Goal: Task Accomplishment & Management: Complete application form

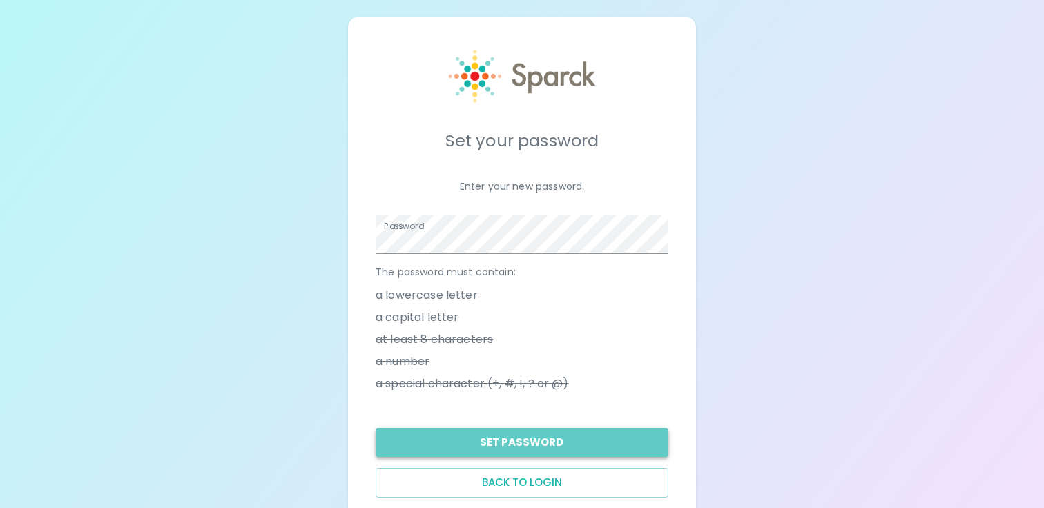
click at [560, 449] on button "Set Password" at bounding box center [521, 442] width 293 height 29
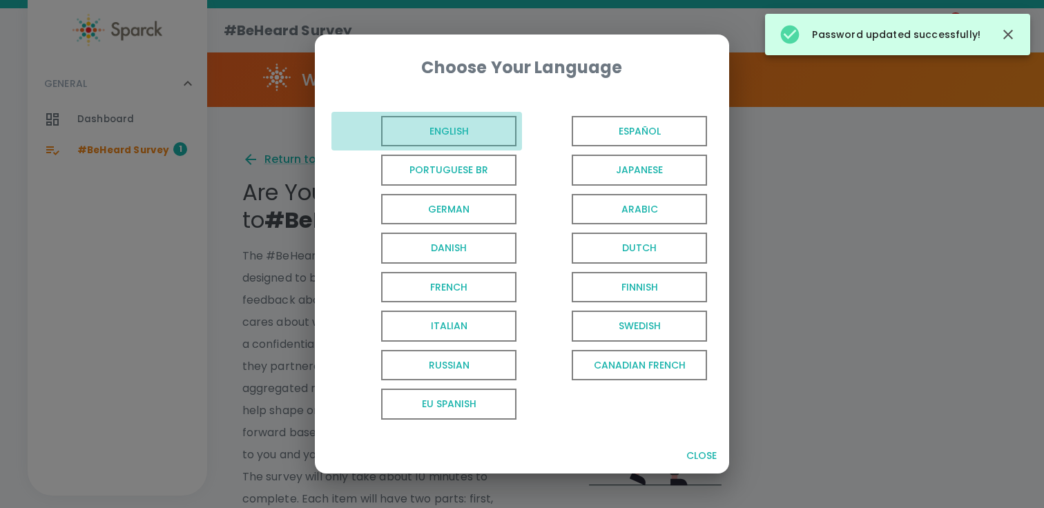
click at [428, 135] on span "English" at bounding box center [448, 131] width 135 height 31
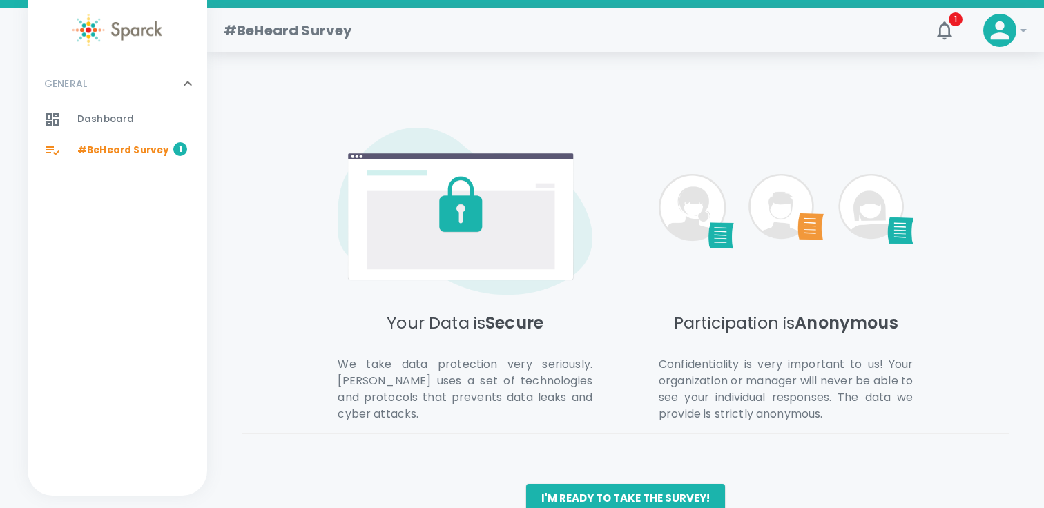
scroll to position [625, 0]
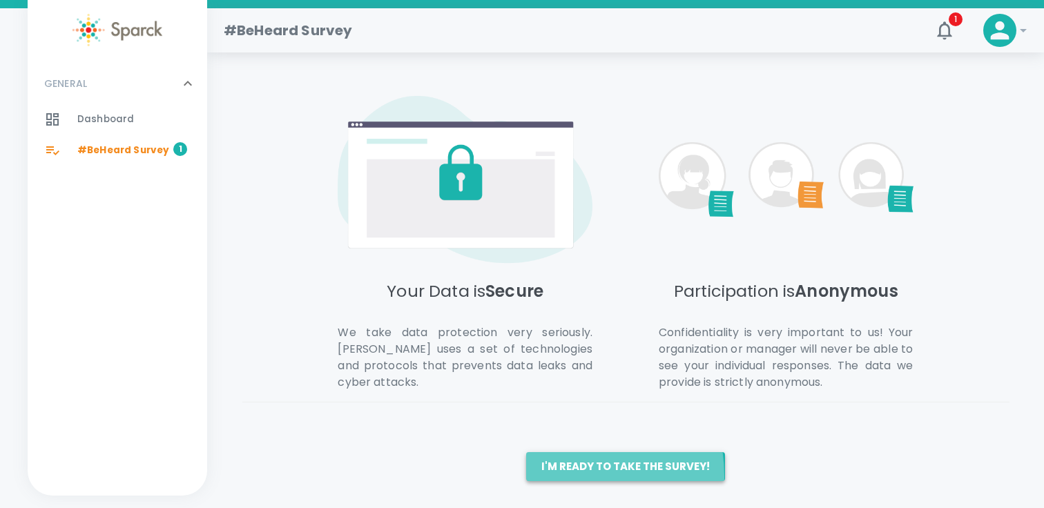
click at [555, 475] on button "I'm ready to take the survey!" at bounding box center [625, 466] width 199 height 29
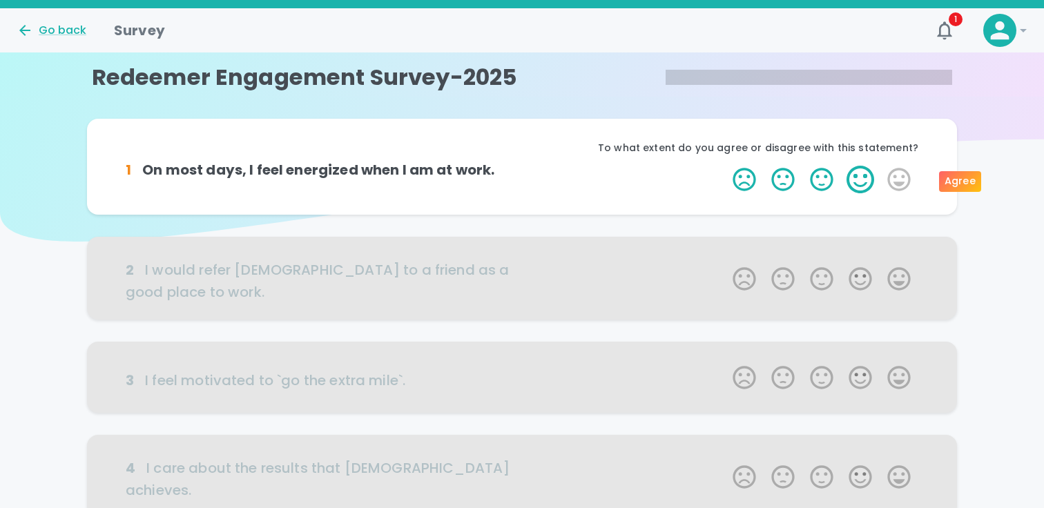
click at [857, 177] on label "4 Stars" at bounding box center [860, 180] width 39 height 28
click at [725, 166] on input "4 Stars" at bounding box center [724, 165] width 1 height 1
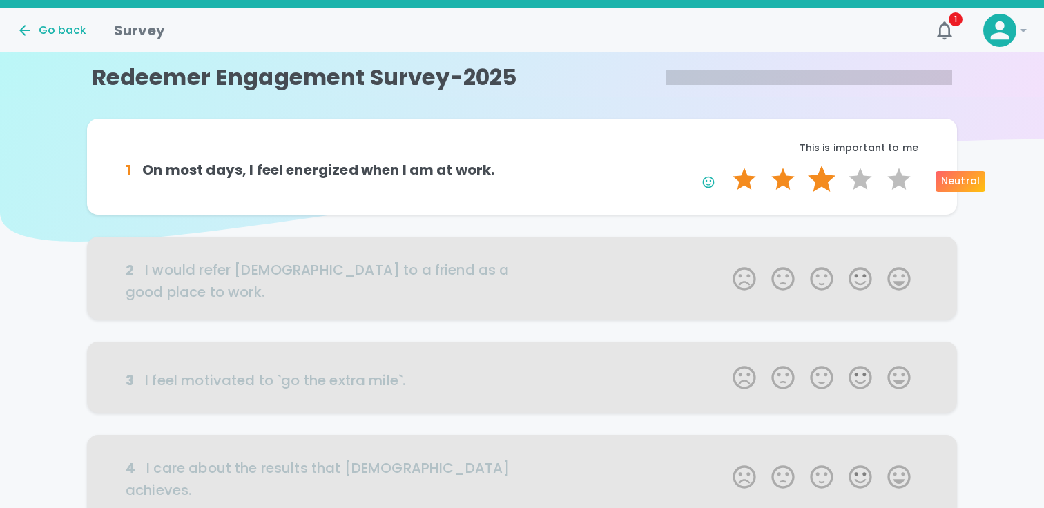
click at [815, 184] on label "3 Stars" at bounding box center [821, 180] width 39 height 28
click at [725, 166] on input "3 Stars" at bounding box center [724, 165] width 1 height 1
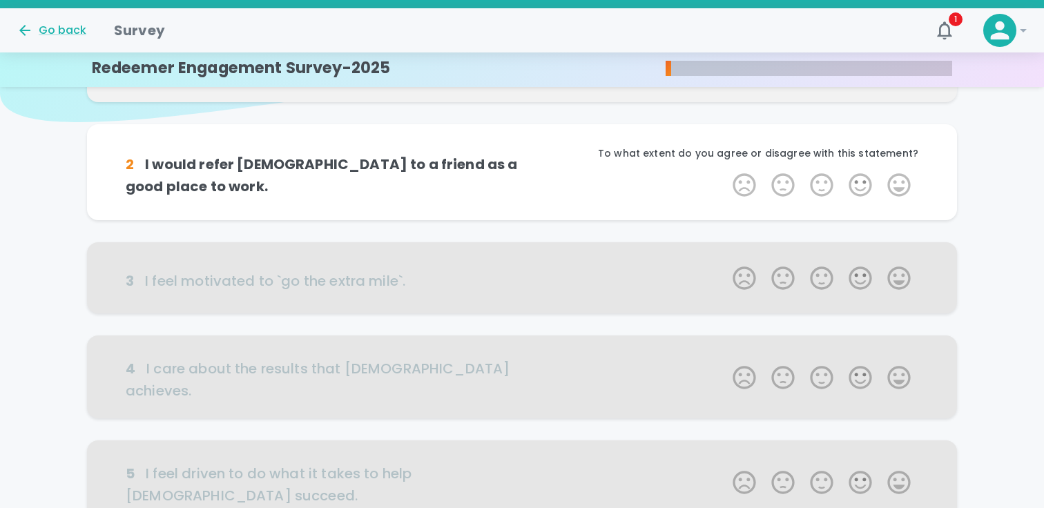
scroll to position [121, 0]
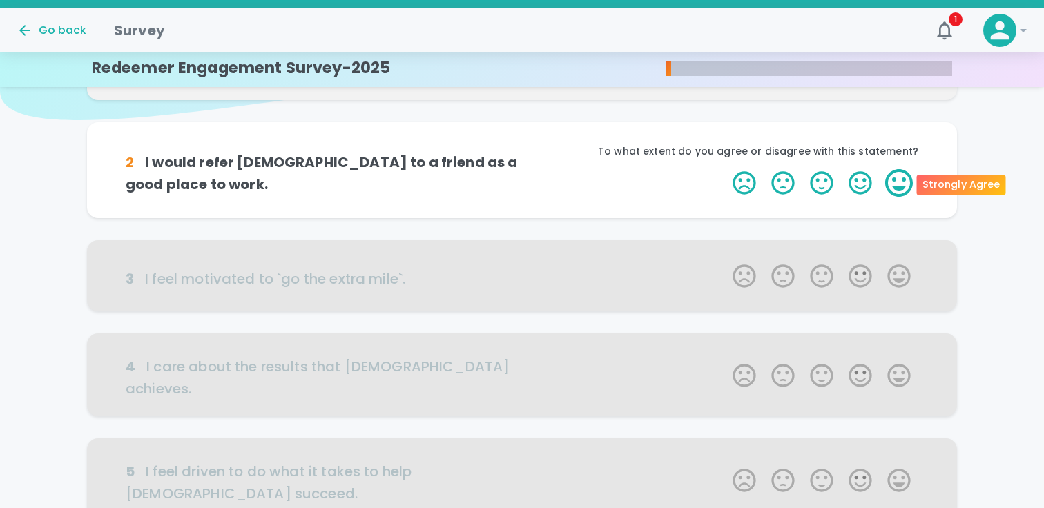
click at [897, 189] on label "5 Stars" at bounding box center [898, 183] width 39 height 28
click at [725, 169] on input "5 Stars" at bounding box center [724, 168] width 1 height 1
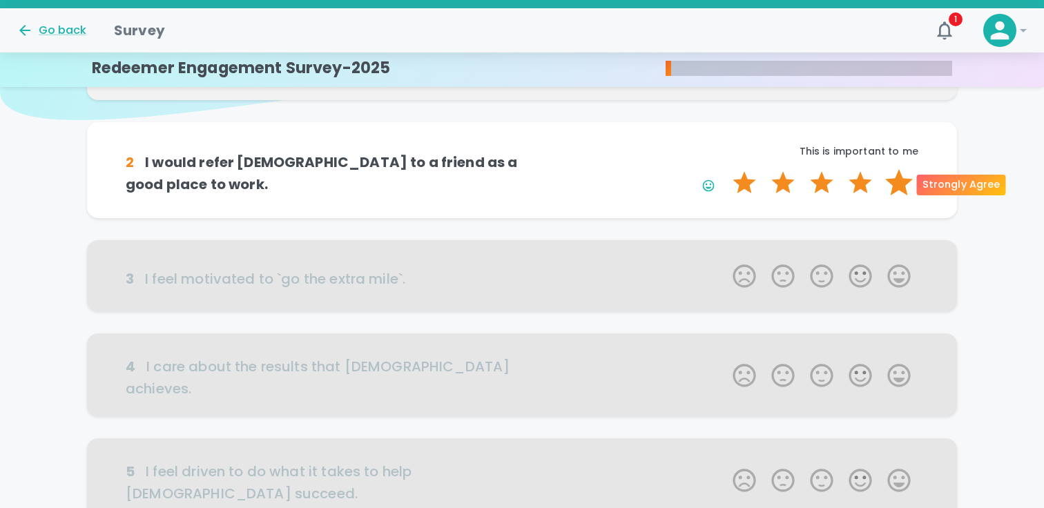
click at [899, 182] on label "5 Stars" at bounding box center [898, 183] width 39 height 28
click at [725, 169] on input "5 Stars" at bounding box center [724, 168] width 1 height 1
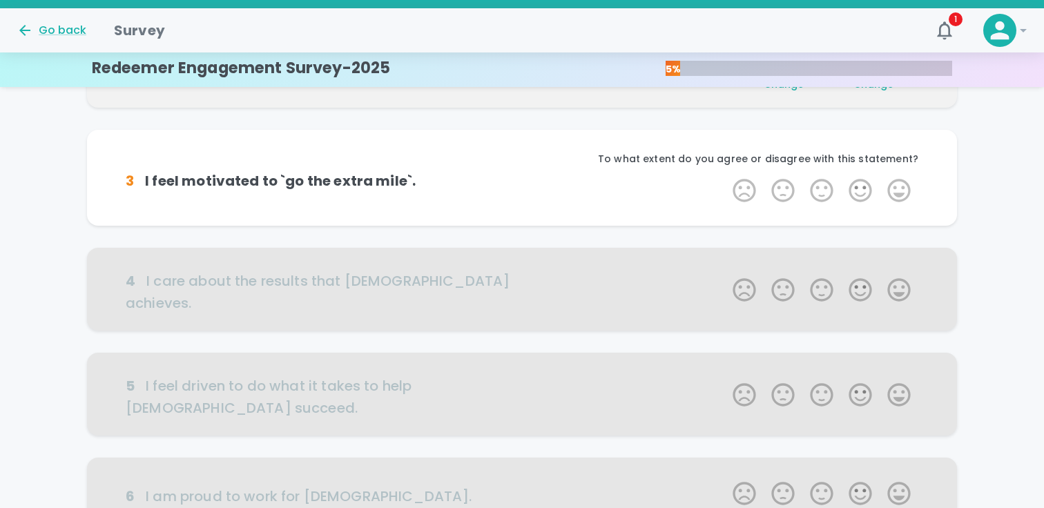
scroll to position [243, 0]
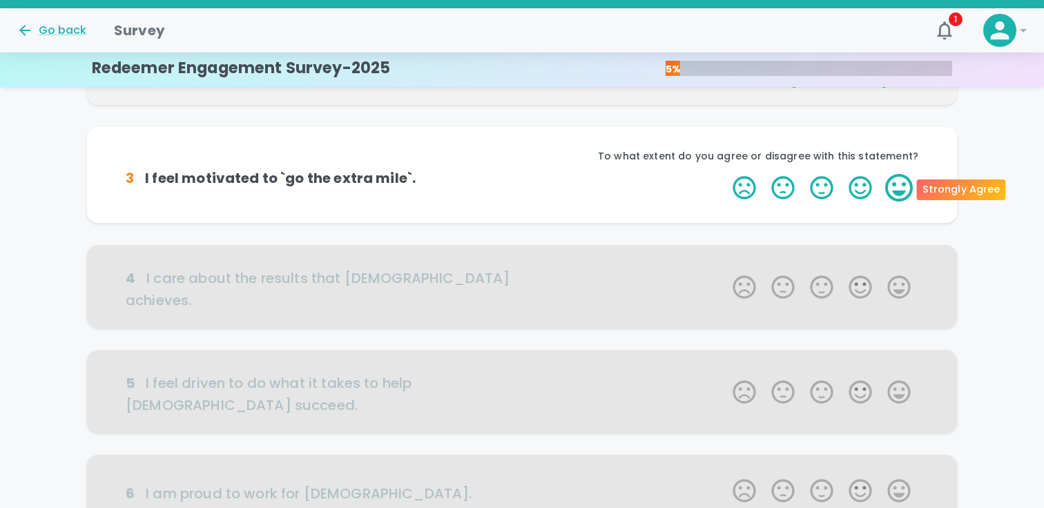
click at [898, 184] on label "5 Stars" at bounding box center [898, 188] width 39 height 28
click at [725, 174] on input "5 Stars" at bounding box center [724, 173] width 1 height 1
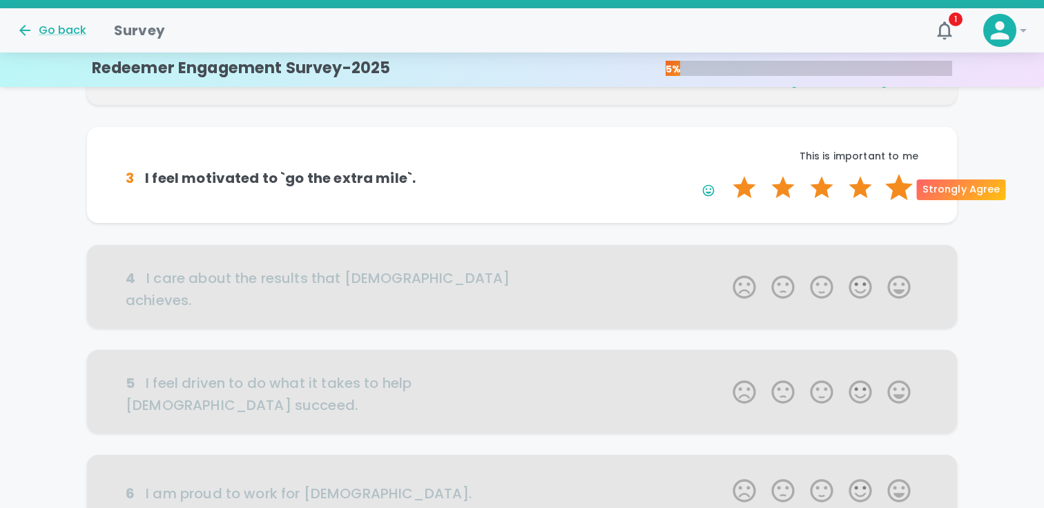
click at [894, 185] on label "5 Stars" at bounding box center [898, 188] width 39 height 28
click at [725, 174] on input "5 Stars" at bounding box center [724, 173] width 1 height 1
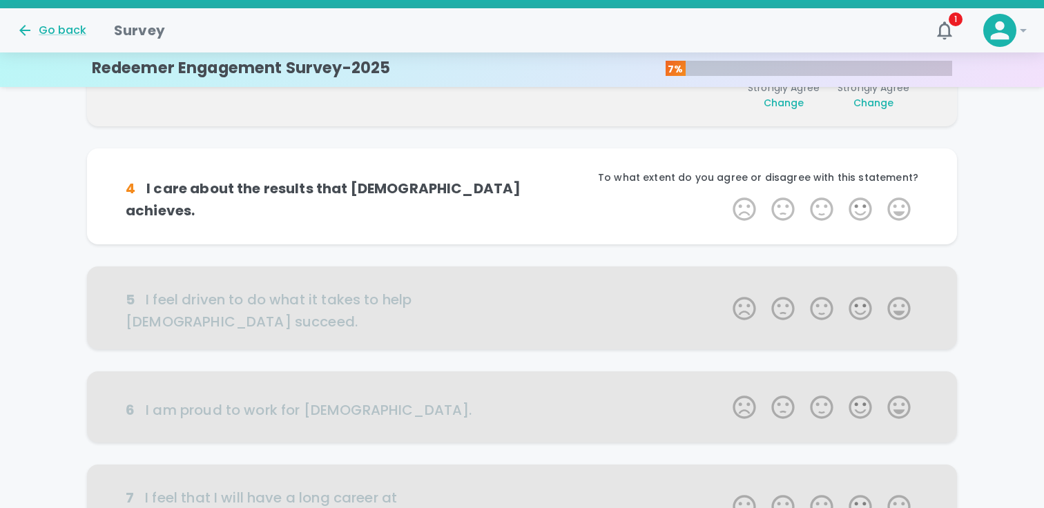
scroll to position [364, 0]
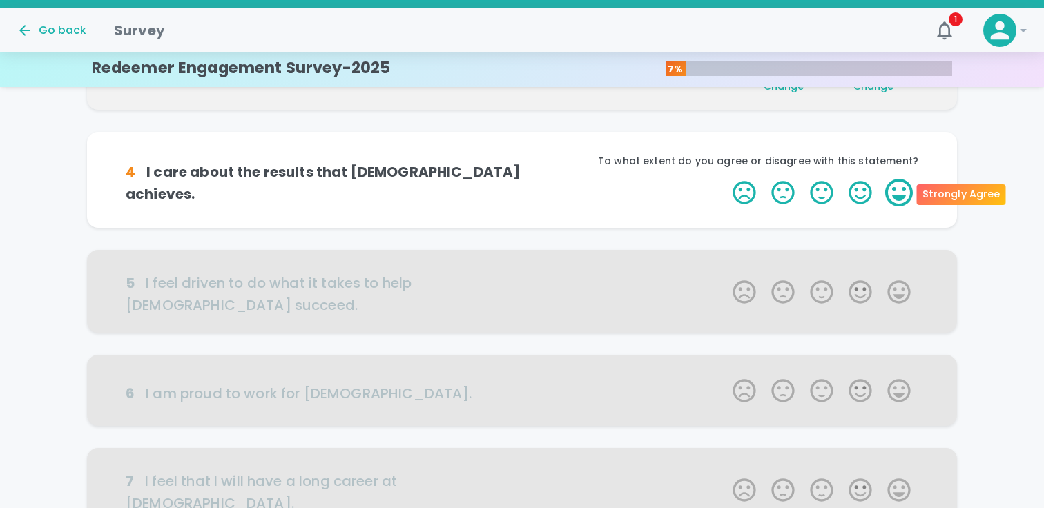
click at [897, 185] on label "5 Stars" at bounding box center [898, 193] width 39 height 28
click at [725, 179] on input "5 Stars" at bounding box center [724, 178] width 1 height 1
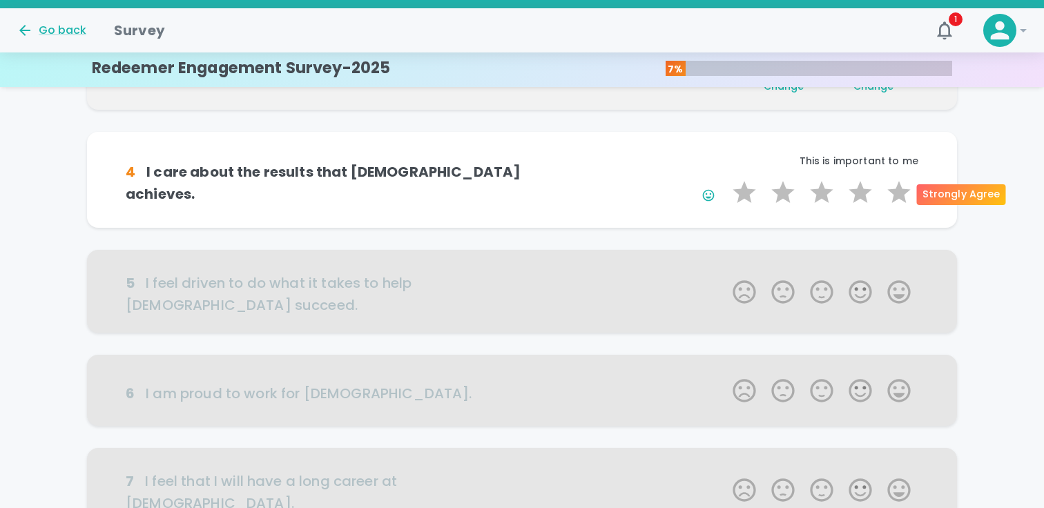
click at [897, 185] on label "5 Stars" at bounding box center [898, 193] width 39 height 28
click at [725, 179] on input "5 Stars" at bounding box center [724, 178] width 1 height 1
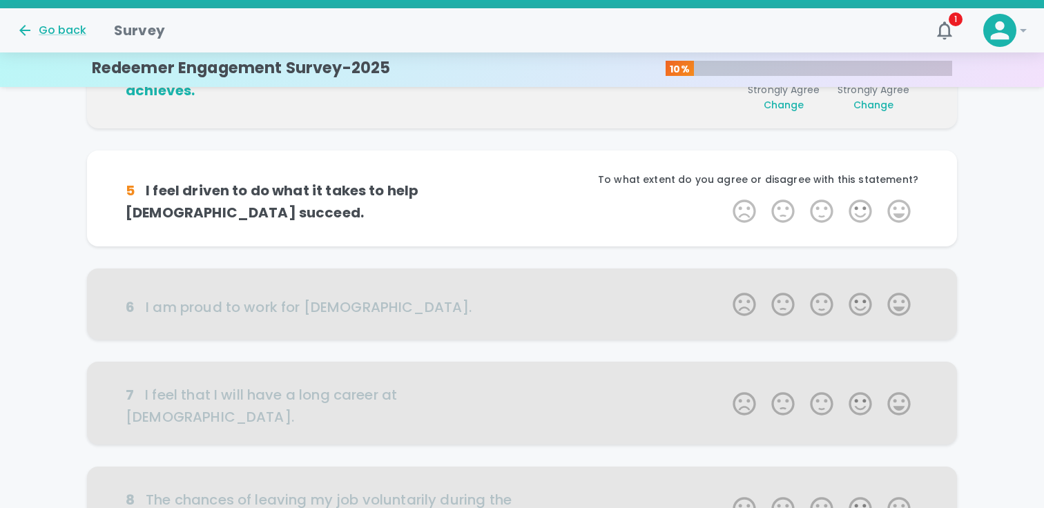
scroll to position [486, 0]
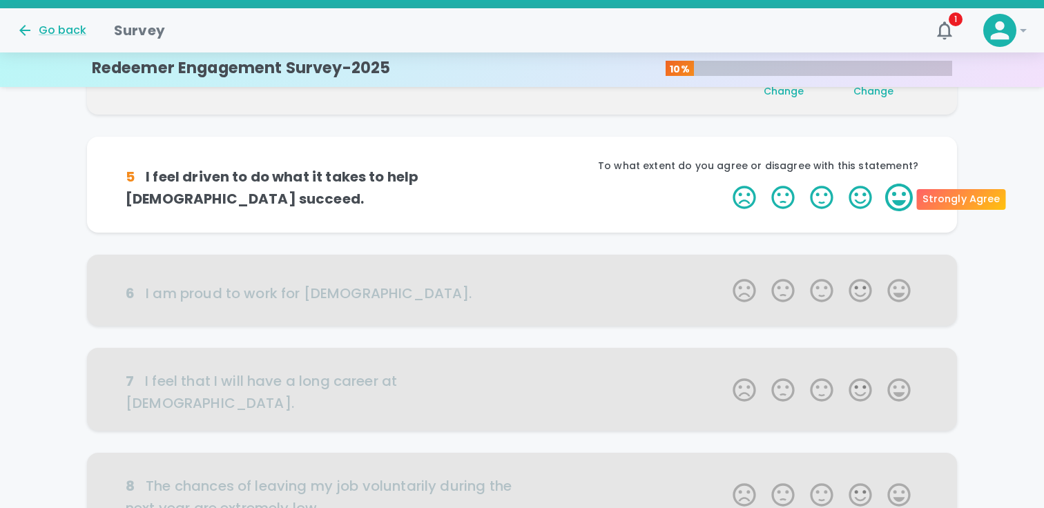
click at [897, 201] on label "5 Stars" at bounding box center [898, 198] width 39 height 28
click at [725, 184] on input "5 Stars" at bounding box center [724, 183] width 1 height 1
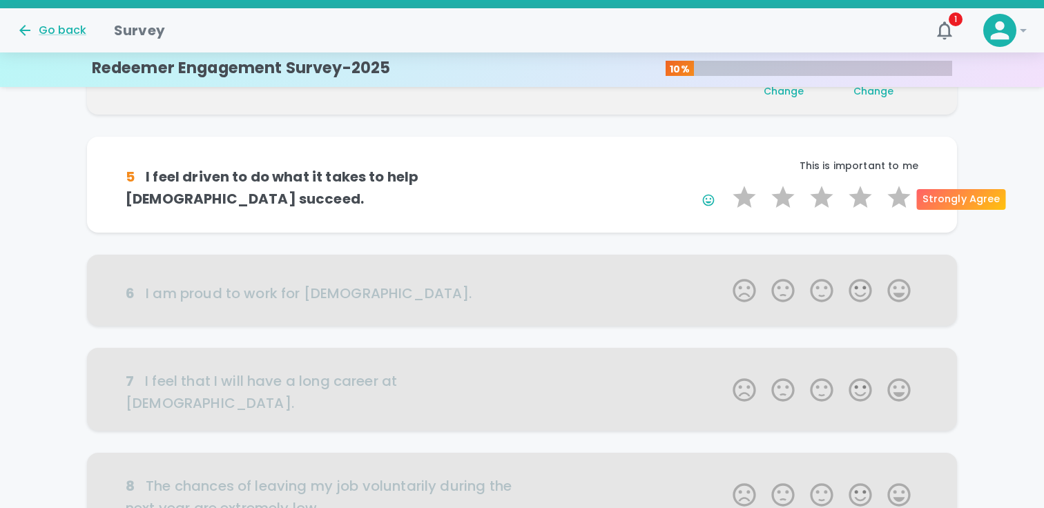
click at [897, 201] on label "5 Stars" at bounding box center [898, 198] width 39 height 28
click at [725, 184] on input "5 Stars" at bounding box center [724, 183] width 1 height 1
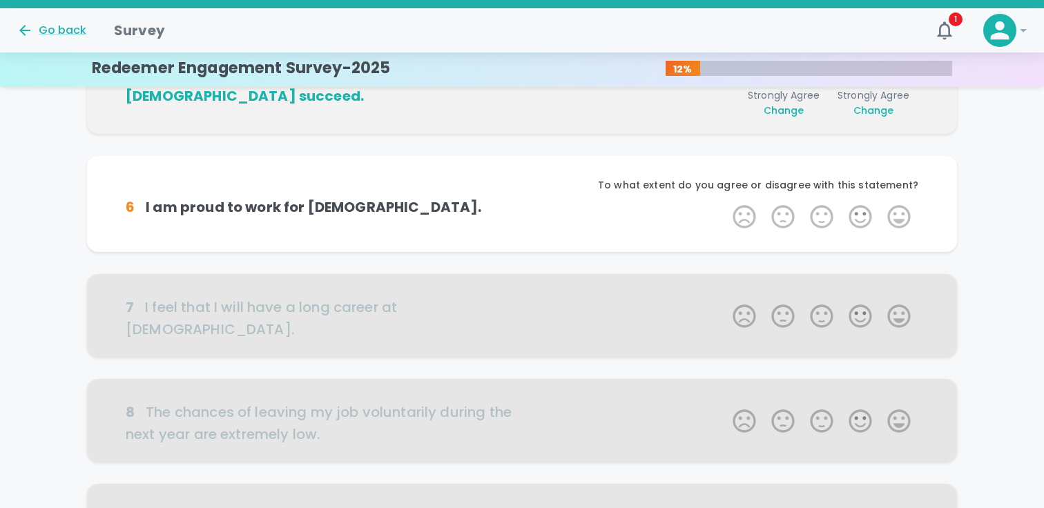
scroll to position [607, 0]
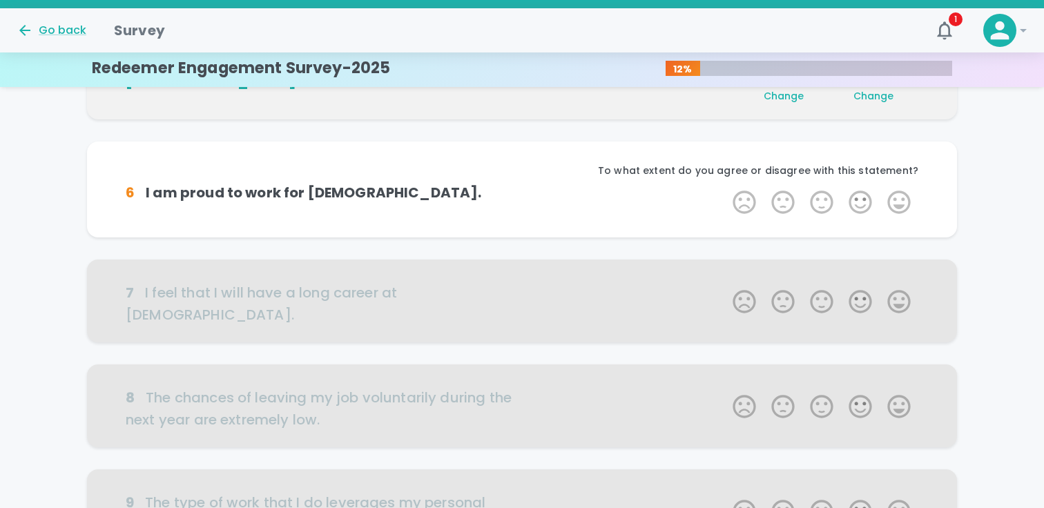
click at [897, 201] on label "5 Stars" at bounding box center [898, 202] width 39 height 28
click at [725, 188] on input "5 Stars" at bounding box center [724, 188] width 1 height 1
click at [897, 201] on label "5 Stars" at bounding box center [898, 202] width 39 height 28
click at [725, 188] on input "5 Stars" at bounding box center [724, 188] width 1 height 1
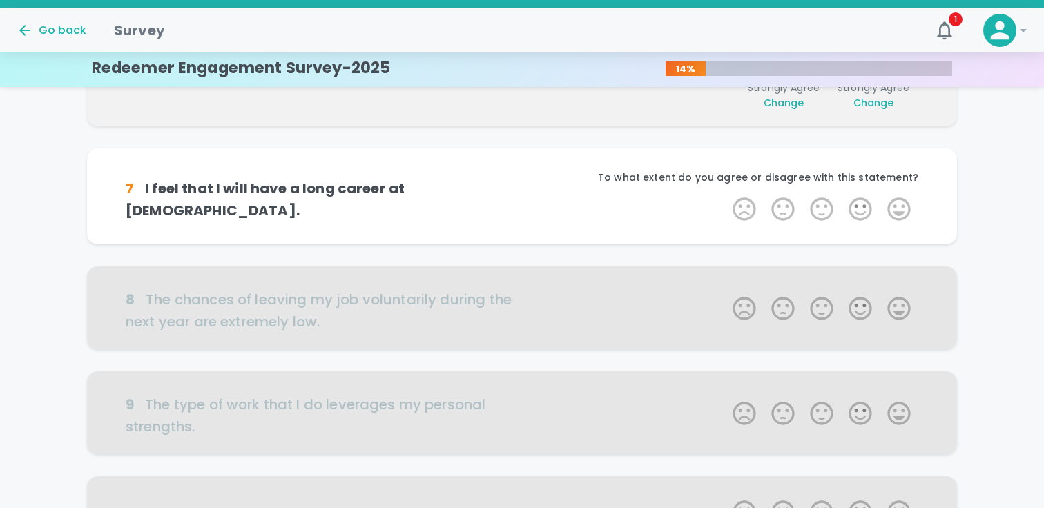
scroll to position [729, 0]
click at [897, 201] on label "5 Stars" at bounding box center [898, 207] width 39 height 28
click at [725, 193] on input "5 Stars" at bounding box center [724, 193] width 1 height 1
click at [897, 201] on label "5 Stars" at bounding box center [898, 207] width 39 height 28
click at [725, 193] on input "5 Stars" at bounding box center [724, 193] width 1 height 1
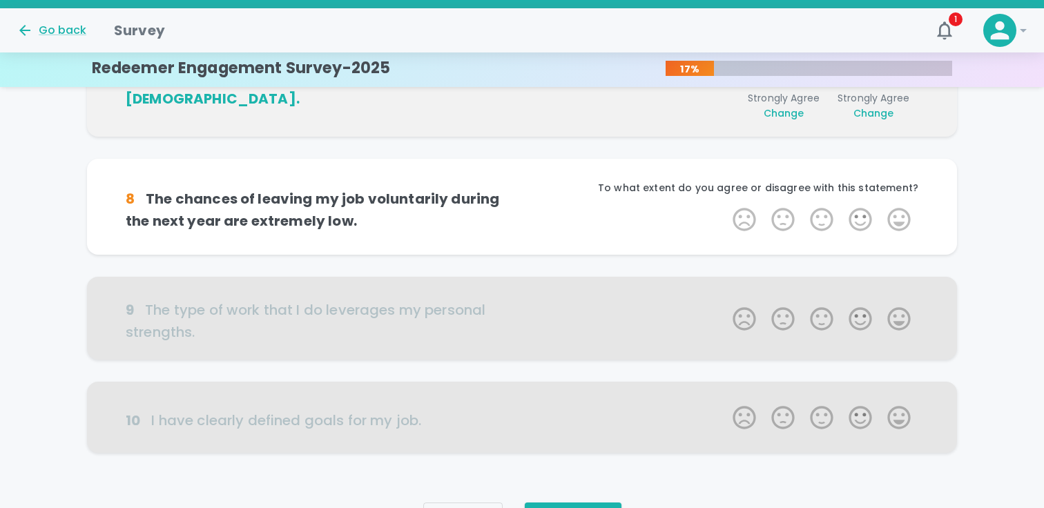
scroll to position [850, 0]
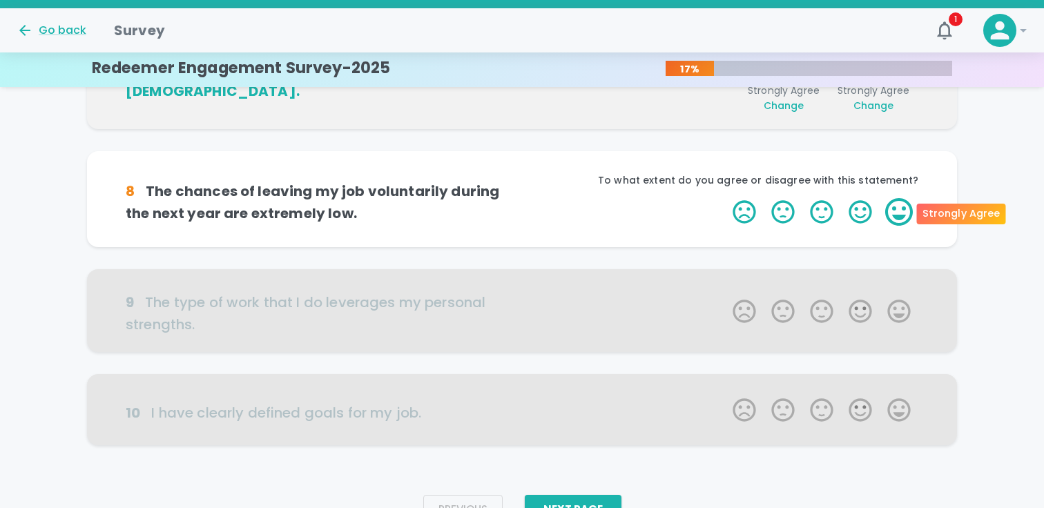
click at [897, 213] on label "5 Stars" at bounding box center [898, 212] width 39 height 28
click at [725, 198] on input "5 Stars" at bounding box center [724, 197] width 1 height 1
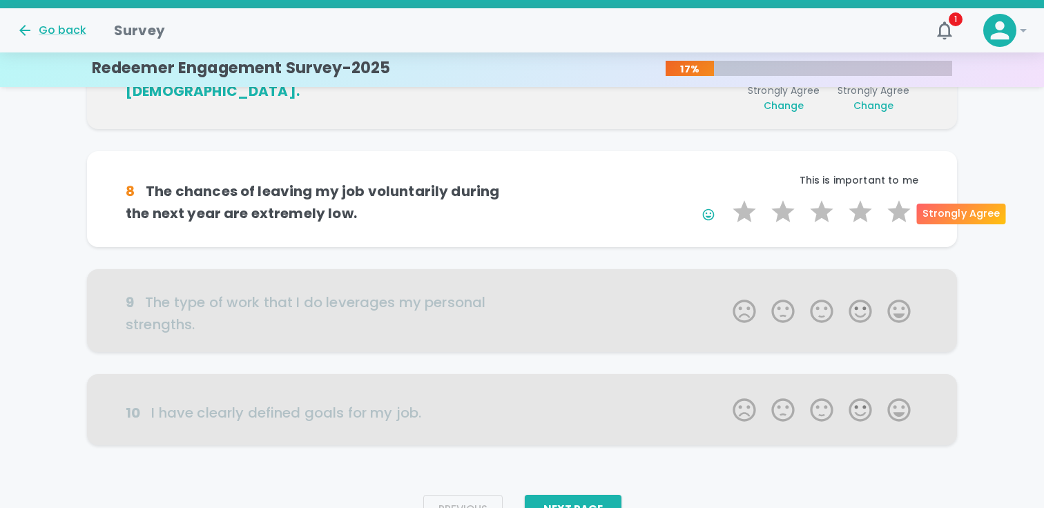
click at [897, 213] on label "5 Stars" at bounding box center [898, 212] width 39 height 28
click at [725, 198] on input "5 Stars" at bounding box center [724, 197] width 1 height 1
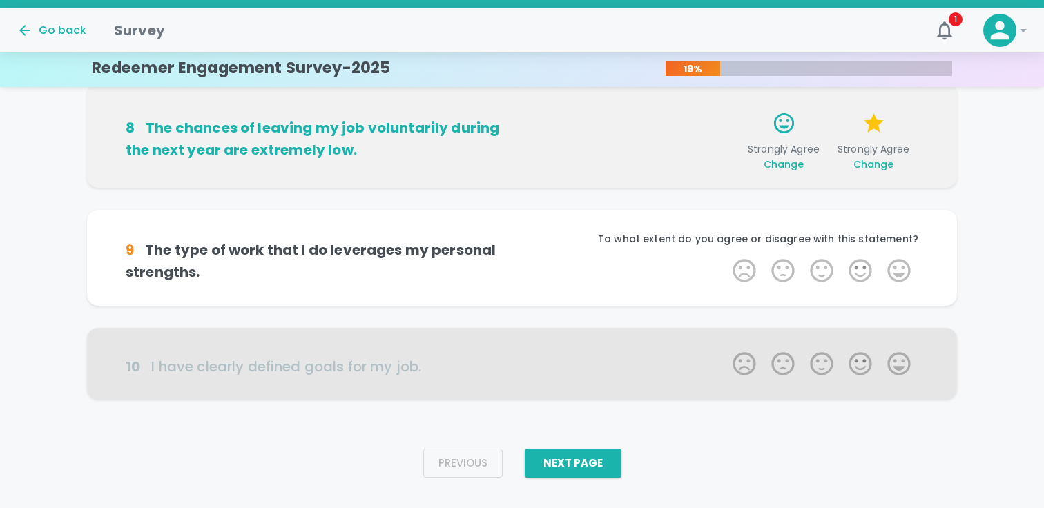
scroll to position [921, 0]
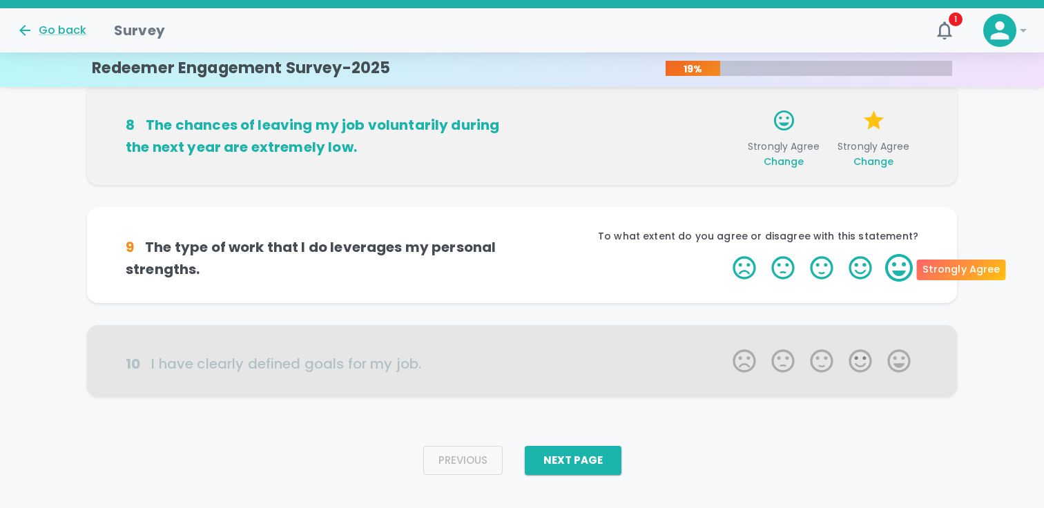
click at [902, 265] on label "5 Stars" at bounding box center [898, 268] width 39 height 28
click at [725, 254] on input "5 Stars" at bounding box center [724, 253] width 1 height 1
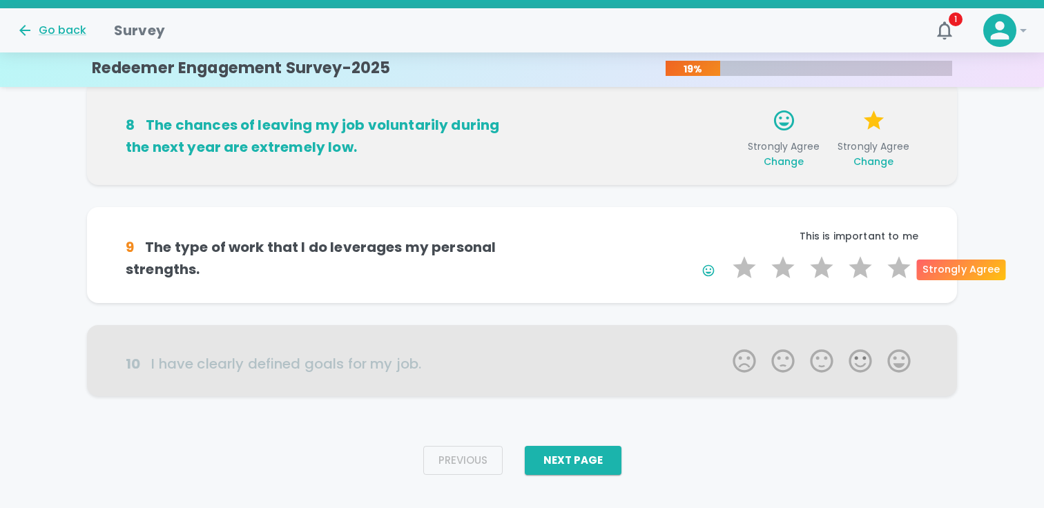
click at [902, 265] on label "5 Stars" at bounding box center [898, 268] width 39 height 28
click at [725, 254] on input "5 Stars" at bounding box center [724, 253] width 1 height 1
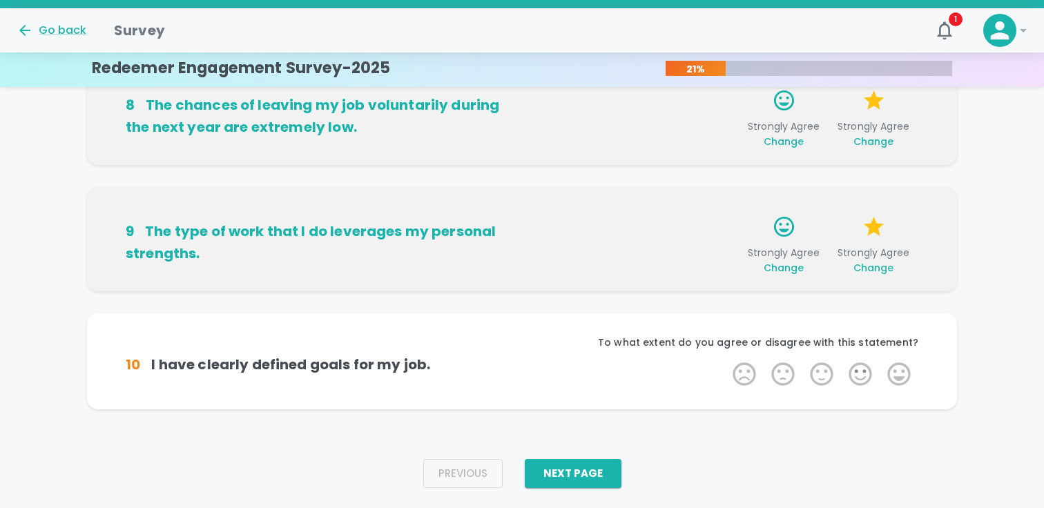
scroll to position [942, 0]
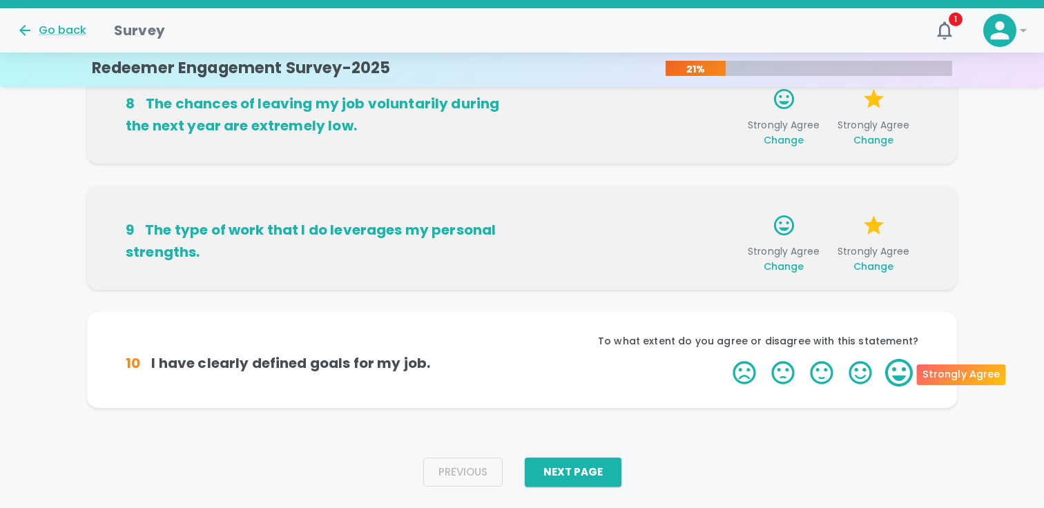
click at [899, 364] on label "5 Stars" at bounding box center [898, 373] width 39 height 28
click at [725, 359] on input "5 Stars" at bounding box center [724, 358] width 1 height 1
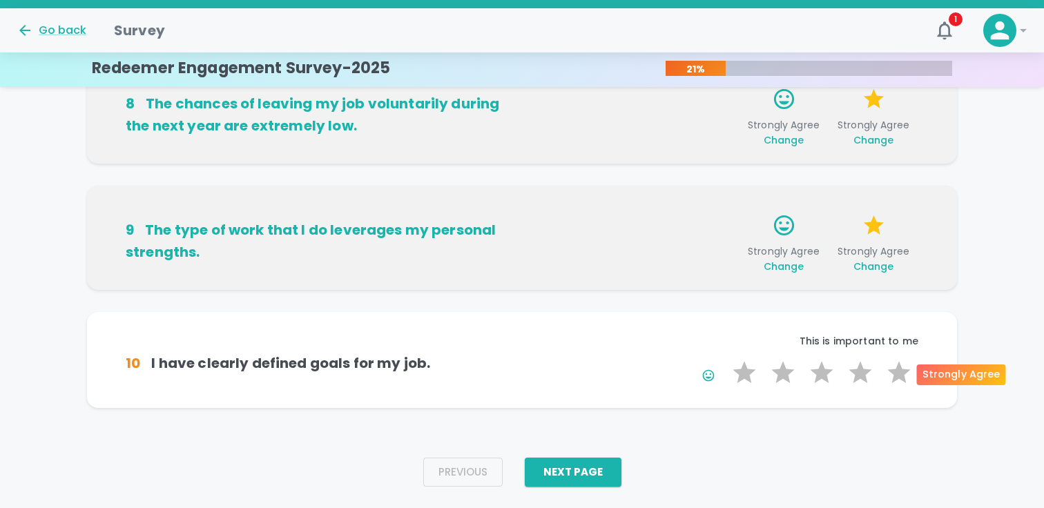
click at [899, 364] on label "5 Stars" at bounding box center [898, 373] width 39 height 28
click at [725, 359] on input "5 Stars" at bounding box center [724, 358] width 1 height 1
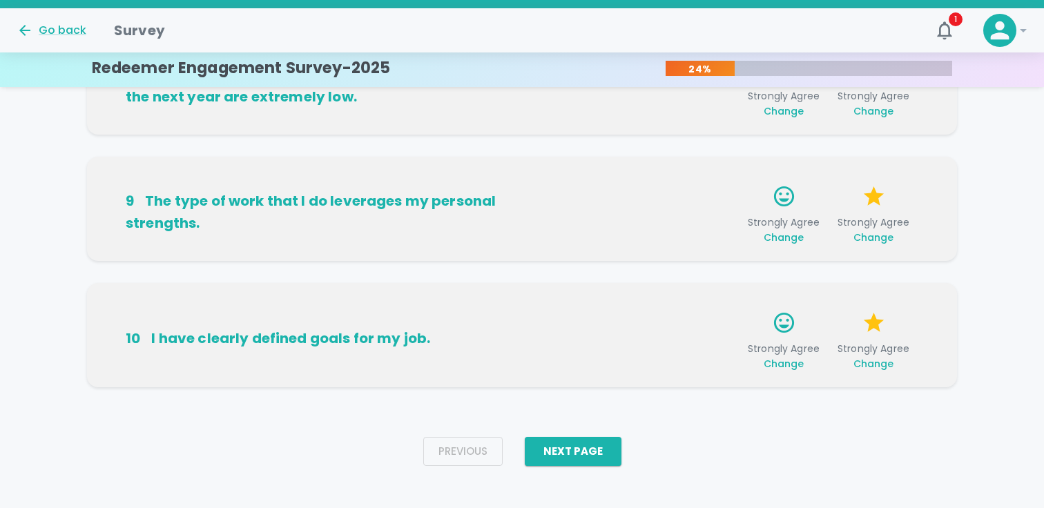
scroll to position [976, 0]
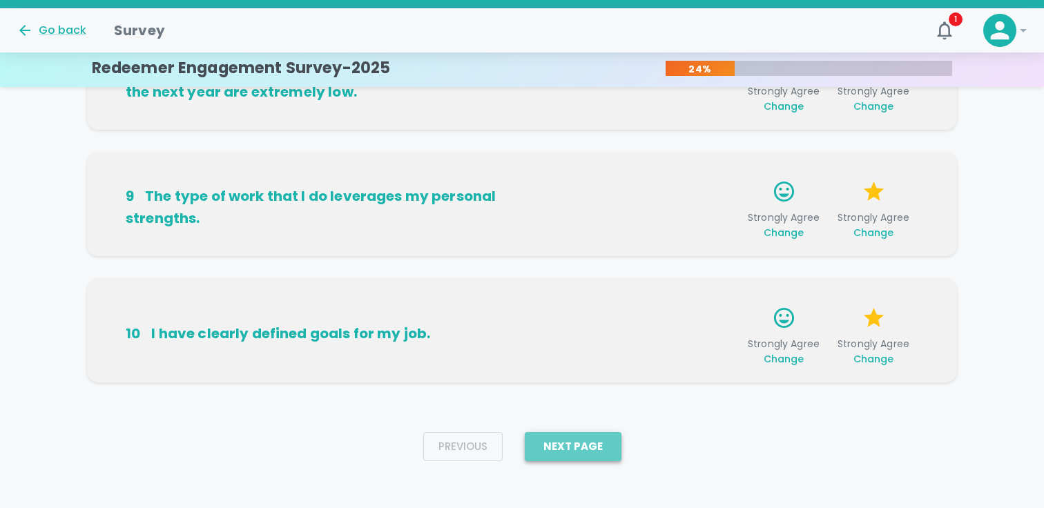
click at [599, 447] on button "Next Page" at bounding box center [573, 446] width 97 height 29
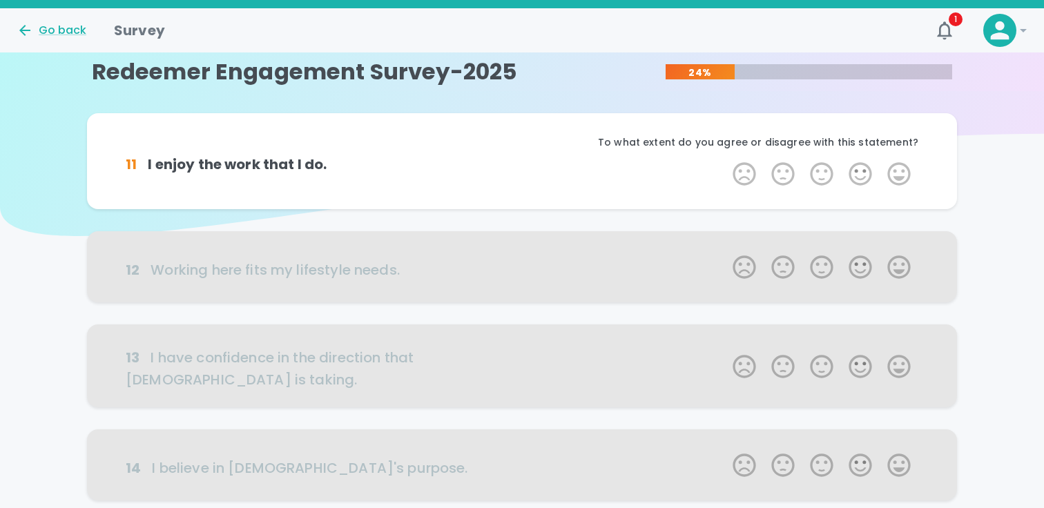
scroll to position [0, 0]
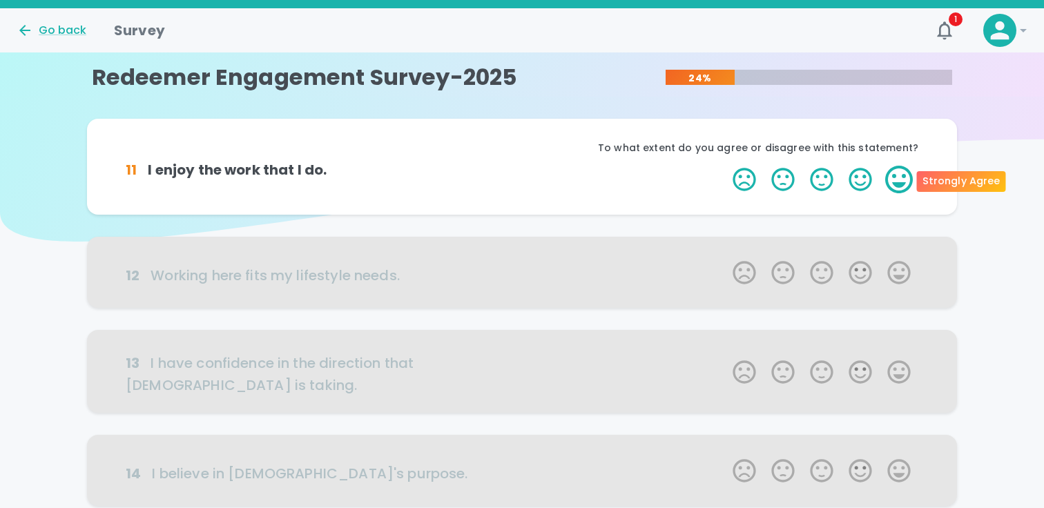
click at [905, 185] on label "5 Stars" at bounding box center [898, 180] width 39 height 28
click at [725, 166] on input "5 Stars" at bounding box center [724, 165] width 1 height 1
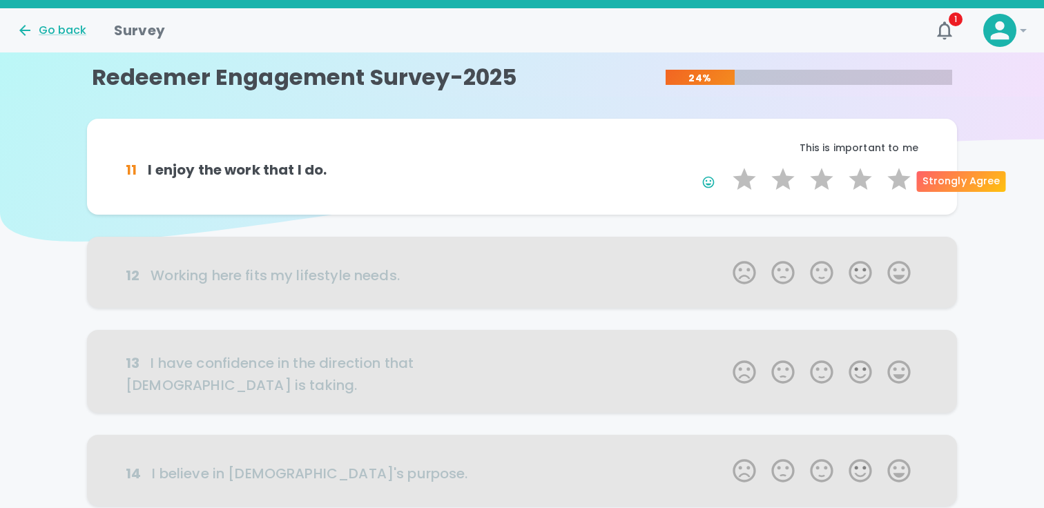
click at [905, 185] on label "5 Stars" at bounding box center [898, 180] width 39 height 28
click at [725, 166] on input "5 Stars" at bounding box center [724, 165] width 1 height 1
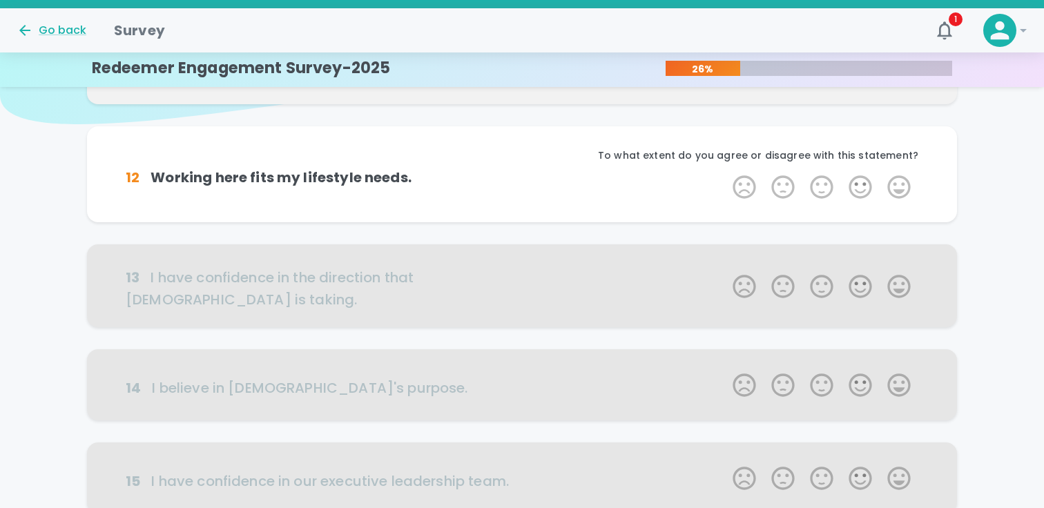
scroll to position [121, 0]
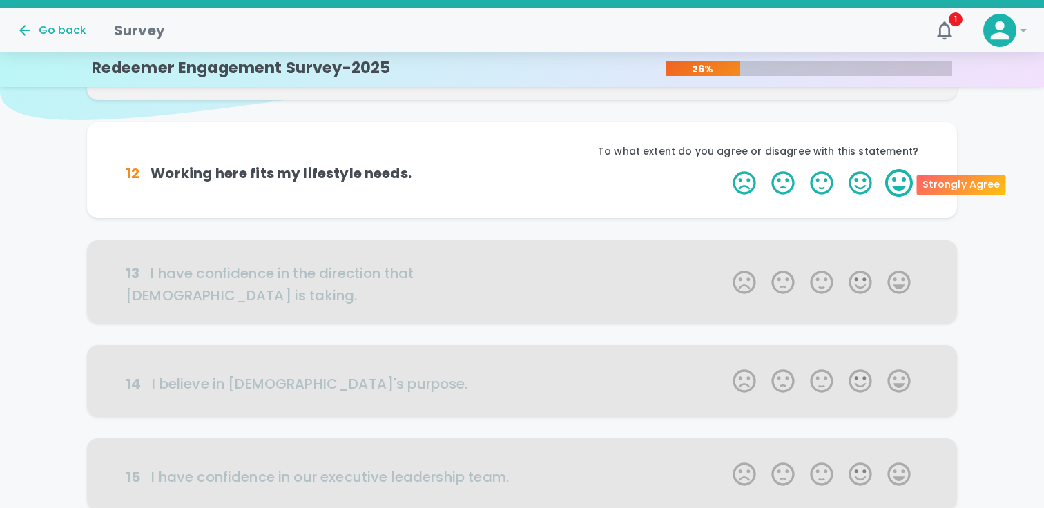
click at [897, 188] on label "5 Stars" at bounding box center [898, 183] width 39 height 28
click at [725, 169] on input "5 Stars" at bounding box center [724, 168] width 1 height 1
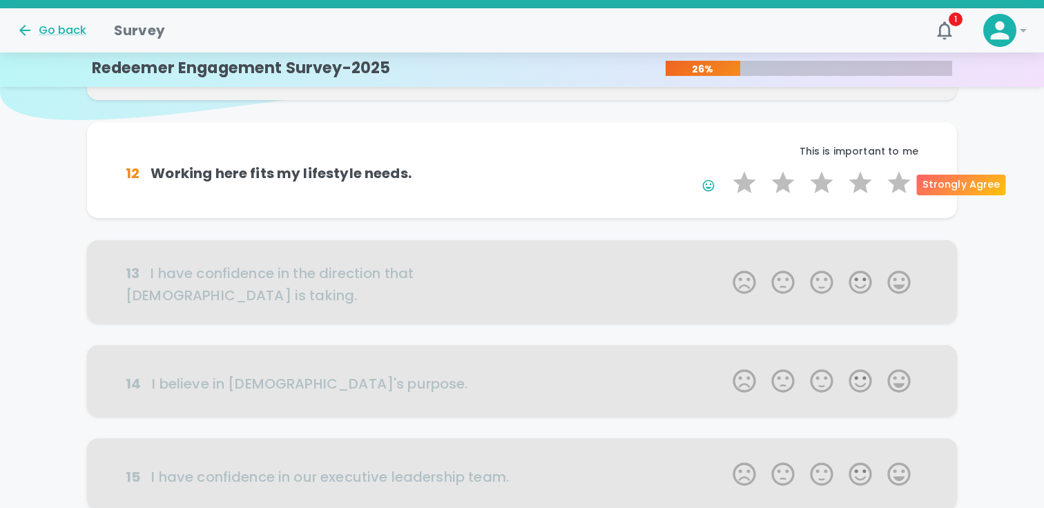
click at [897, 188] on label "5 Stars" at bounding box center [898, 183] width 39 height 28
click at [725, 169] on input "5 Stars" at bounding box center [724, 168] width 1 height 1
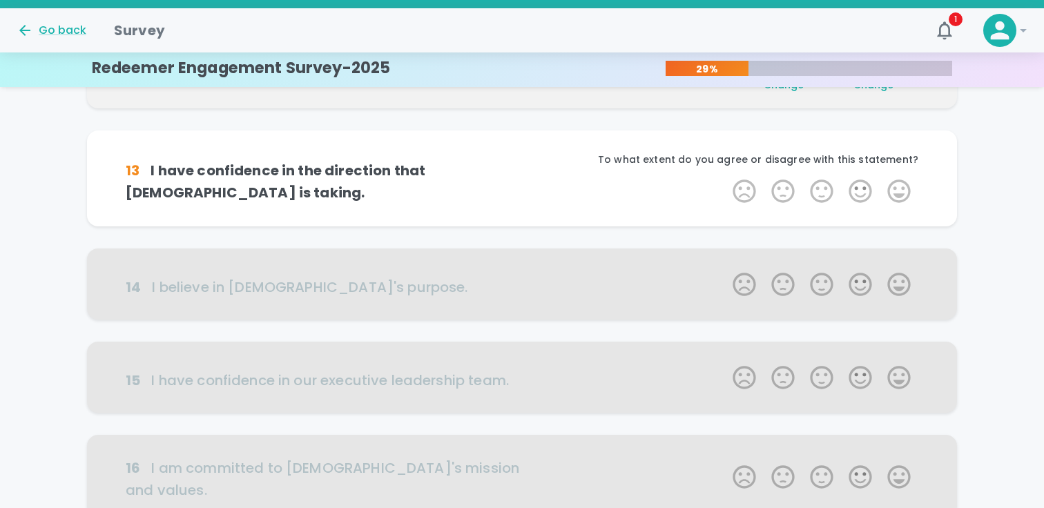
scroll to position [243, 0]
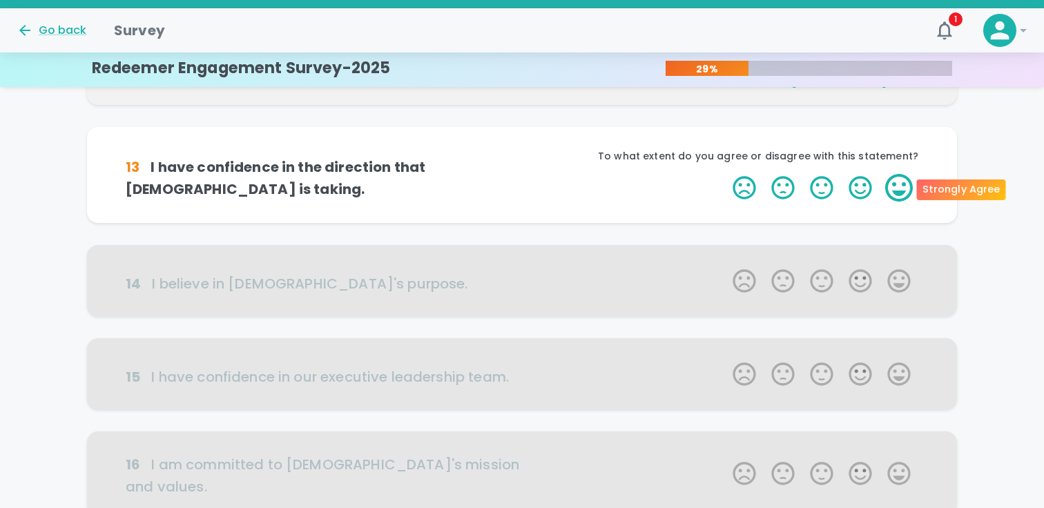
click at [895, 186] on label "5 Stars" at bounding box center [898, 188] width 39 height 28
click at [725, 174] on input "5 Stars" at bounding box center [724, 173] width 1 height 1
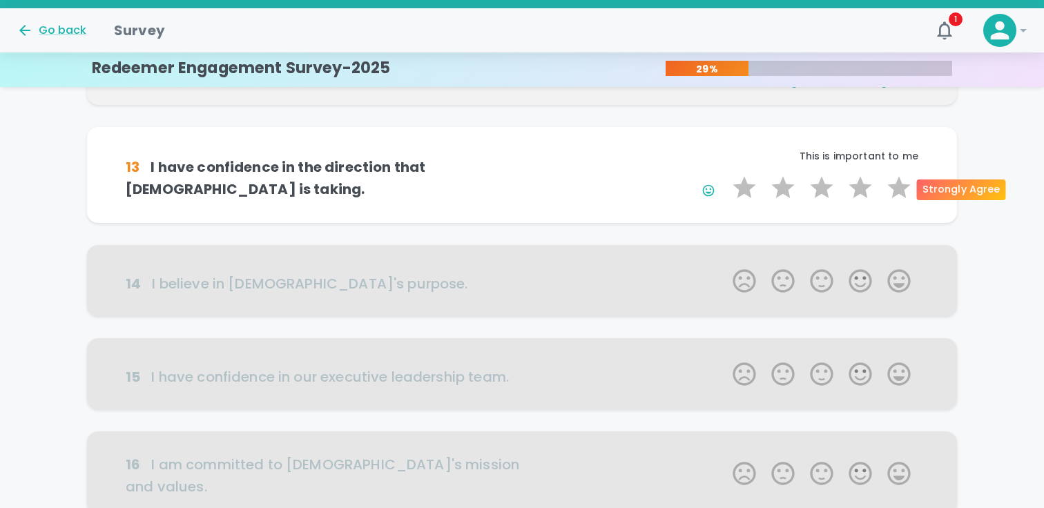
click at [895, 186] on label "5 Stars" at bounding box center [898, 188] width 39 height 28
click at [725, 174] on input "5 Stars" at bounding box center [724, 173] width 1 height 1
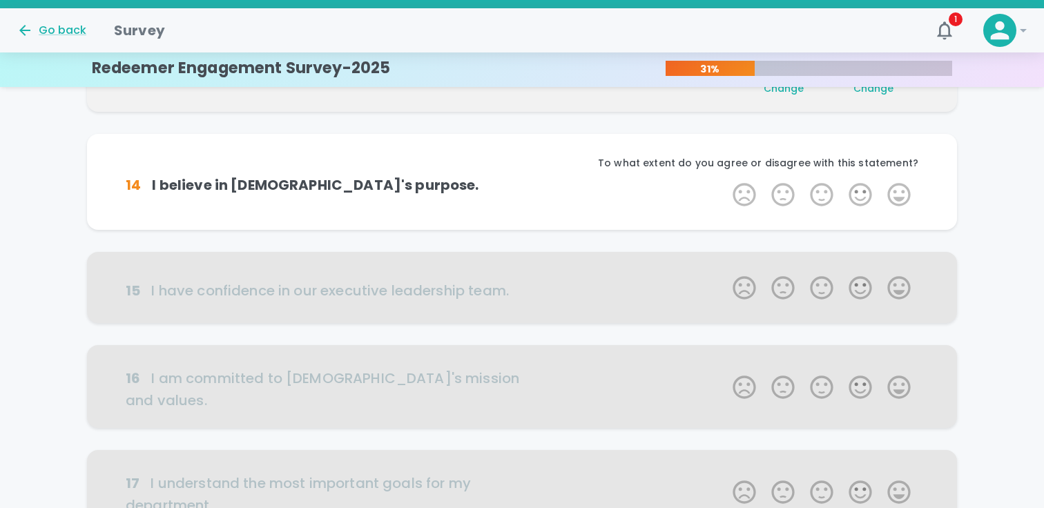
scroll to position [364, 0]
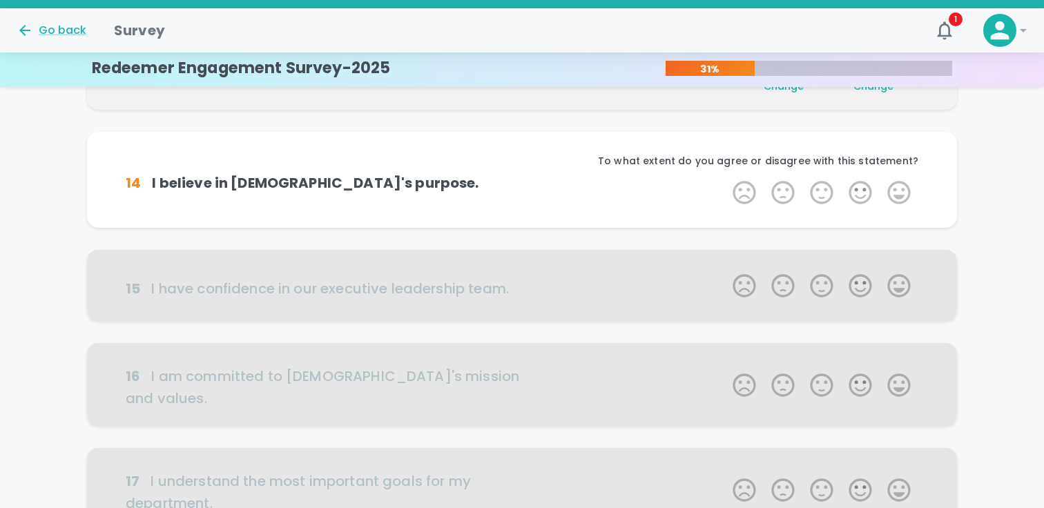
click at [895, 186] on label "5 Stars" at bounding box center [898, 193] width 39 height 28
click at [725, 179] on input "5 Stars" at bounding box center [724, 178] width 1 height 1
click at [895, 186] on label "5 Stars" at bounding box center [898, 193] width 39 height 28
click at [725, 179] on input "5 Stars" at bounding box center [724, 178] width 1 height 1
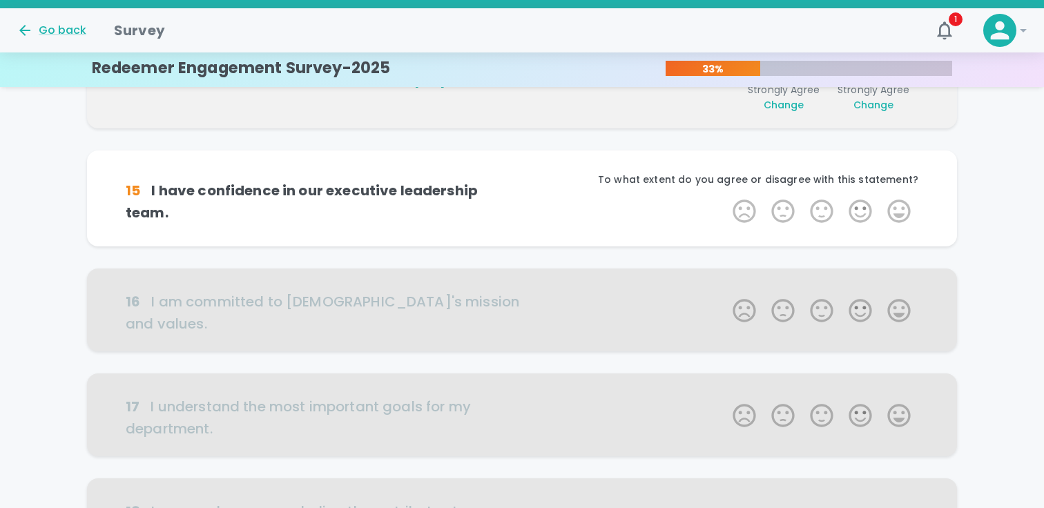
scroll to position [486, 0]
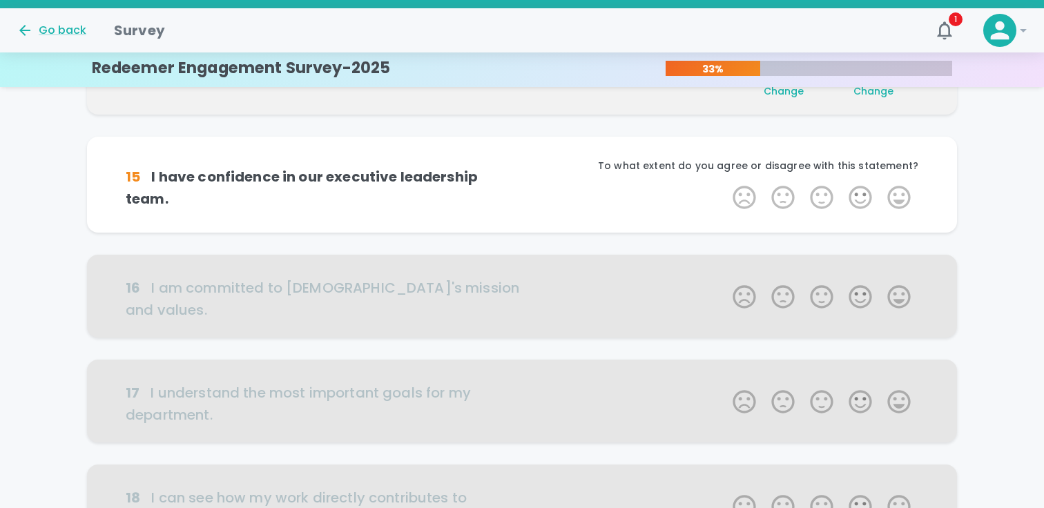
click at [895, 186] on label "5 Stars" at bounding box center [898, 198] width 39 height 28
click at [725, 184] on input "5 Stars" at bounding box center [724, 183] width 1 height 1
click at [895, 186] on label "5 Stars" at bounding box center [898, 198] width 39 height 28
click at [725, 184] on input "5 Stars" at bounding box center [724, 183] width 1 height 1
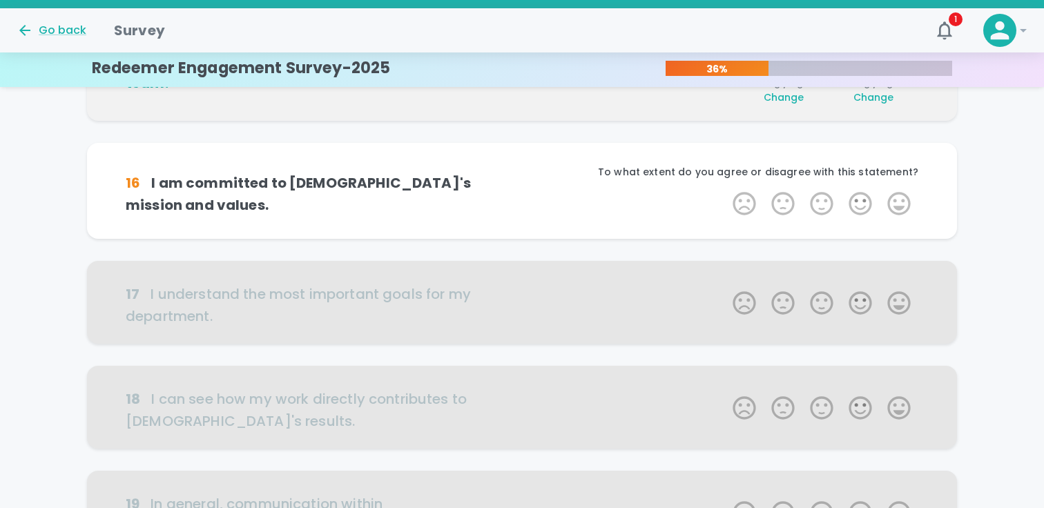
scroll to position [607, 0]
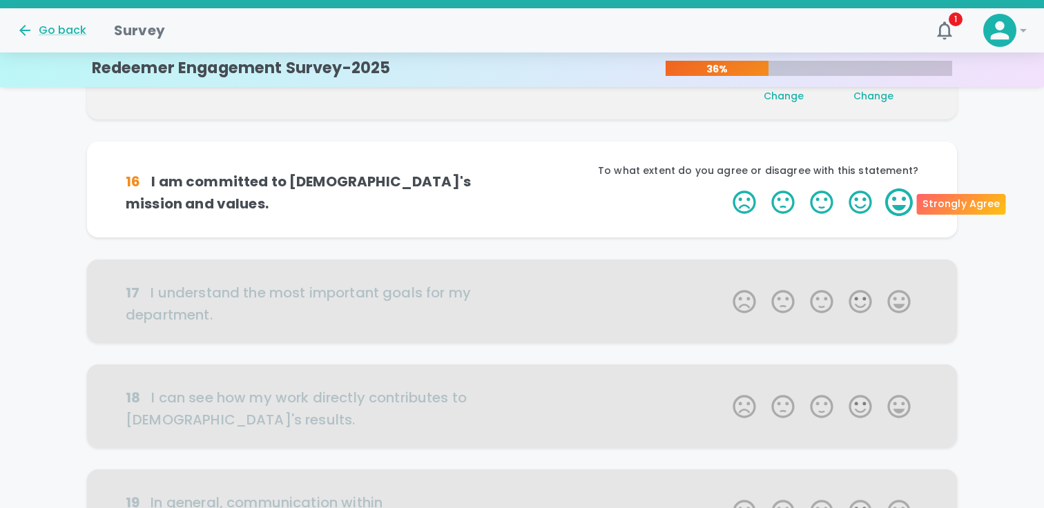
click at [898, 195] on label "5 Stars" at bounding box center [898, 202] width 39 height 28
click at [725, 188] on input "5 Stars" at bounding box center [724, 188] width 1 height 1
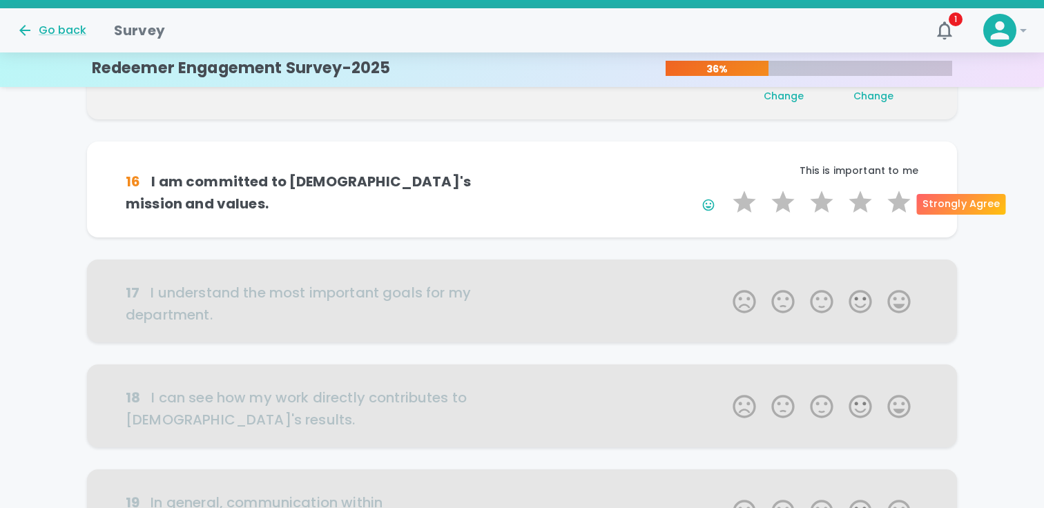
click at [898, 195] on label "5 Stars" at bounding box center [898, 202] width 39 height 28
click at [725, 188] on input "5 Stars" at bounding box center [724, 188] width 1 height 1
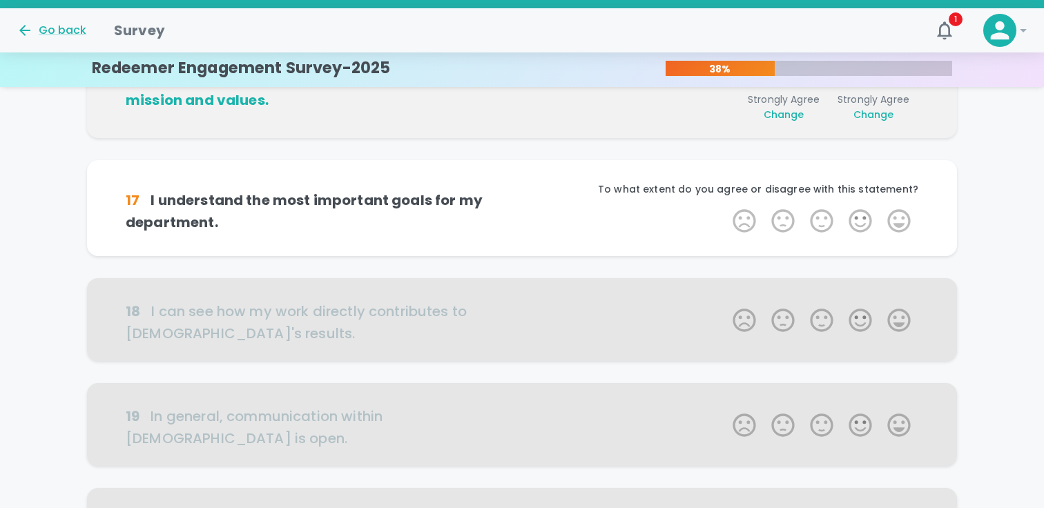
scroll to position [729, 0]
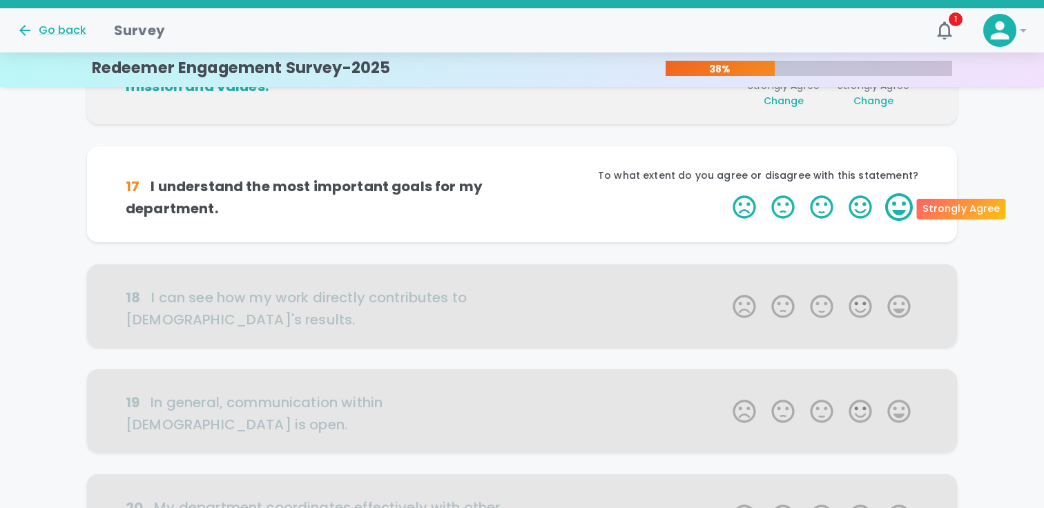
click at [902, 204] on label "5 Stars" at bounding box center [898, 207] width 39 height 28
click at [725, 193] on input "5 Stars" at bounding box center [724, 193] width 1 height 1
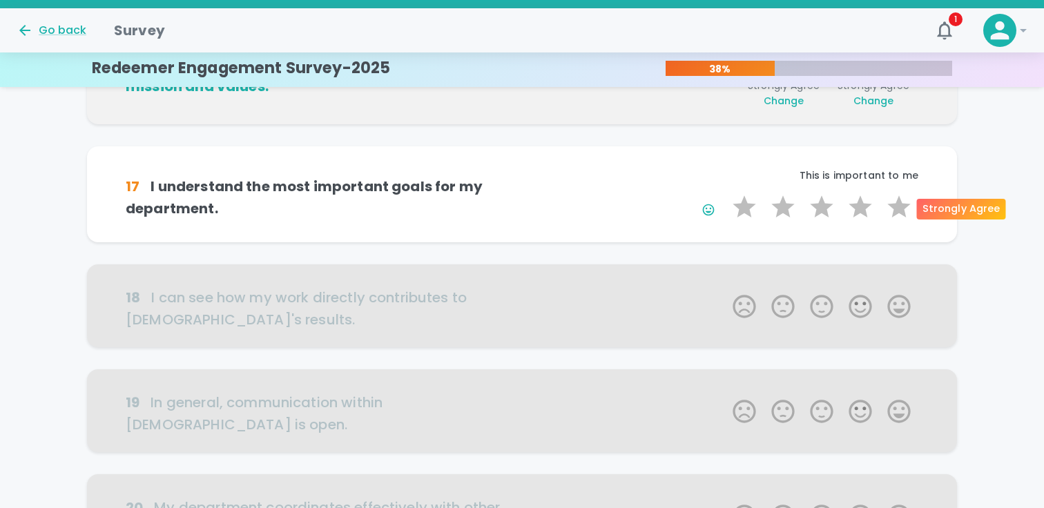
click at [902, 204] on label "5 Stars" at bounding box center [898, 207] width 39 height 28
click at [725, 193] on input "5 Stars" at bounding box center [724, 193] width 1 height 1
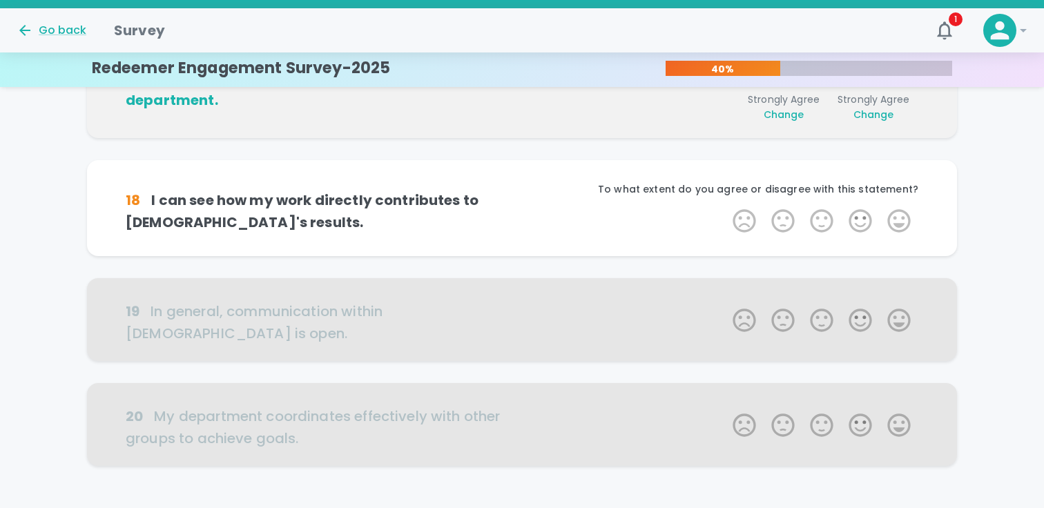
scroll to position [850, 0]
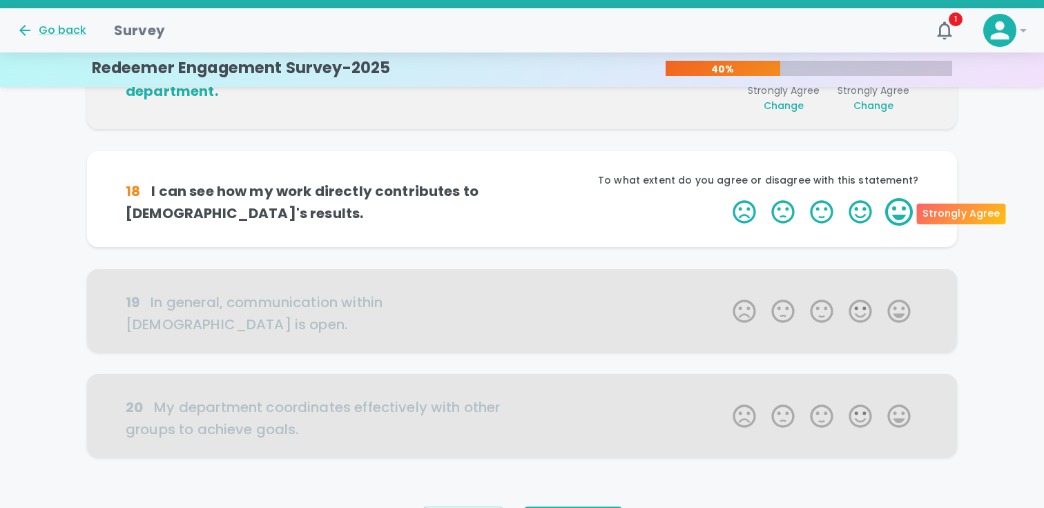
click at [899, 219] on label "5 Stars" at bounding box center [898, 212] width 39 height 28
click at [725, 198] on input "5 Stars" at bounding box center [724, 197] width 1 height 1
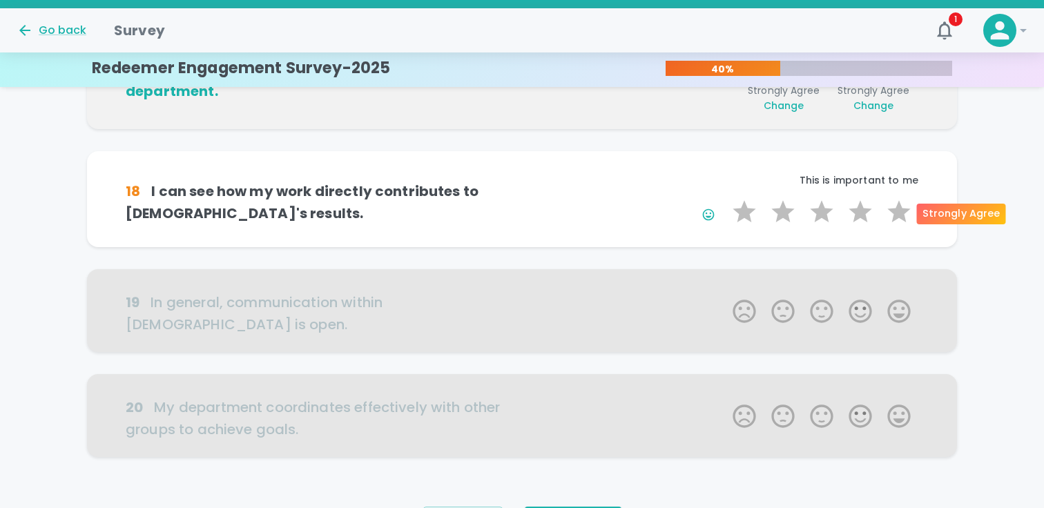
click at [899, 219] on label "5 Stars" at bounding box center [898, 212] width 39 height 28
click at [725, 198] on input "5 Stars" at bounding box center [724, 197] width 1 height 1
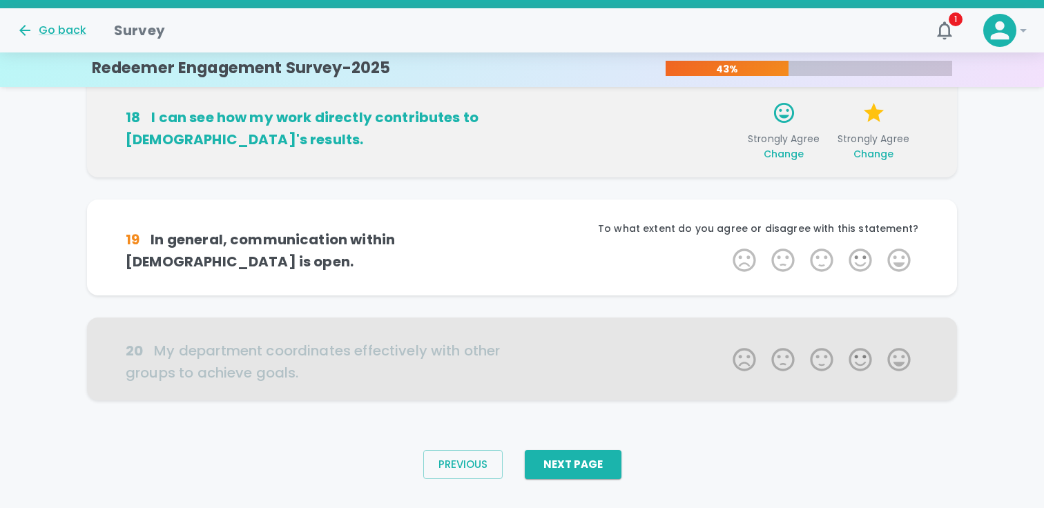
scroll to position [933, 0]
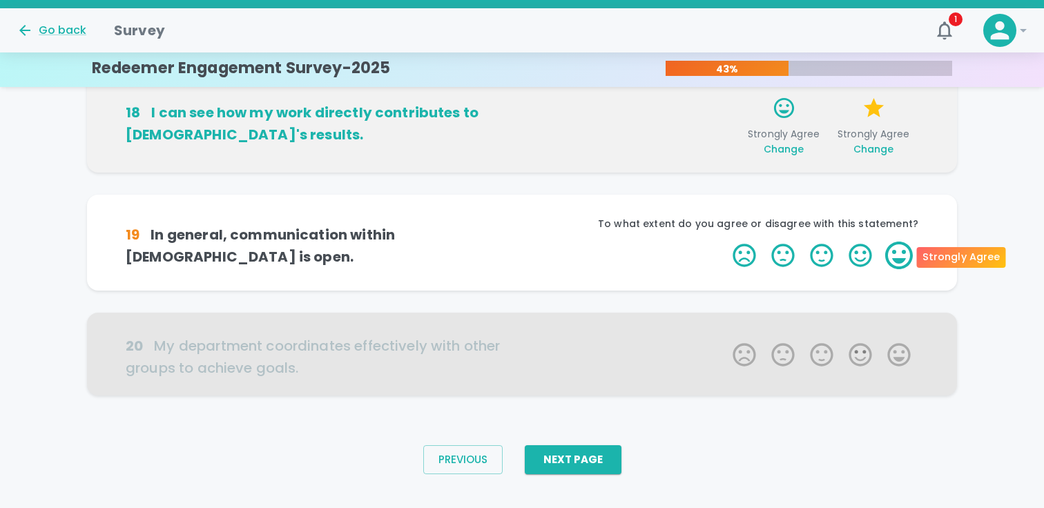
click at [901, 254] on label "5 Stars" at bounding box center [898, 256] width 39 height 28
click at [725, 242] on input "5 Stars" at bounding box center [724, 241] width 1 height 1
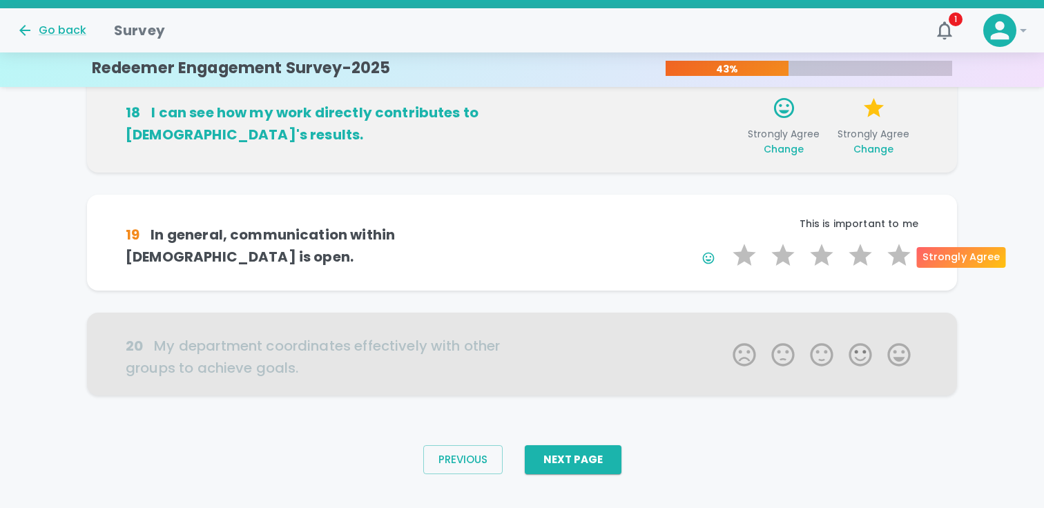
click at [901, 254] on label "5 Stars" at bounding box center [898, 256] width 39 height 28
click at [725, 242] on input "5 Stars" at bounding box center [724, 241] width 1 height 1
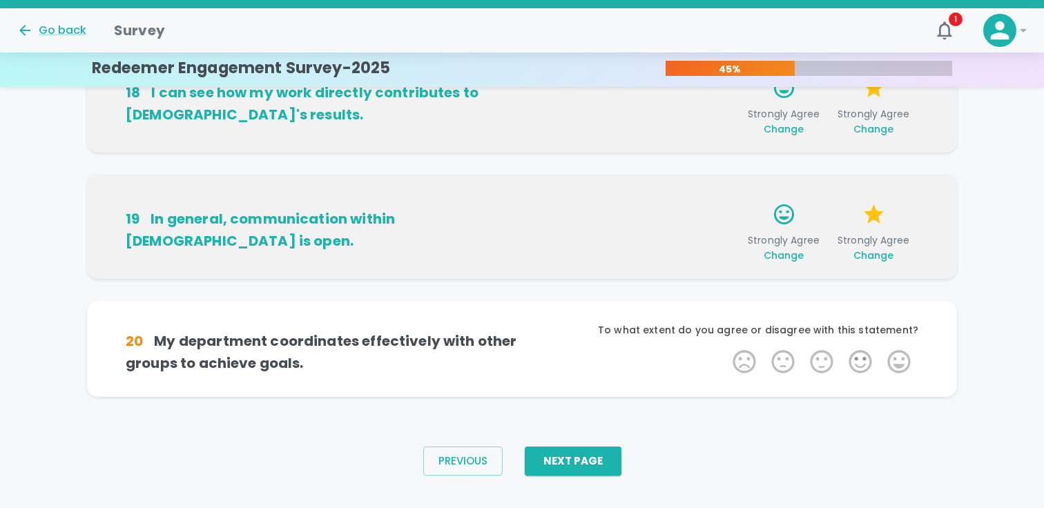
scroll to position [955, 0]
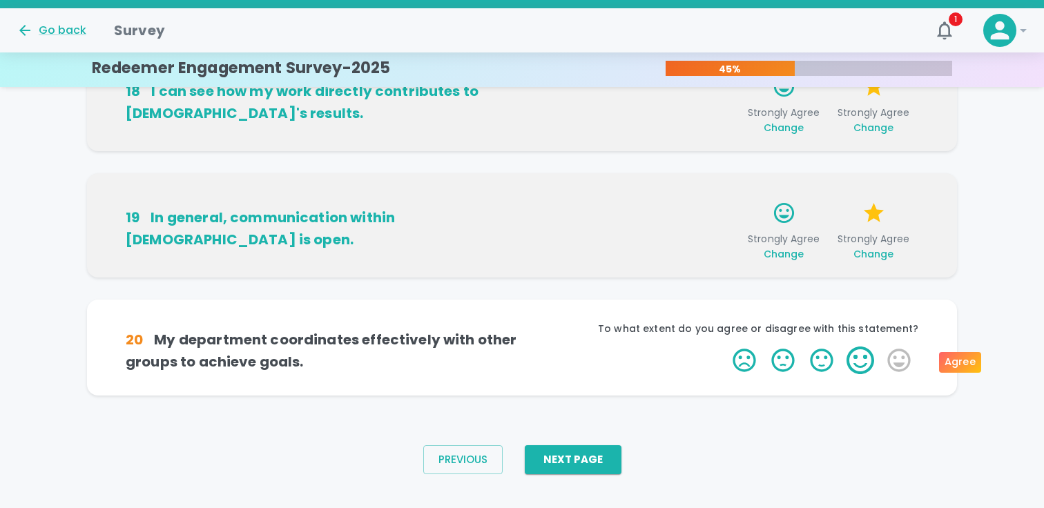
click at [870, 358] on label "4 Stars" at bounding box center [860, 360] width 39 height 28
click at [725, 346] on input "4 Stars" at bounding box center [724, 346] width 1 height 1
drag, startPoint x: 863, startPoint y: 364, endPoint x: 889, endPoint y: 364, distance: 26.2
click at [889, 364] on span "1 Star 2 Stars 3 Stars 4 Stars 5 Stars Empty" at bounding box center [821, 360] width 193 height 28
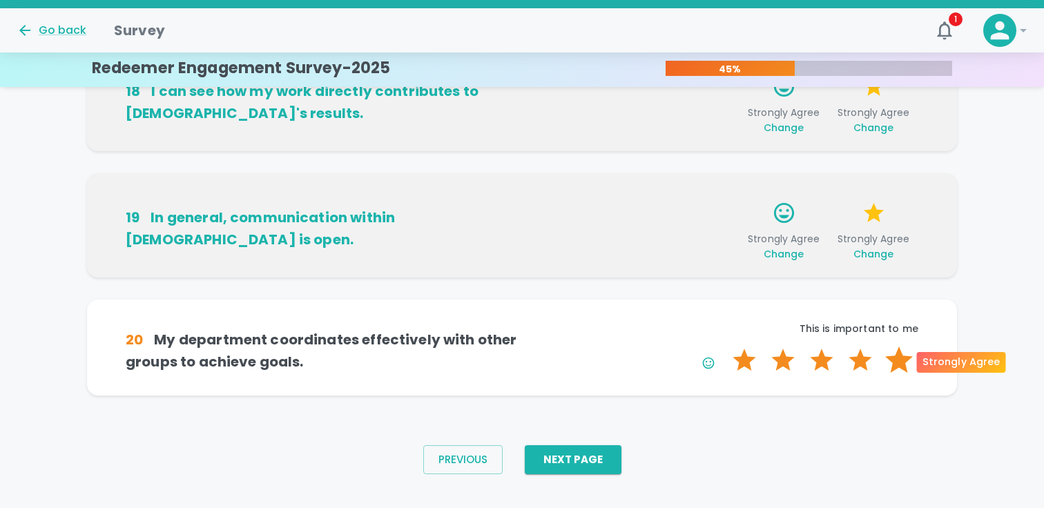
click at [889, 364] on label "5 Stars" at bounding box center [898, 360] width 39 height 28
click at [725, 346] on input "5 Stars" at bounding box center [724, 346] width 1 height 1
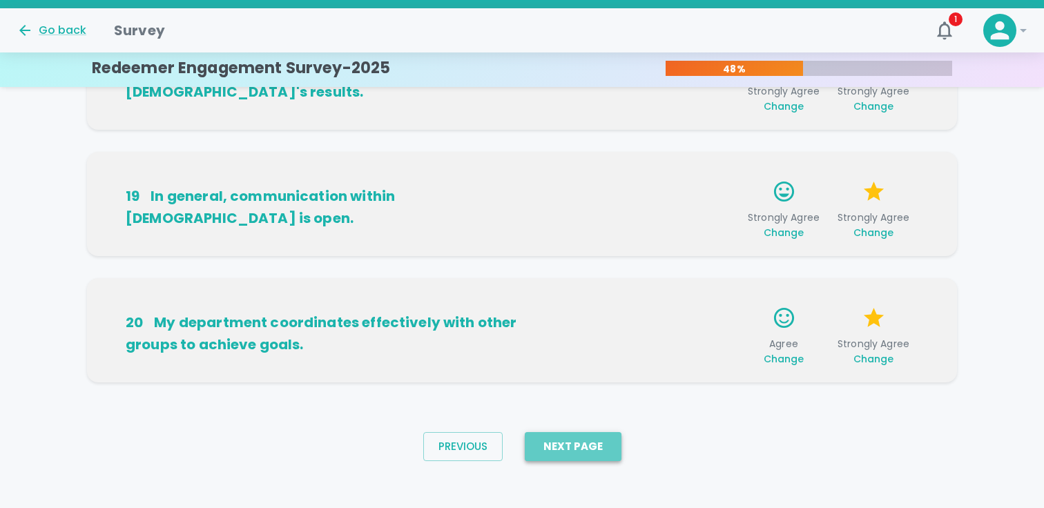
click at [605, 445] on button "Next Page" at bounding box center [573, 446] width 97 height 29
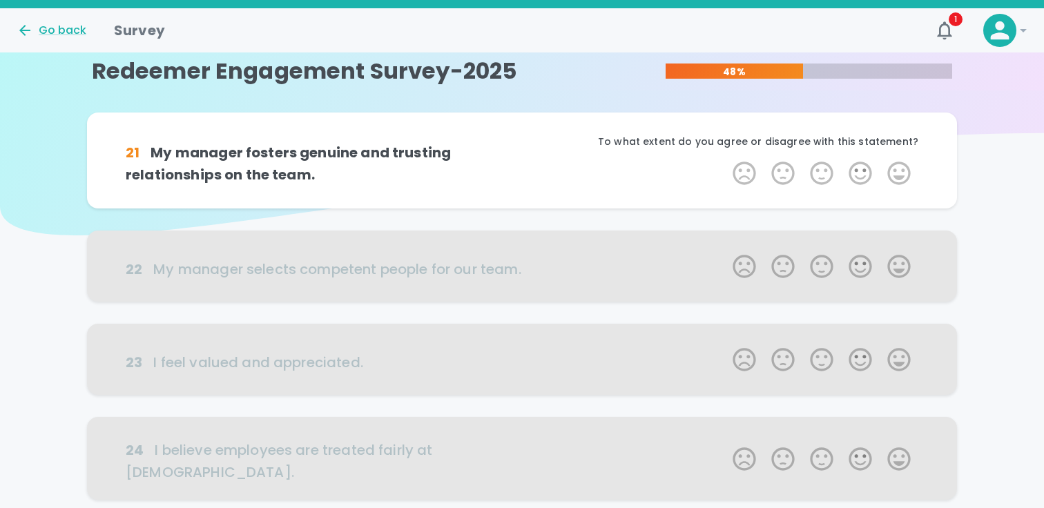
scroll to position [0, 0]
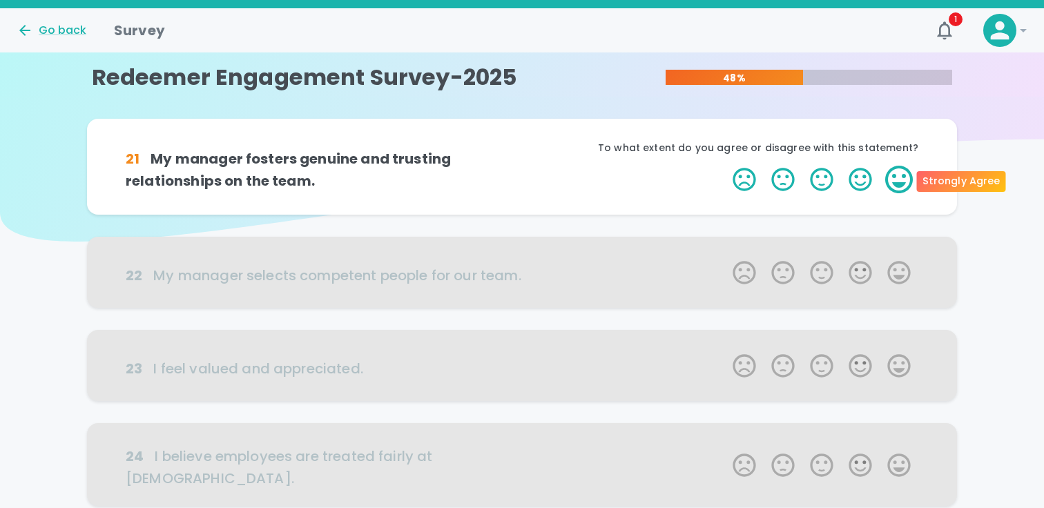
click at [899, 178] on label "5 Stars" at bounding box center [898, 180] width 39 height 28
click at [725, 166] on input "5 Stars" at bounding box center [724, 165] width 1 height 1
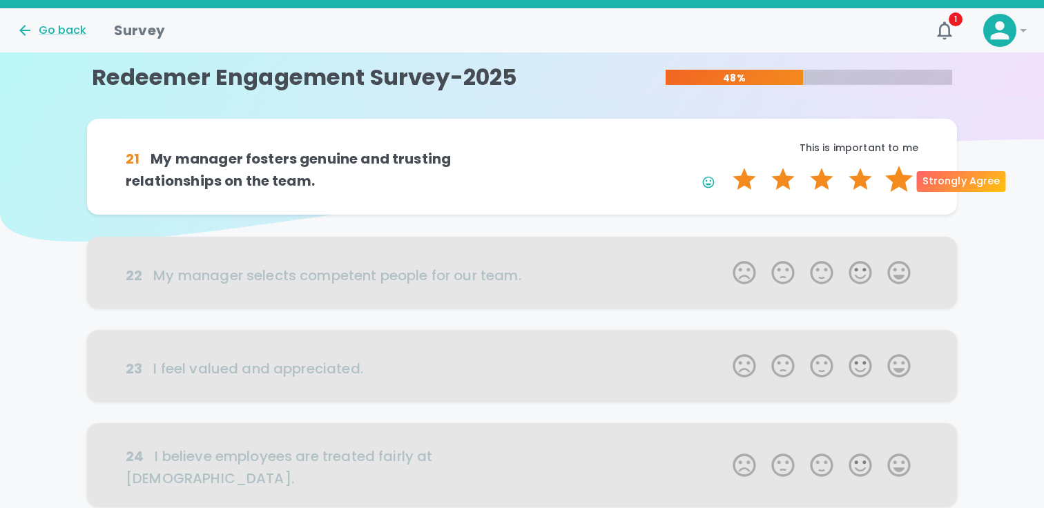
click at [900, 184] on label "5 Stars" at bounding box center [898, 180] width 39 height 28
click at [725, 166] on input "5 Stars" at bounding box center [724, 165] width 1 height 1
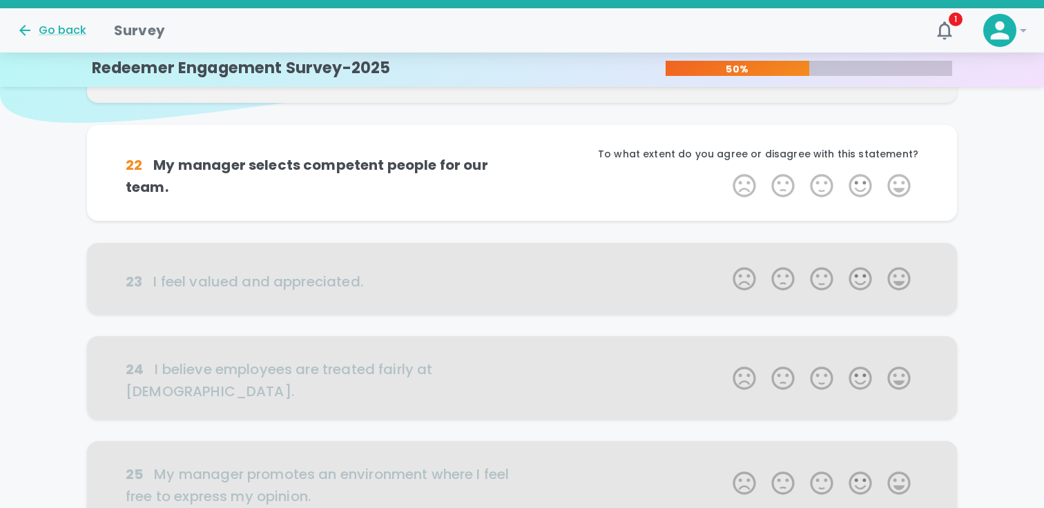
scroll to position [121, 0]
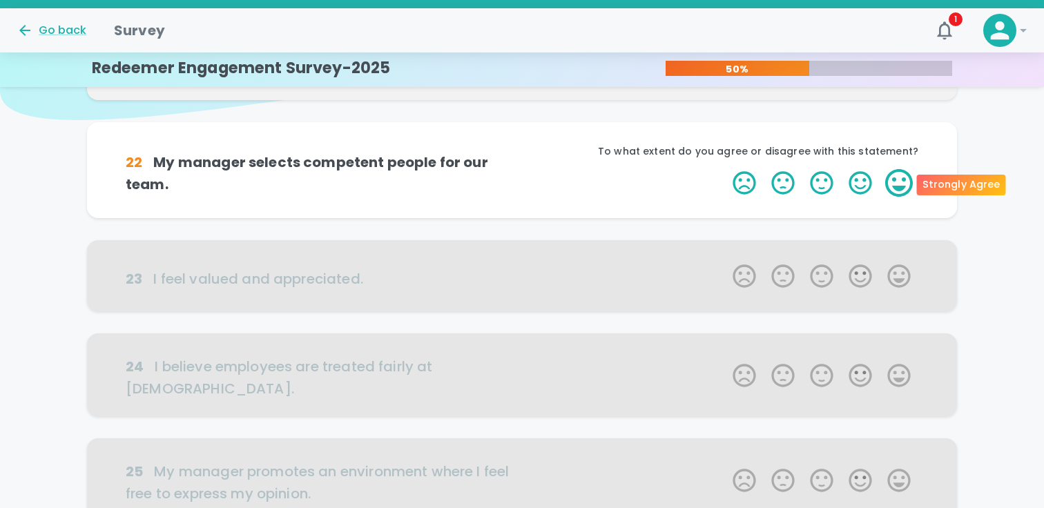
click at [897, 189] on label "5 Stars" at bounding box center [898, 183] width 39 height 28
click at [725, 169] on input "5 Stars" at bounding box center [724, 168] width 1 height 1
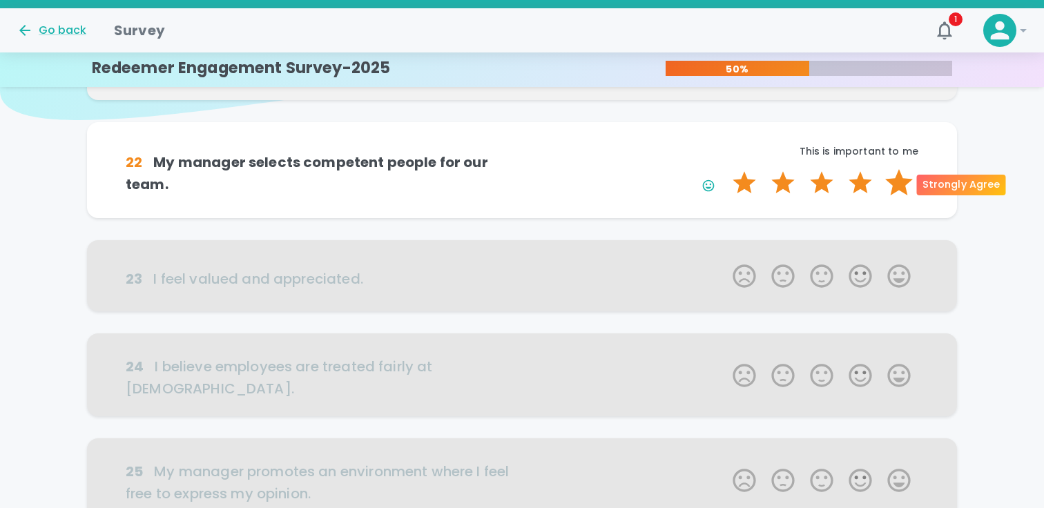
click at [897, 189] on label "5 Stars" at bounding box center [898, 183] width 39 height 28
click at [725, 169] on input "5 Stars" at bounding box center [724, 168] width 1 height 1
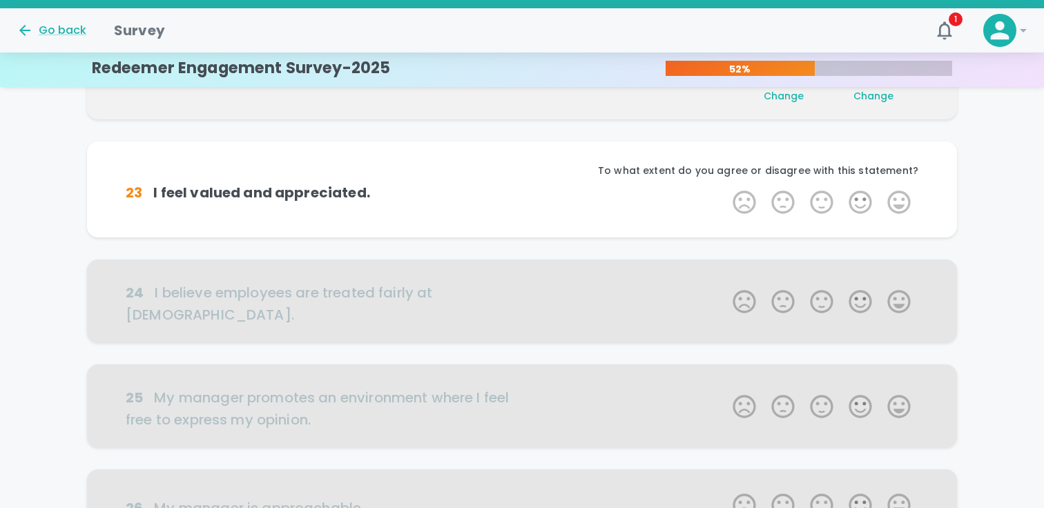
scroll to position [243, 0]
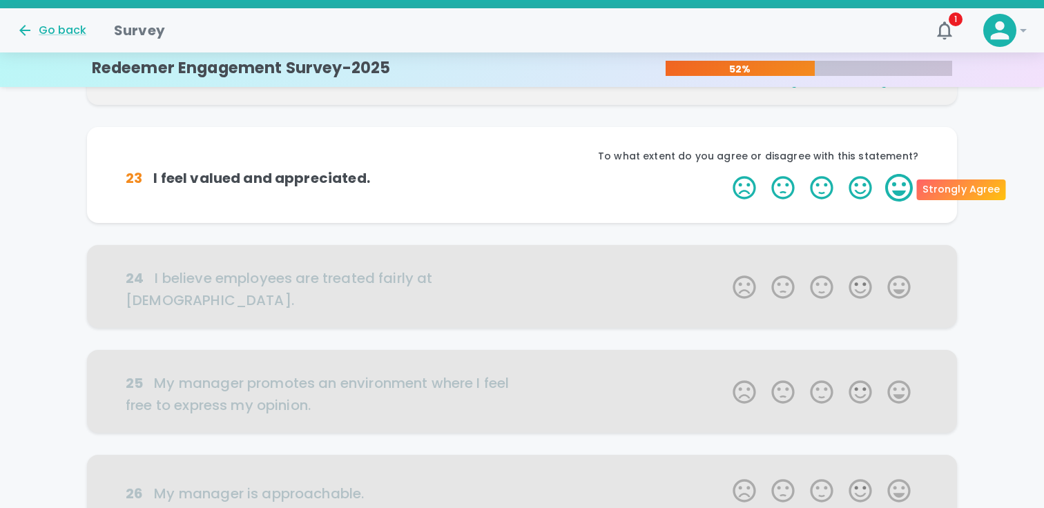
click at [897, 190] on label "5 Stars" at bounding box center [898, 188] width 39 height 28
click at [725, 174] on input "5 Stars" at bounding box center [724, 173] width 1 height 1
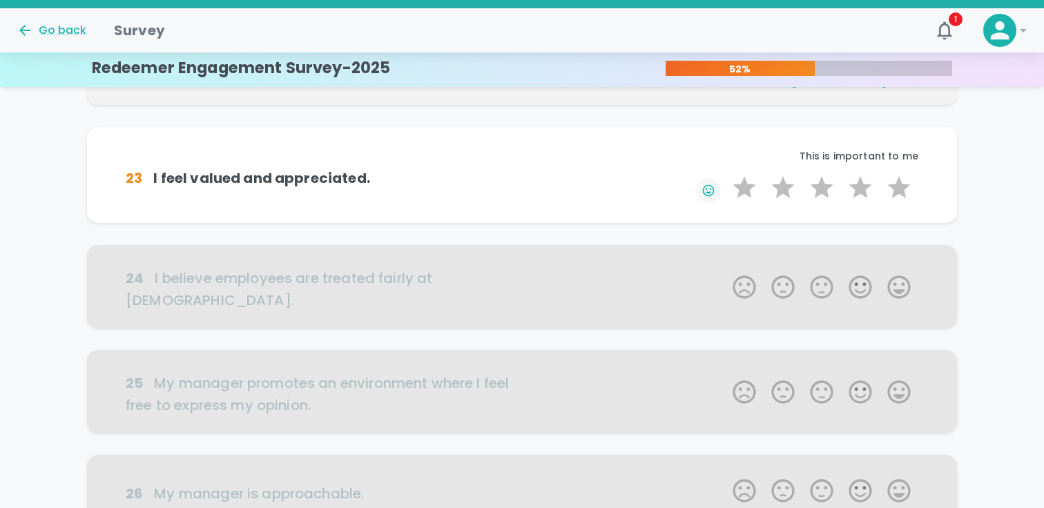
click at [712, 189] on icon "button" at bounding box center [708, 191] width 14 height 14
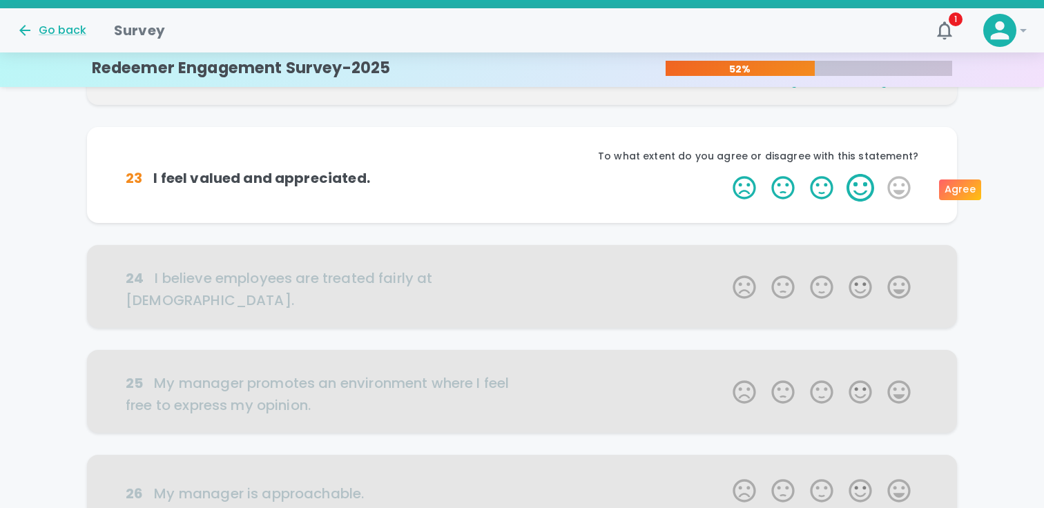
click at [851, 182] on label "4 Stars" at bounding box center [860, 188] width 39 height 28
click at [725, 174] on input "4 Stars" at bounding box center [724, 173] width 1 height 1
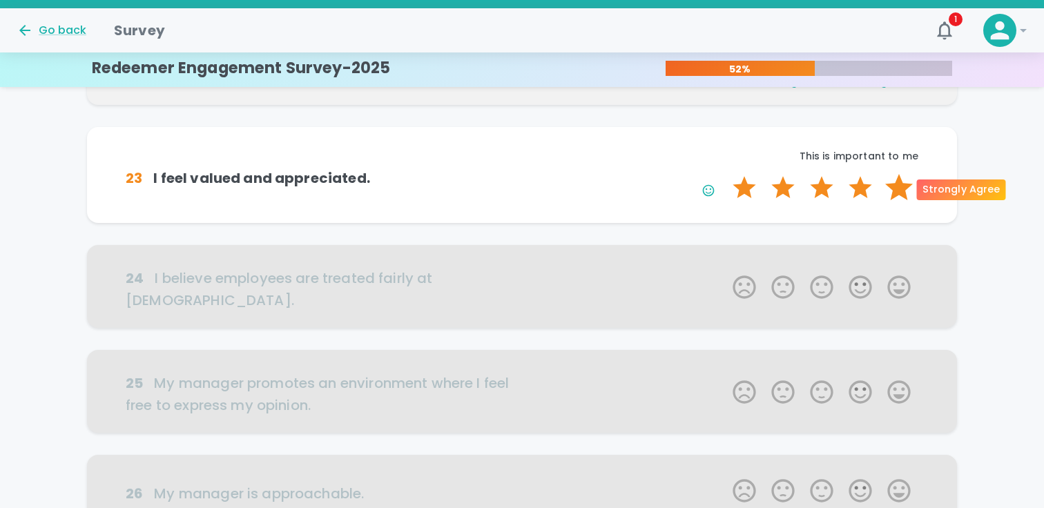
click at [905, 193] on label "5 Stars" at bounding box center [898, 188] width 39 height 28
click at [725, 174] on input "5 Stars" at bounding box center [724, 173] width 1 height 1
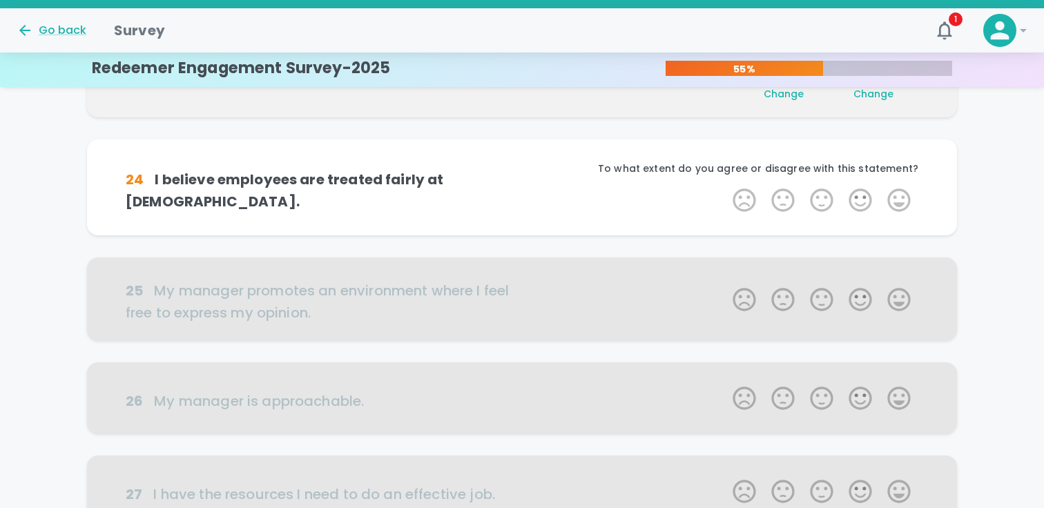
scroll to position [364, 0]
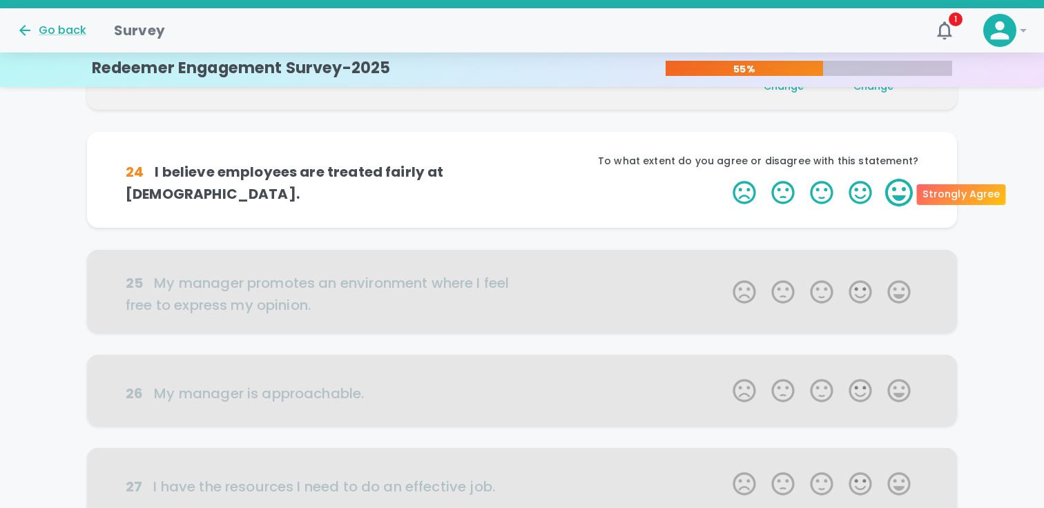
click at [898, 200] on label "5 Stars" at bounding box center [898, 193] width 39 height 28
click at [725, 179] on input "5 Stars" at bounding box center [724, 178] width 1 height 1
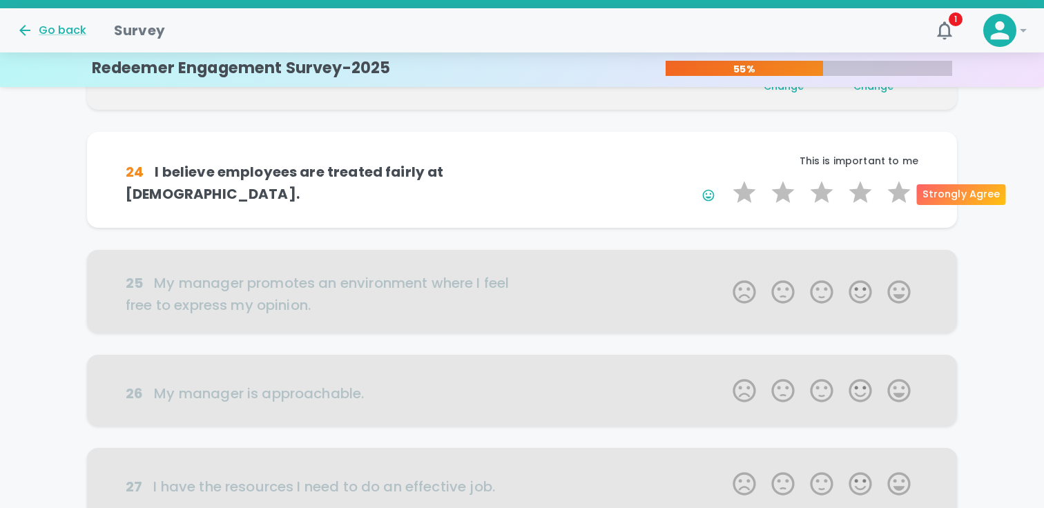
click at [898, 200] on label "5 Stars" at bounding box center [898, 193] width 39 height 28
click at [725, 179] on input "5 Stars" at bounding box center [724, 178] width 1 height 1
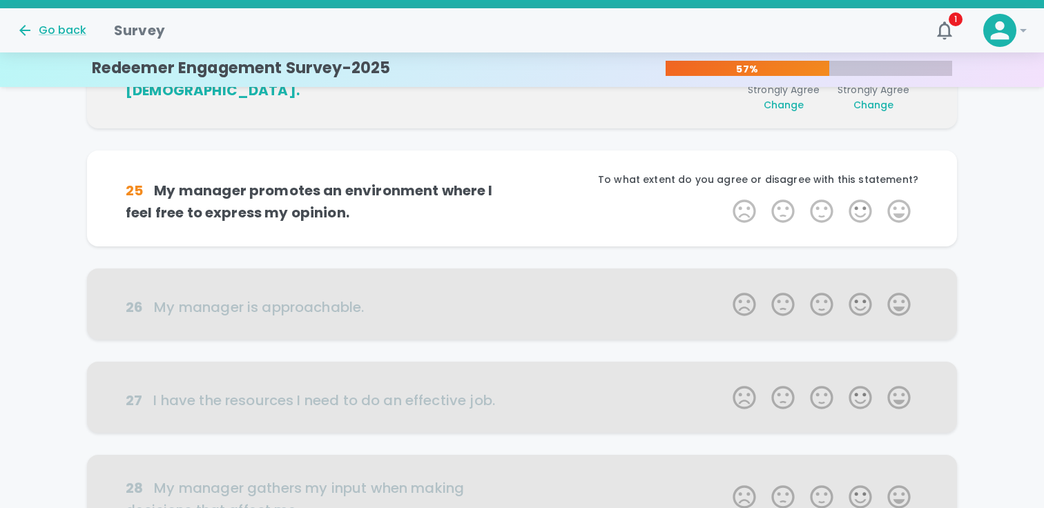
scroll to position [486, 0]
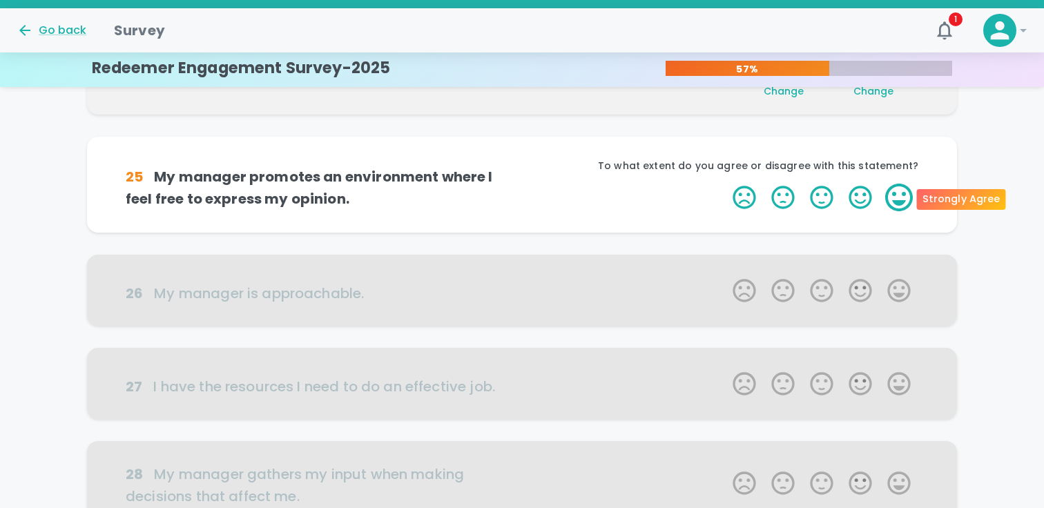
click at [895, 197] on label "5 Stars" at bounding box center [898, 198] width 39 height 28
click at [725, 184] on input "5 Stars" at bounding box center [724, 183] width 1 height 1
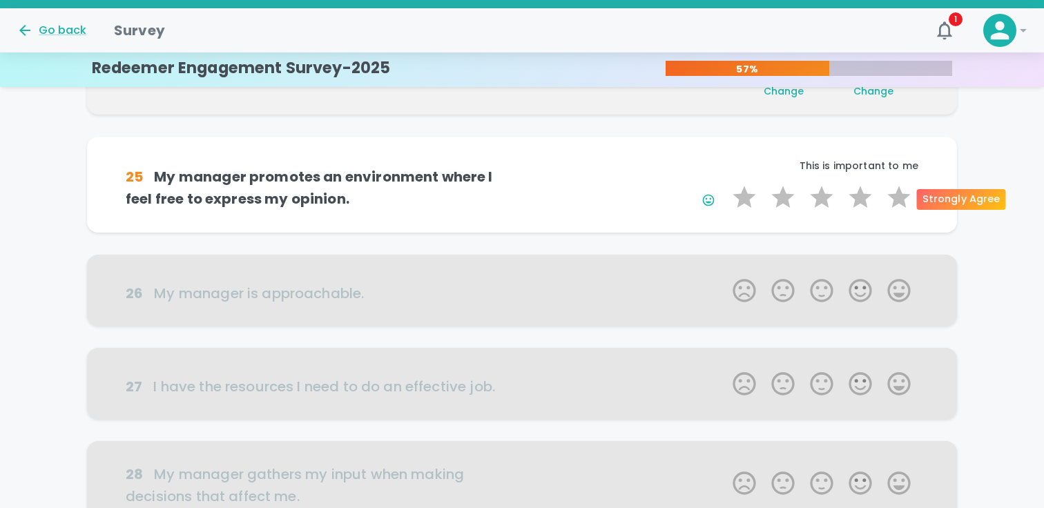
click at [895, 197] on label "5 Stars" at bounding box center [898, 198] width 39 height 28
click at [725, 184] on input "5 Stars" at bounding box center [724, 183] width 1 height 1
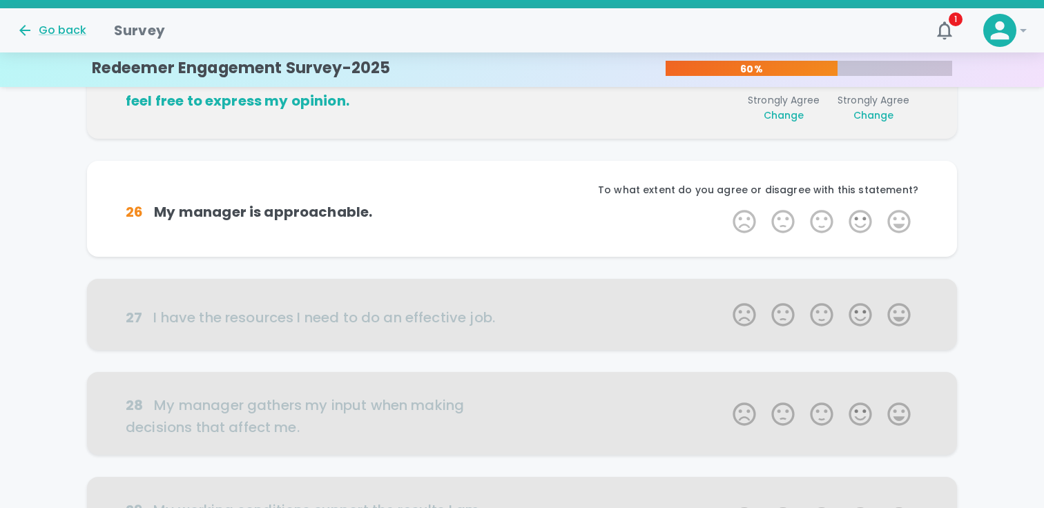
scroll to position [607, 0]
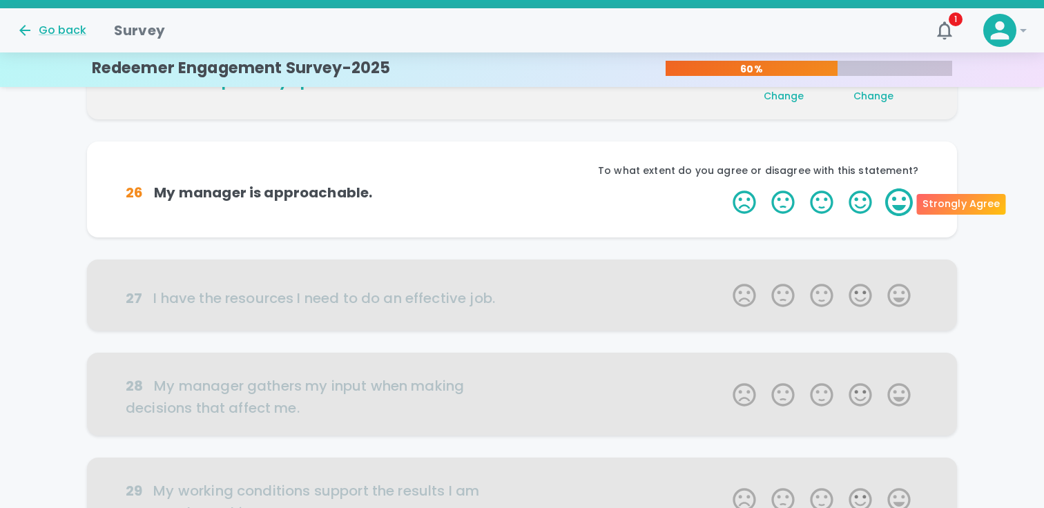
click at [900, 202] on label "5 Stars" at bounding box center [898, 202] width 39 height 28
click at [725, 188] on input "5 Stars" at bounding box center [724, 188] width 1 height 1
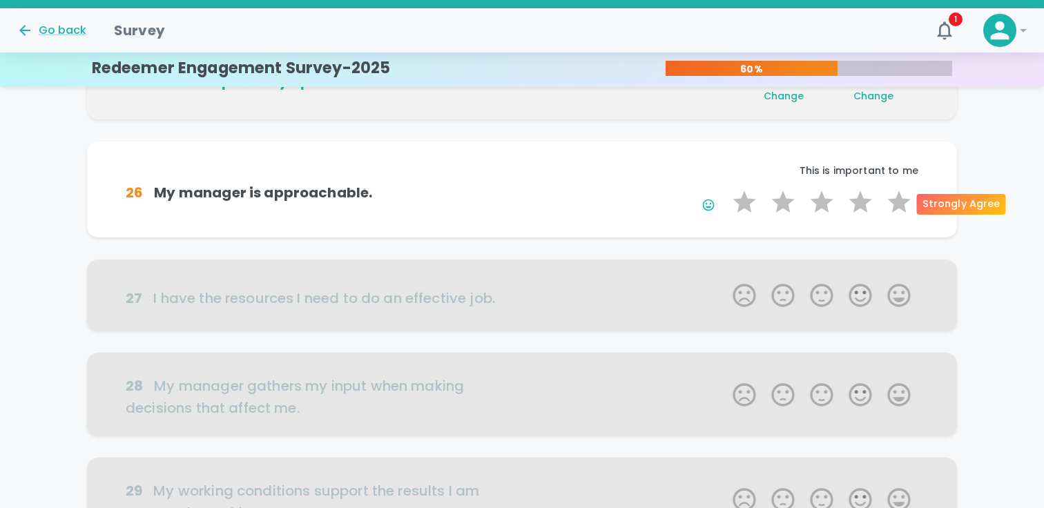
click at [900, 202] on label "5 Stars" at bounding box center [898, 202] width 39 height 28
click at [725, 188] on input "5 Stars" at bounding box center [724, 188] width 1 height 1
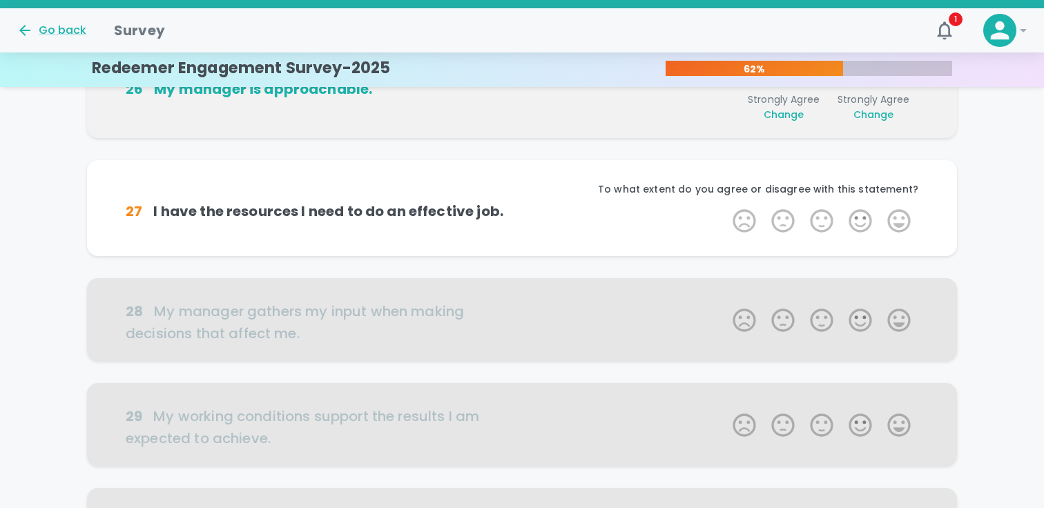
scroll to position [729, 0]
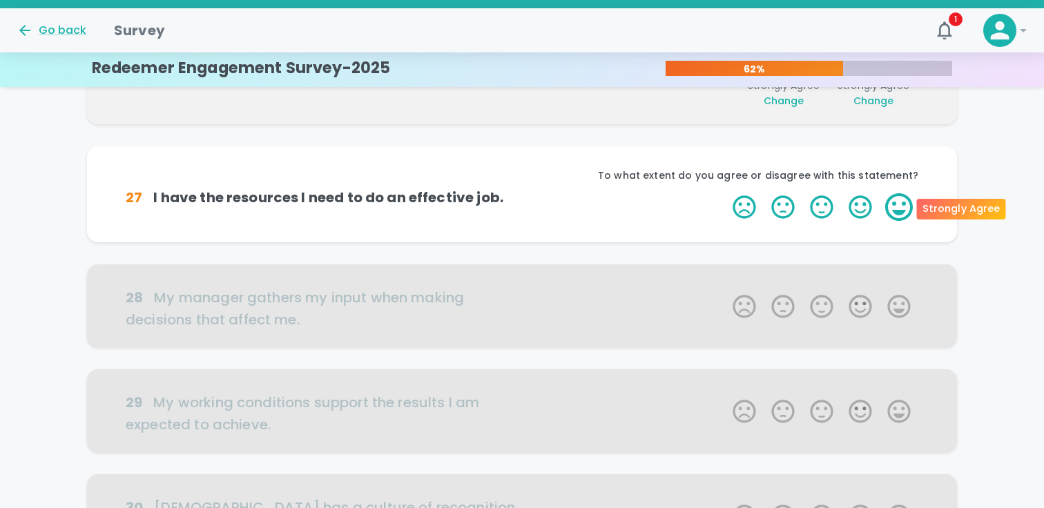
click at [898, 205] on label "5 Stars" at bounding box center [898, 207] width 39 height 28
click at [725, 193] on input "5 Stars" at bounding box center [724, 193] width 1 height 1
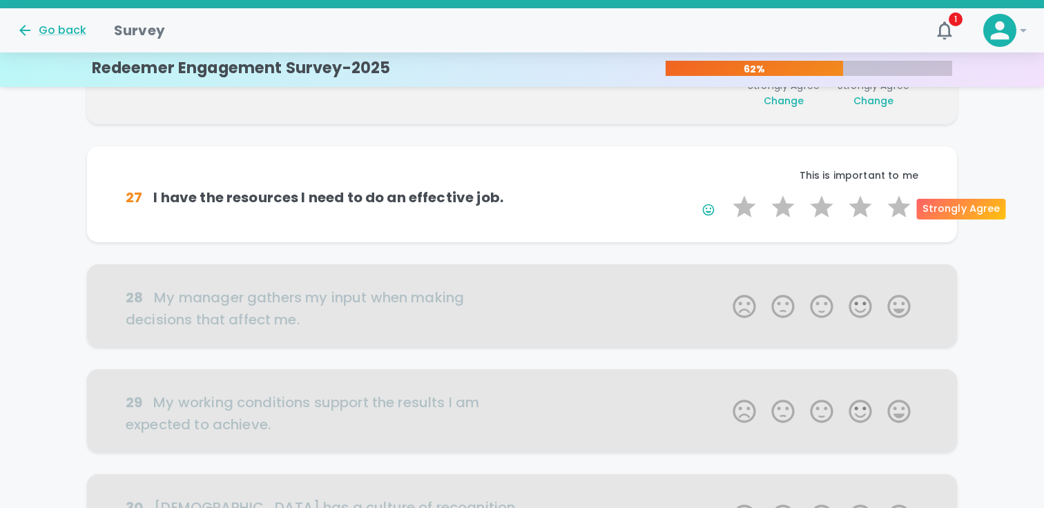
click at [898, 205] on label "5 Stars" at bounding box center [898, 207] width 39 height 28
click at [725, 193] on input "5 Stars" at bounding box center [724, 193] width 1 height 1
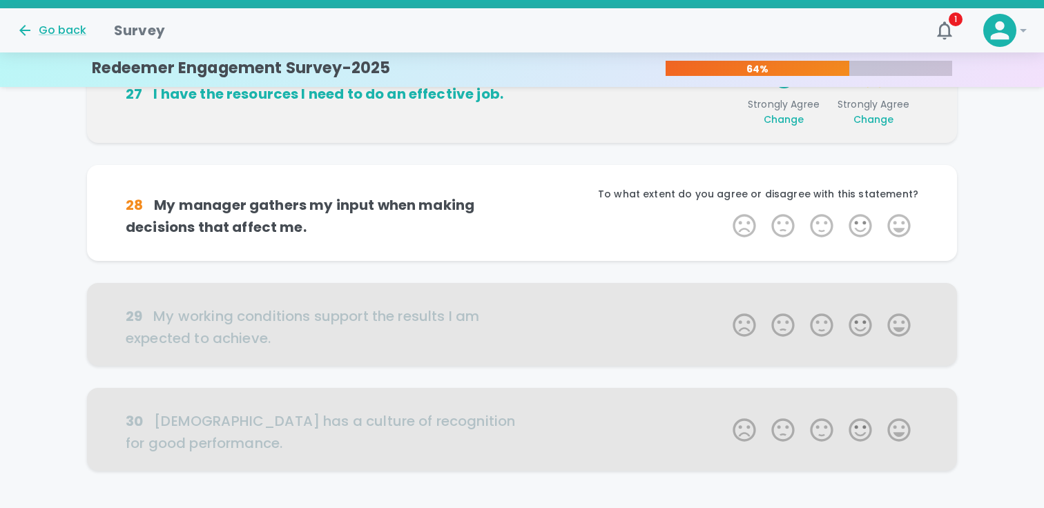
scroll to position [850, 0]
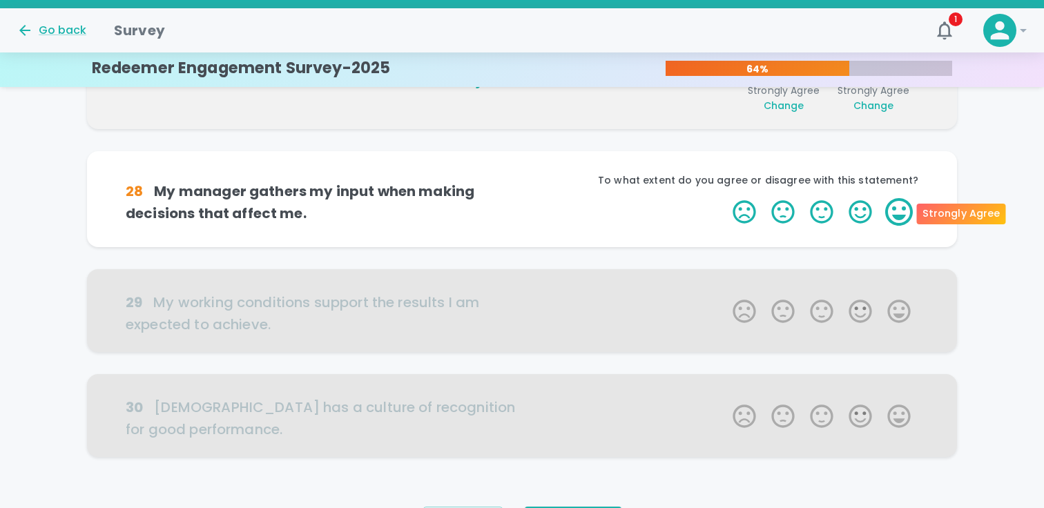
click at [898, 207] on label "5 Stars" at bounding box center [898, 212] width 39 height 28
click at [725, 198] on input "5 Stars" at bounding box center [724, 197] width 1 height 1
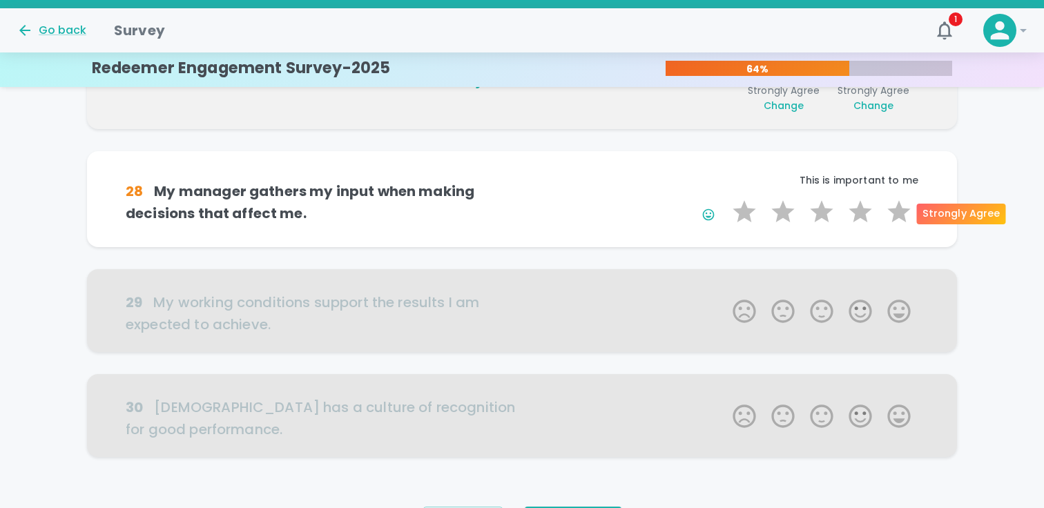
click at [898, 207] on label "5 Stars" at bounding box center [898, 212] width 39 height 28
click at [725, 198] on input "5 Stars" at bounding box center [724, 197] width 1 height 1
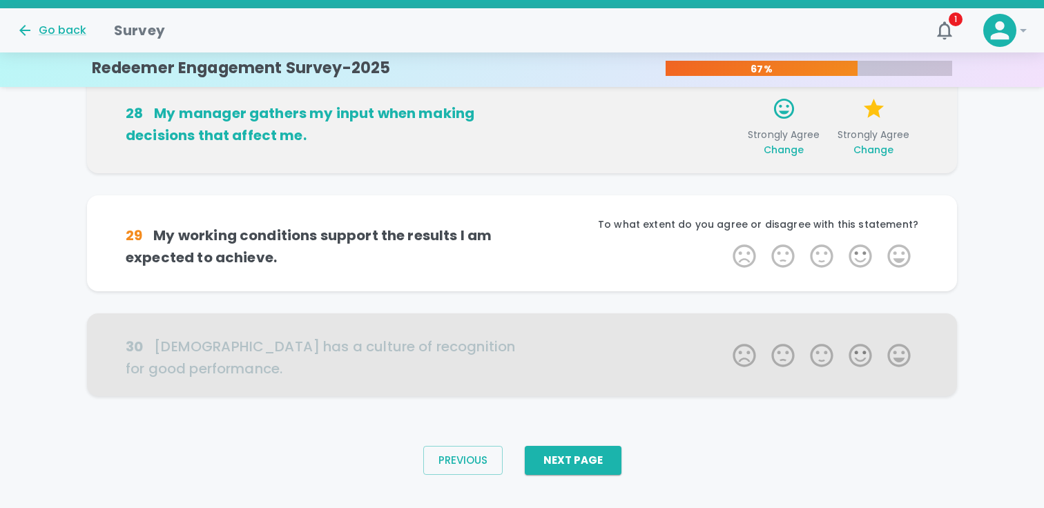
scroll to position [933, 0]
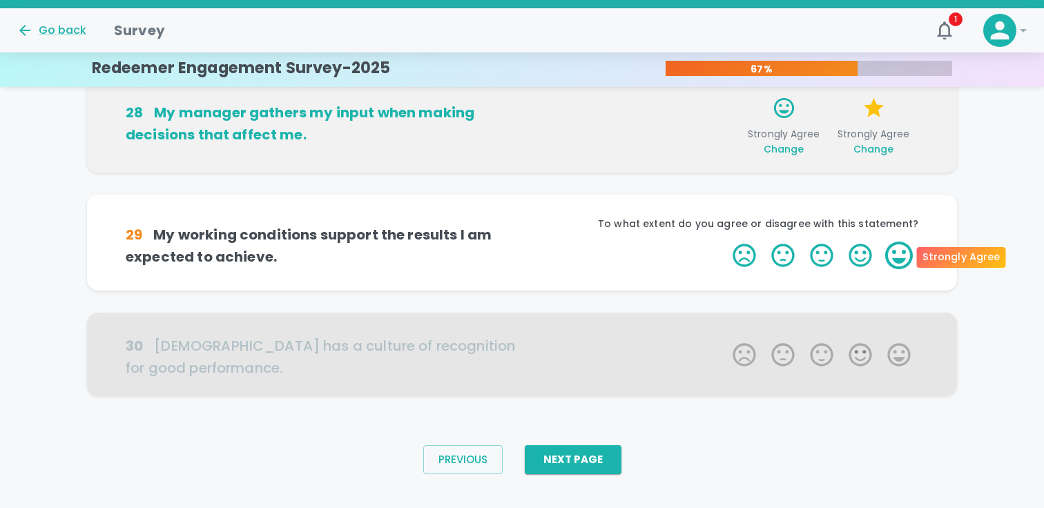
click at [898, 256] on label "5 Stars" at bounding box center [898, 256] width 39 height 28
click at [725, 242] on input "5 Stars" at bounding box center [724, 241] width 1 height 1
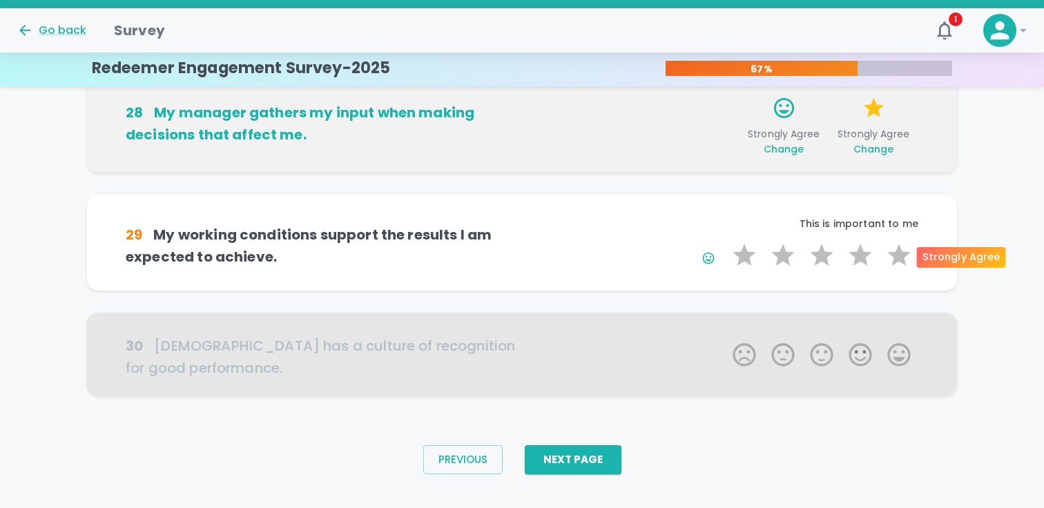
click at [898, 256] on label "5 Stars" at bounding box center [898, 256] width 39 height 28
click at [725, 242] on input "5 Stars" at bounding box center [724, 241] width 1 height 1
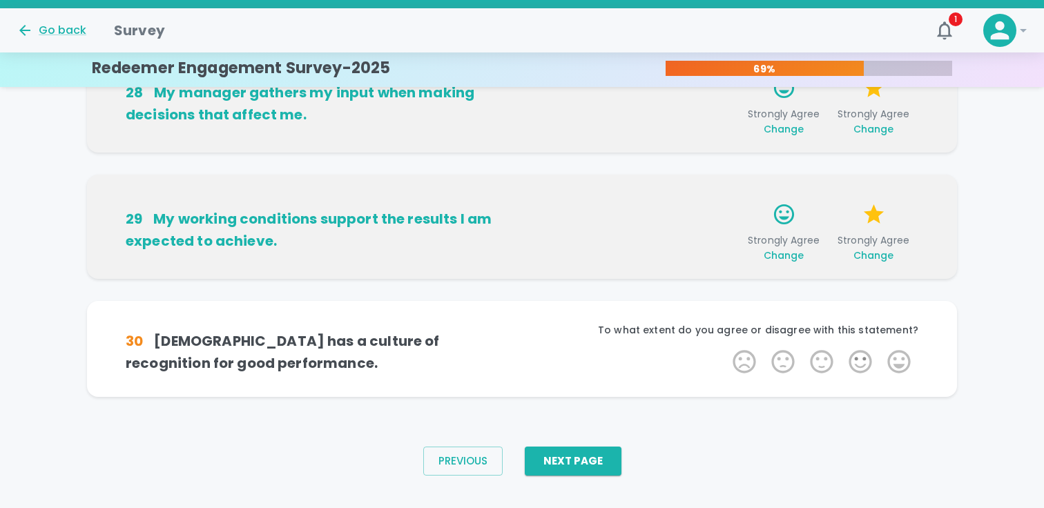
scroll to position [955, 0]
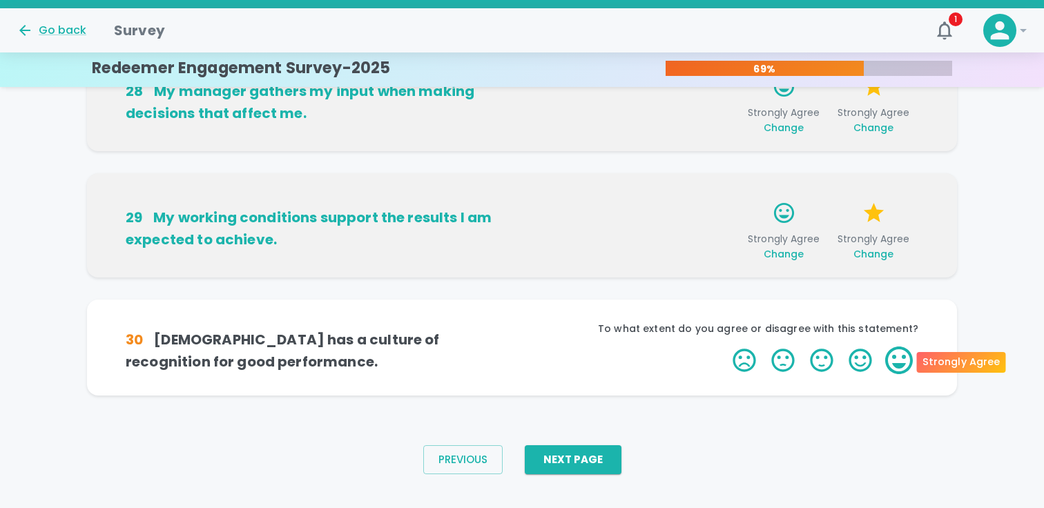
click at [900, 363] on label "5 Stars" at bounding box center [898, 360] width 39 height 28
click at [725, 346] on input "5 Stars" at bounding box center [724, 346] width 1 height 1
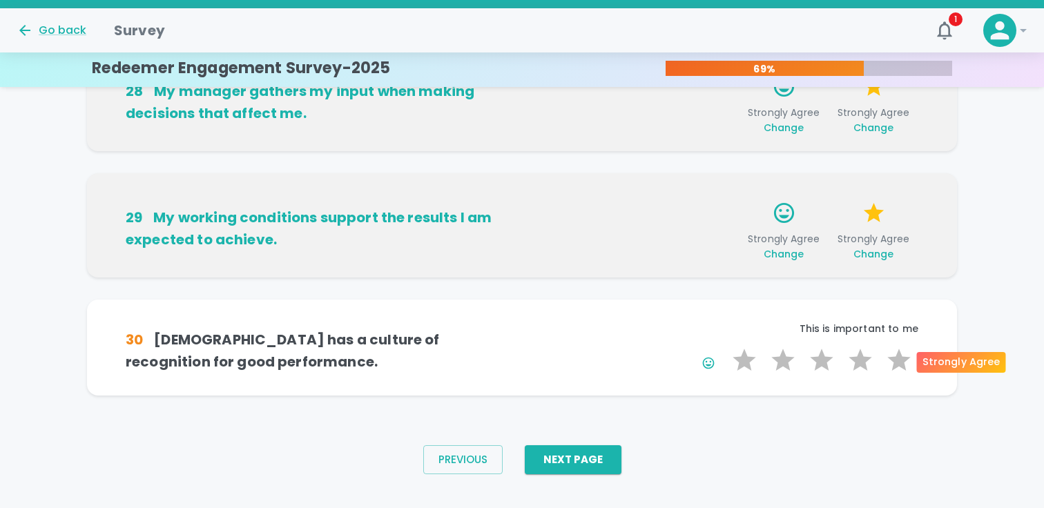
click at [900, 363] on label "5 Stars" at bounding box center [898, 360] width 39 height 28
click at [725, 346] on input "5 Stars" at bounding box center [724, 346] width 1 height 1
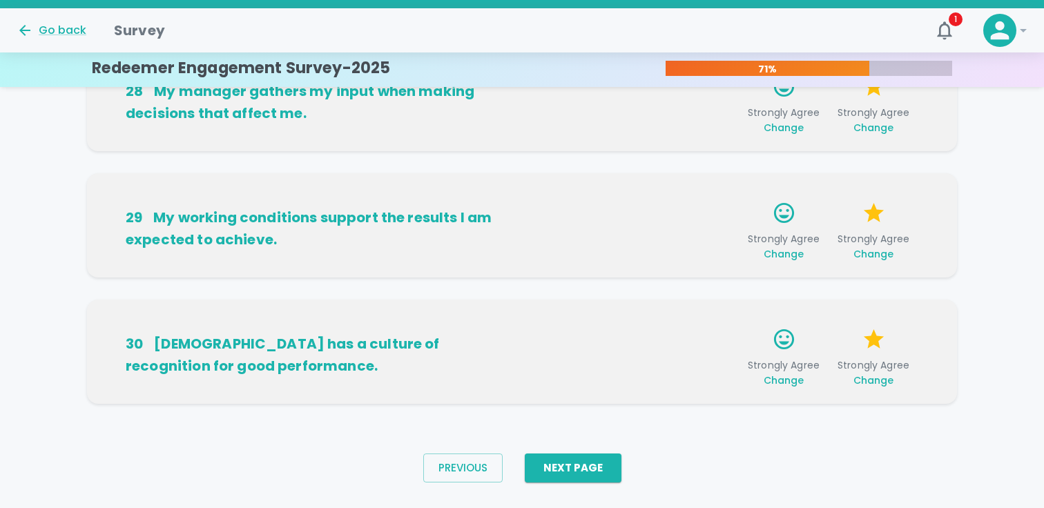
scroll to position [976, 0]
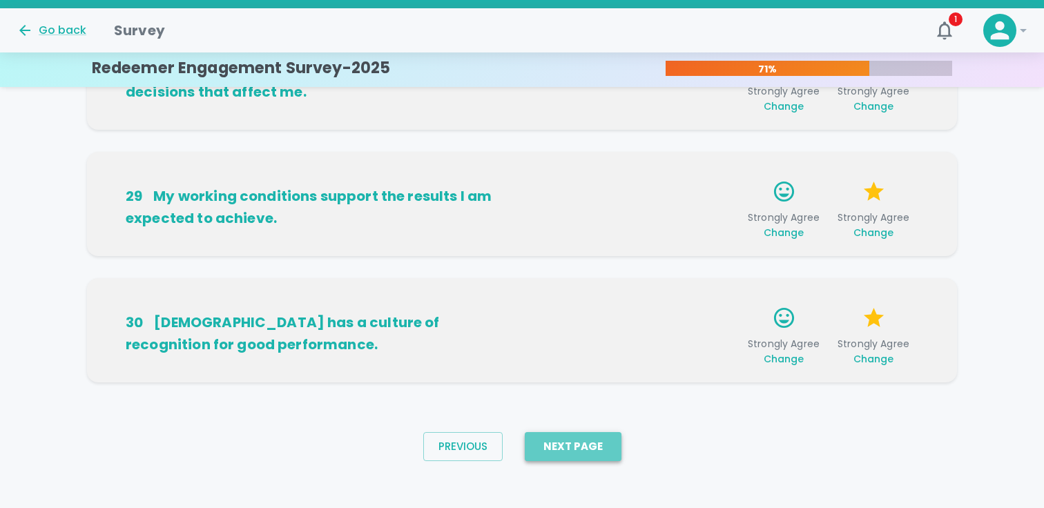
click at [585, 450] on button "Next Page" at bounding box center [573, 446] width 97 height 29
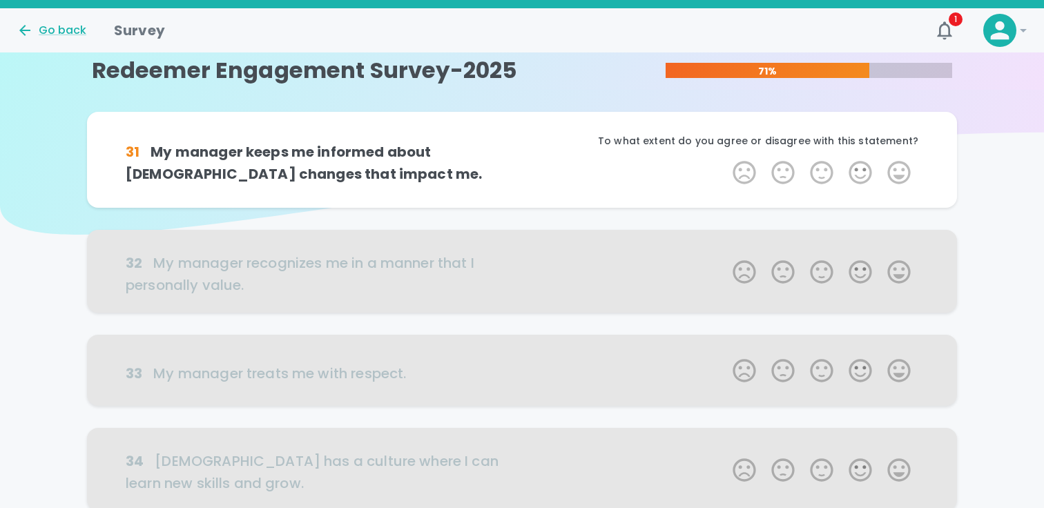
scroll to position [0, 0]
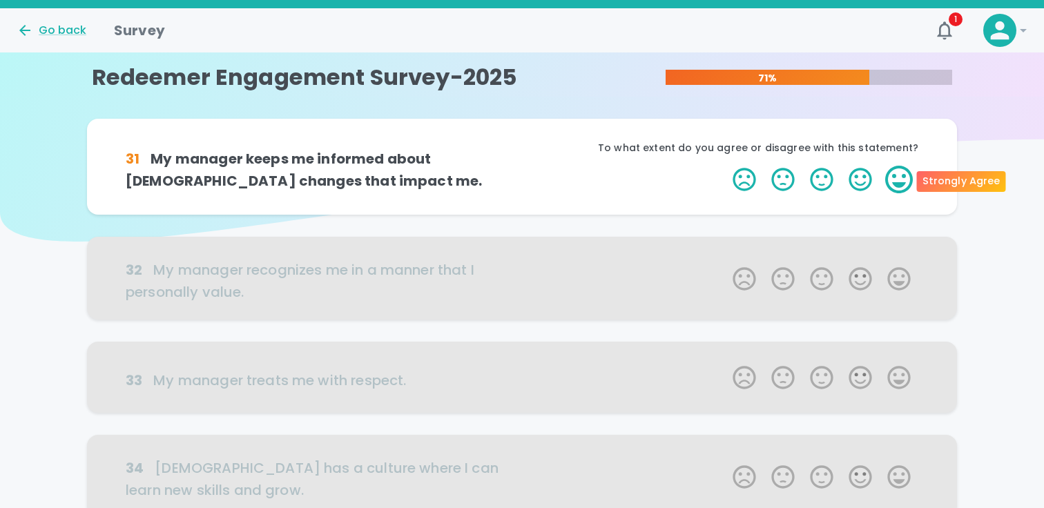
click at [896, 175] on label "5 Stars" at bounding box center [898, 180] width 39 height 28
click at [725, 166] on input "5 Stars" at bounding box center [724, 165] width 1 height 1
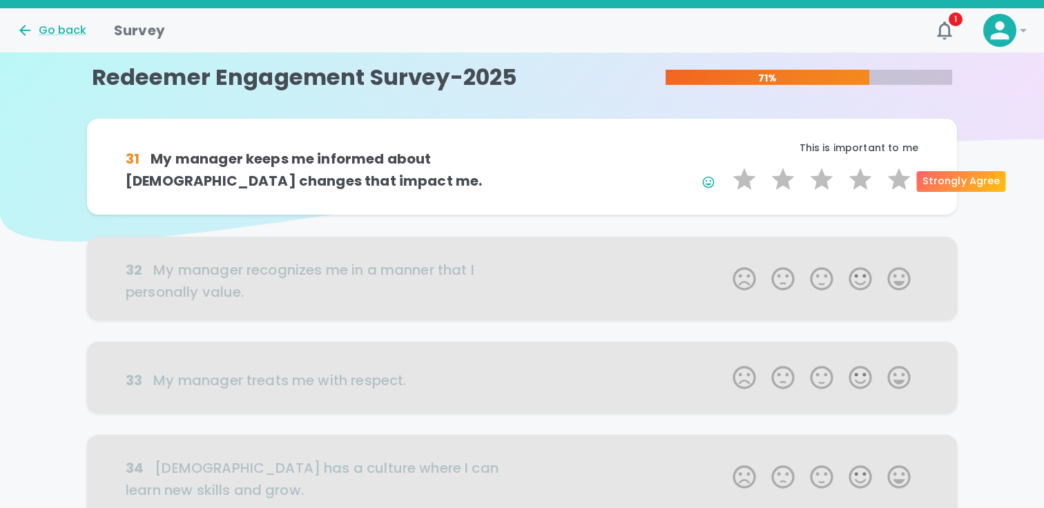
click at [896, 175] on label "5 Stars" at bounding box center [898, 180] width 39 height 28
click at [725, 166] on input "5 Stars" at bounding box center [724, 165] width 1 height 1
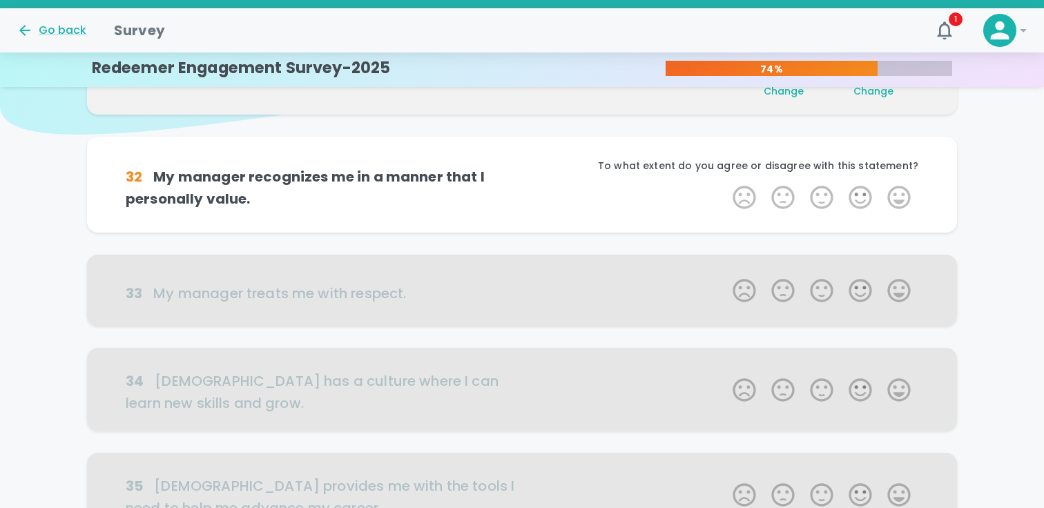
scroll to position [121, 0]
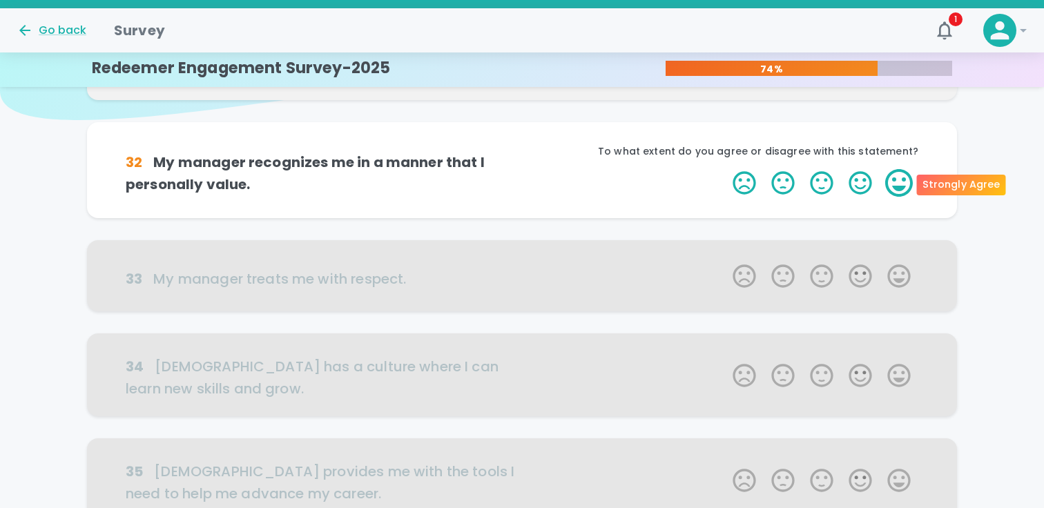
click at [902, 184] on label "5 Stars" at bounding box center [898, 183] width 39 height 28
click at [725, 169] on input "5 Stars" at bounding box center [724, 168] width 1 height 1
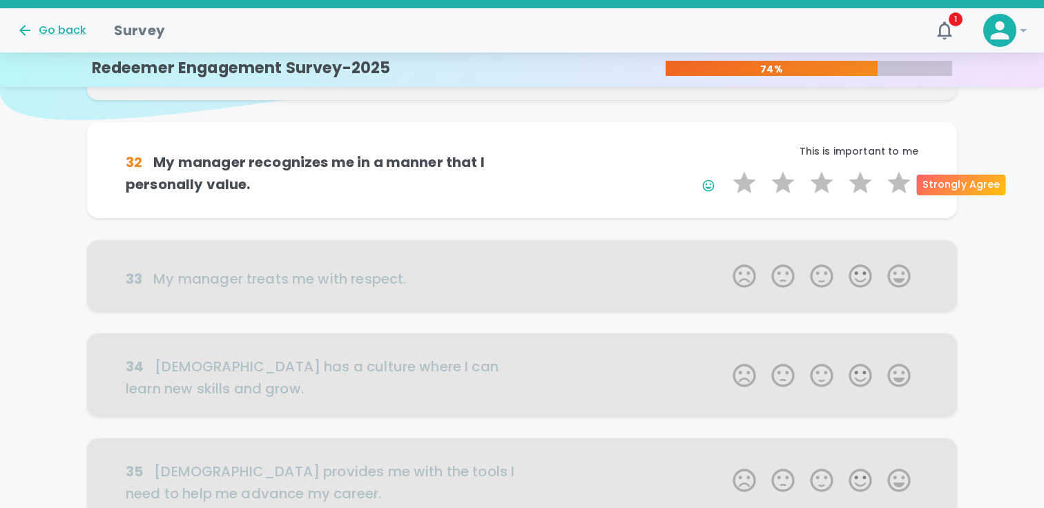
click at [902, 184] on label "5 Stars" at bounding box center [898, 183] width 39 height 28
click at [725, 169] on input "5 Stars" at bounding box center [724, 168] width 1 height 1
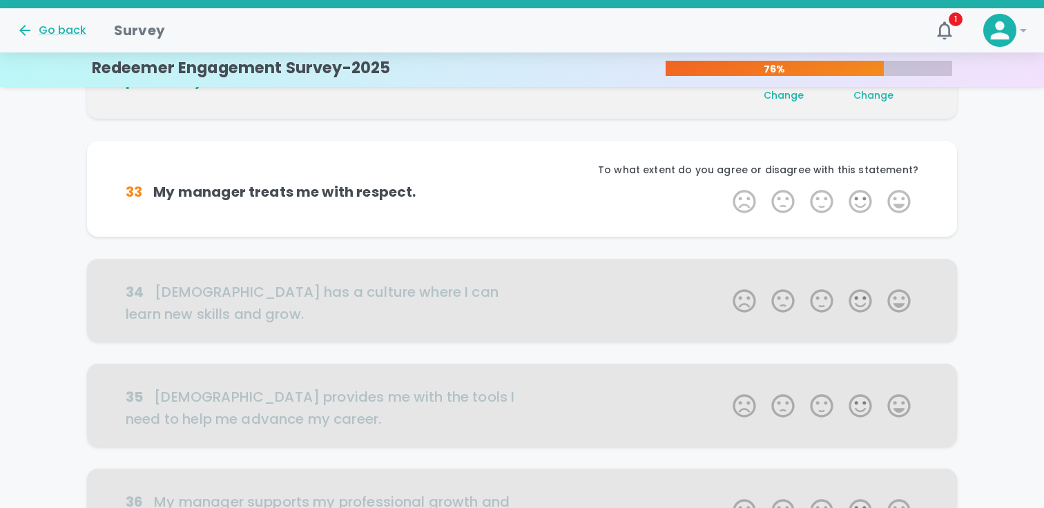
scroll to position [243, 0]
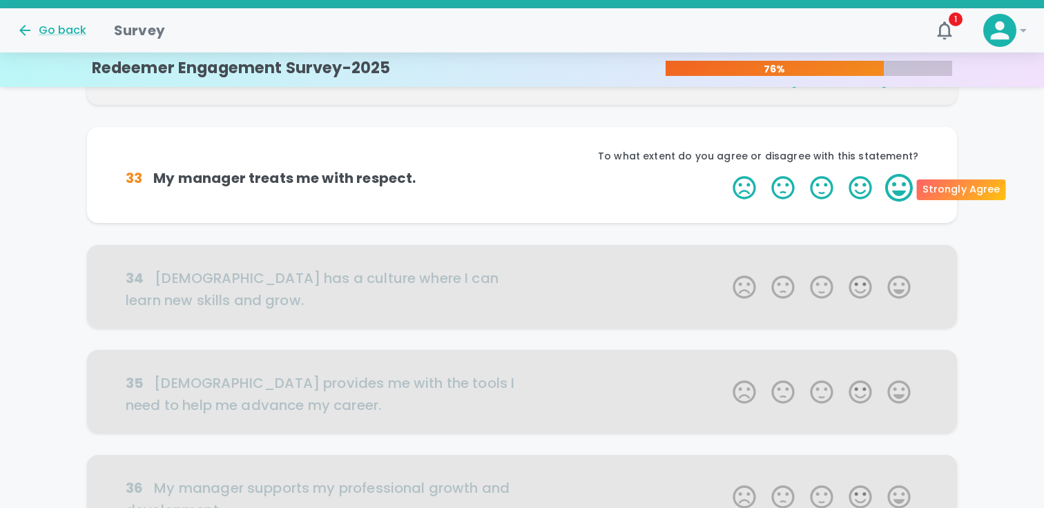
click at [897, 190] on label "5 Stars" at bounding box center [898, 188] width 39 height 28
click at [725, 174] on input "5 Stars" at bounding box center [724, 173] width 1 height 1
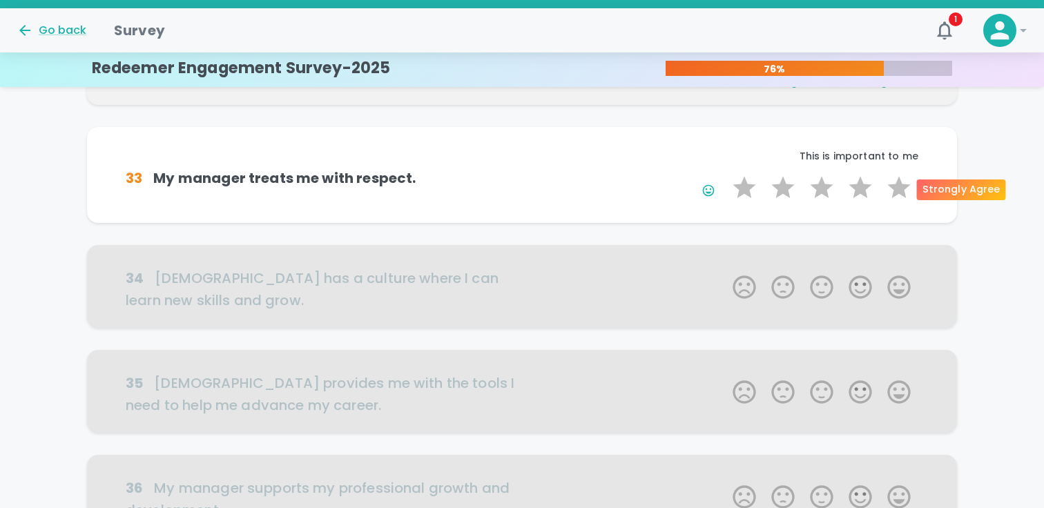
click at [897, 190] on label "5 Stars" at bounding box center [898, 188] width 39 height 28
click at [725, 174] on input "5 Stars" at bounding box center [724, 173] width 1 height 1
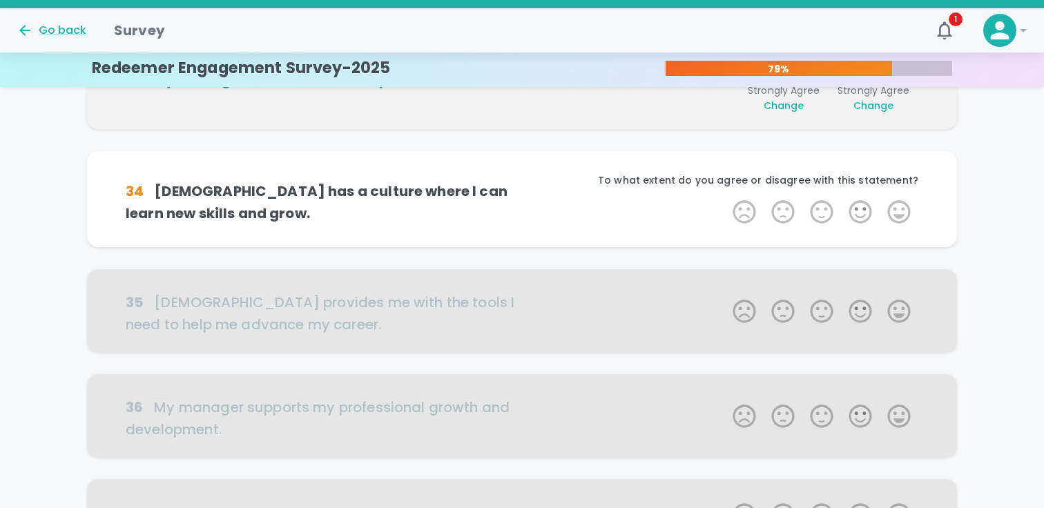
scroll to position [364, 0]
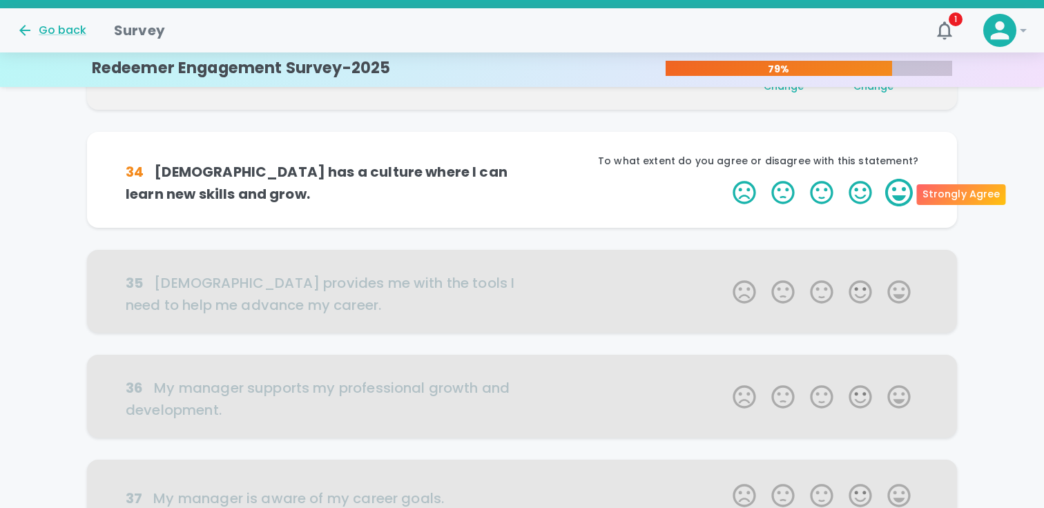
click at [897, 195] on label "5 Stars" at bounding box center [898, 193] width 39 height 28
click at [725, 179] on input "5 Stars" at bounding box center [724, 178] width 1 height 1
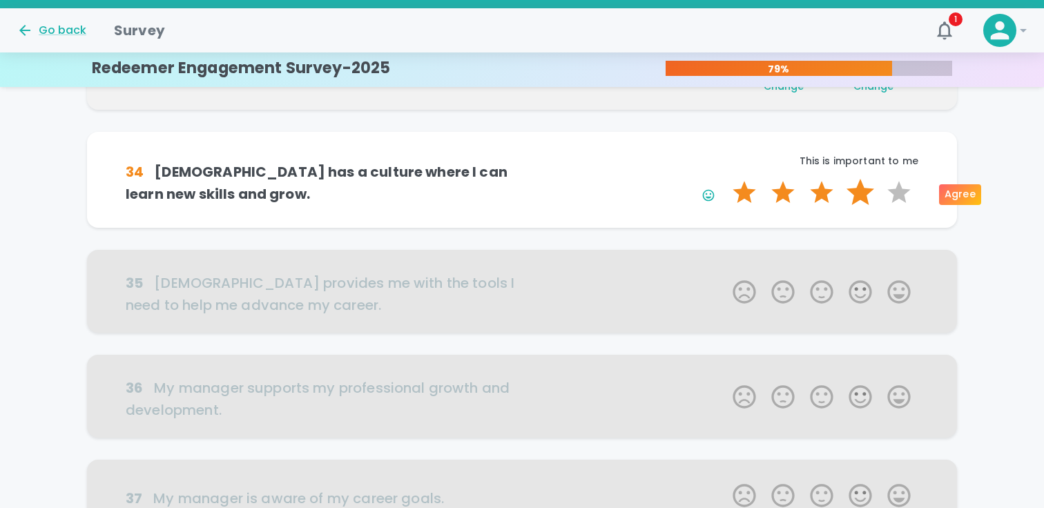
click at [870, 195] on label "4 Stars" at bounding box center [860, 193] width 39 height 28
click at [725, 179] on input "4 Stars" at bounding box center [724, 178] width 1 height 1
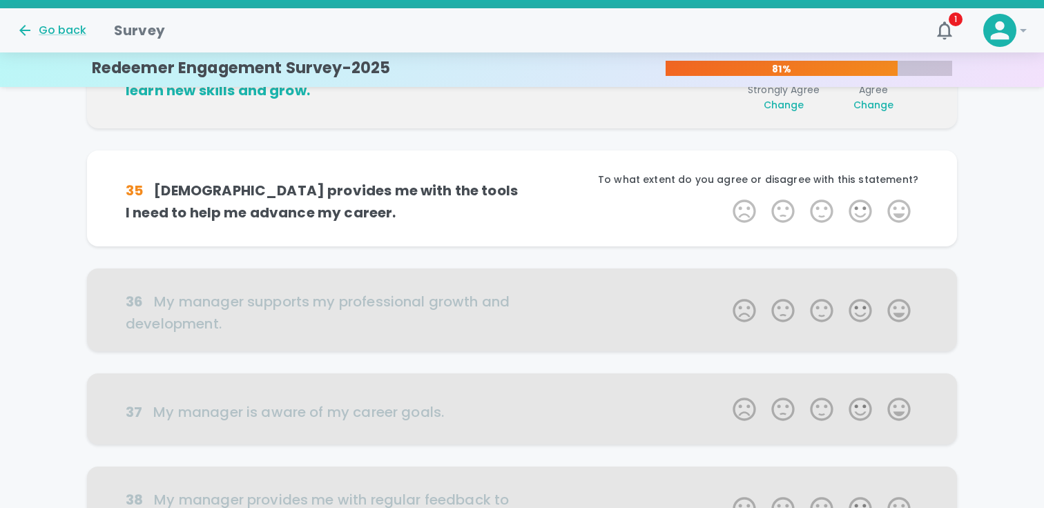
scroll to position [486, 0]
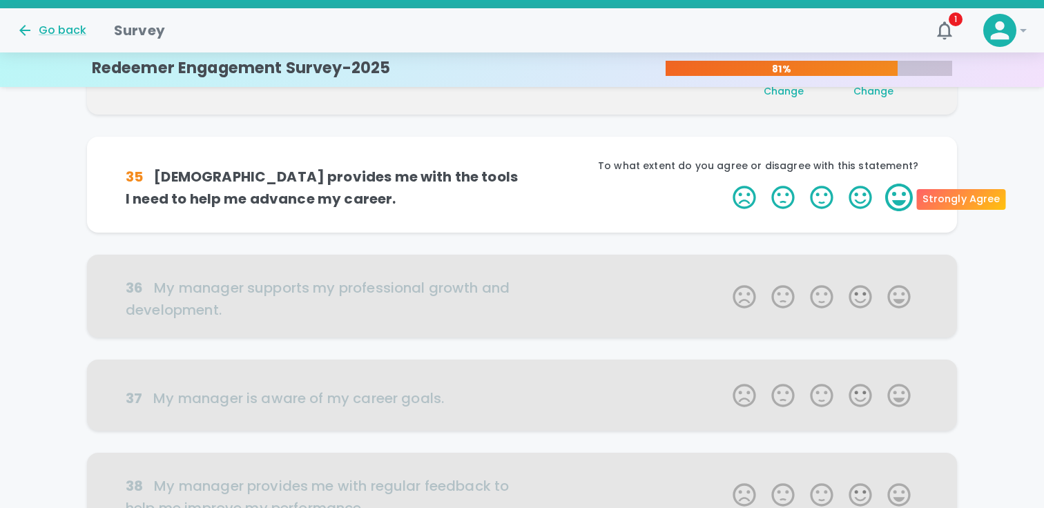
click at [899, 196] on label "5 Stars" at bounding box center [898, 198] width 39 height 28
click at [725, 184] on input "5 Stars" at bounding box center [724, 183] width 1 height 1
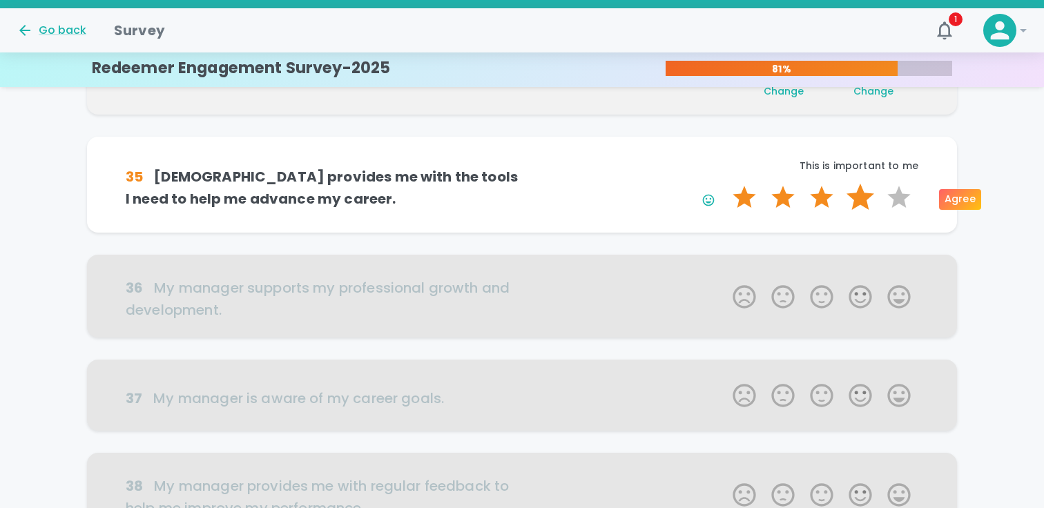
click at [875, 196] on label "4 Stars" at bounding box center [860, 198] width 39 height 28
click at [725, 184] on input "4 Stars" at bounding box center [724, 183] width 1 height 1
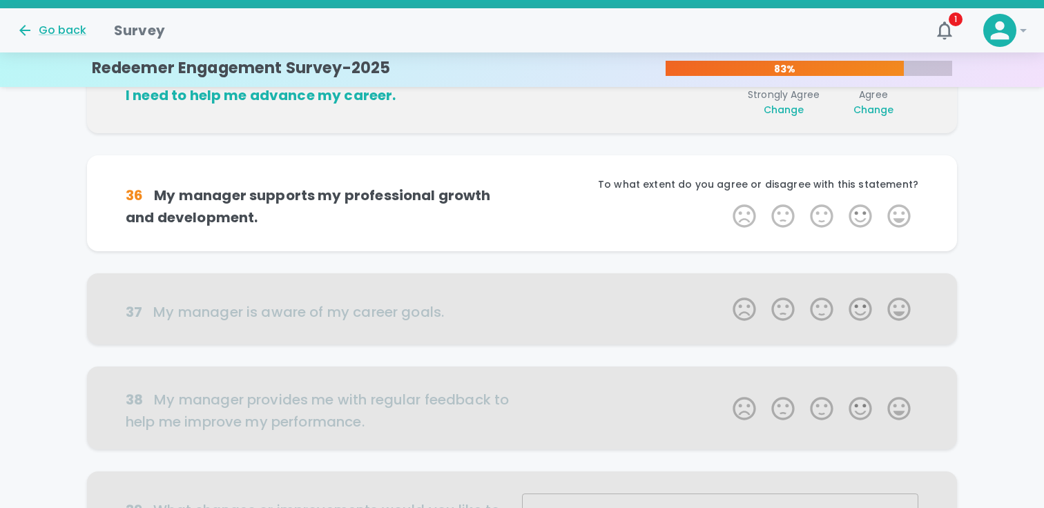
scroll to position [607, 0]
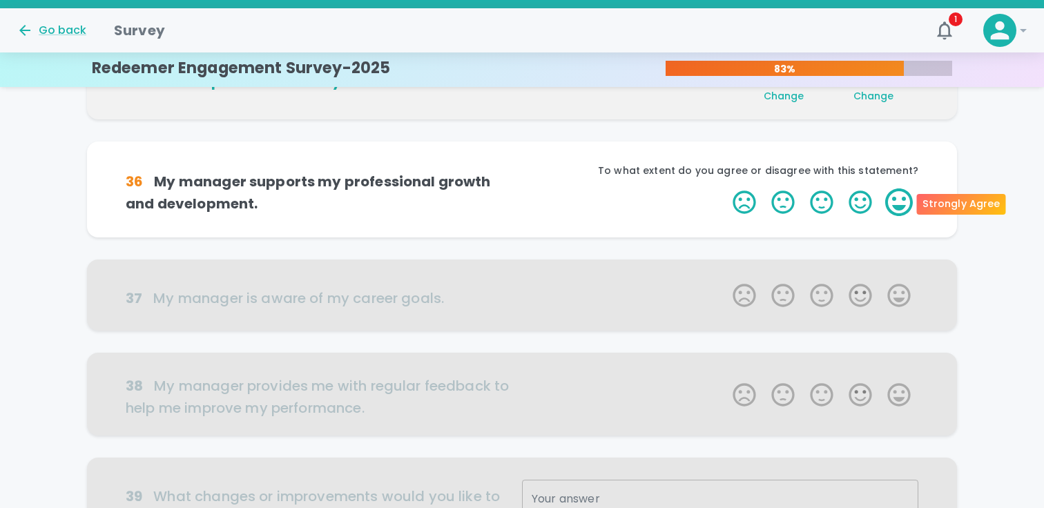
click at [901, 206] on label "5 Stars" at bounding box center [898, 202] width 39 height 28
click at [725, 188] on input "5 Stars" at bounding box center [724, 188] width 1 height 1
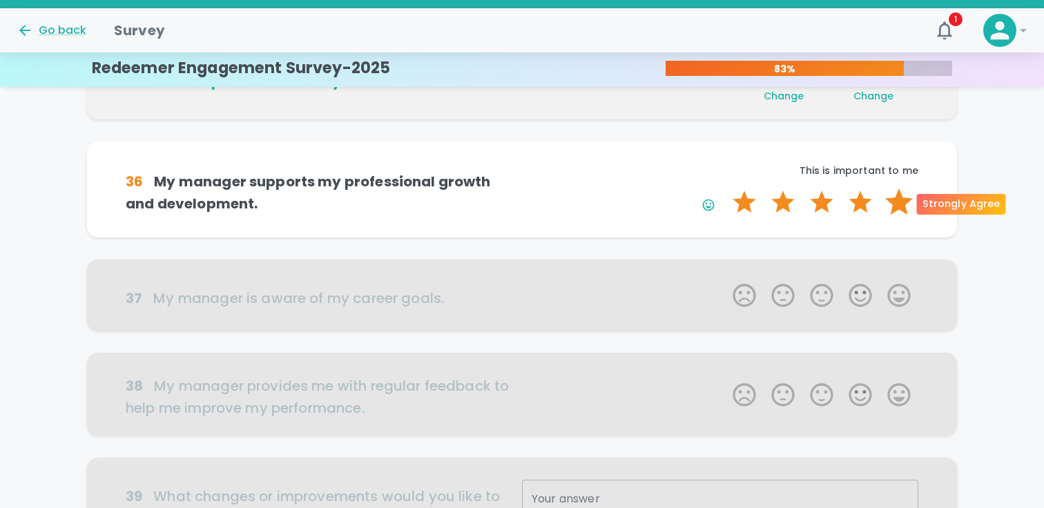
click at [899, 204] on label "5 Stars" at bounding box center [898, 202] width 39 height 28
click at [725, 188] on input "5 Stars" at bounding box center [724, 188] width 1 height 1
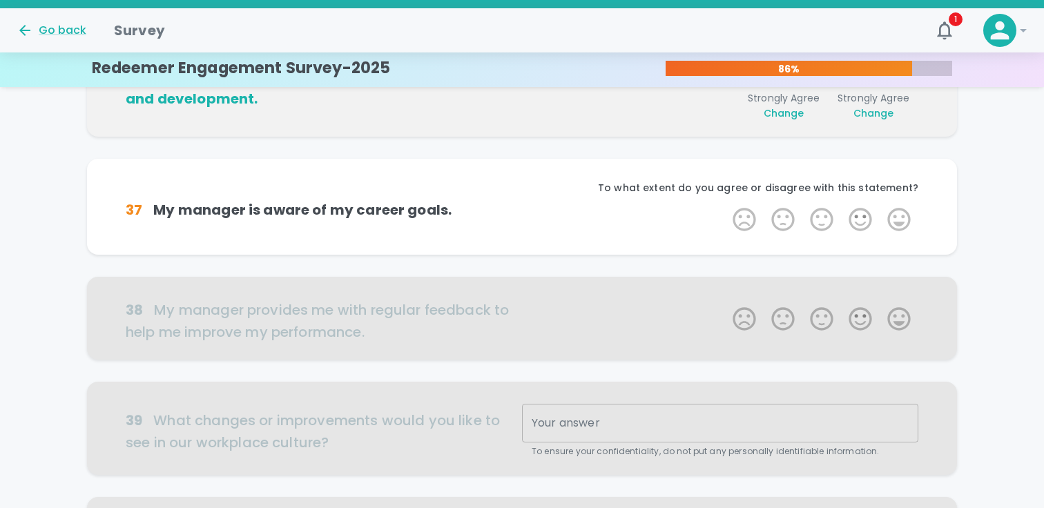
scroll to position [729, 0]
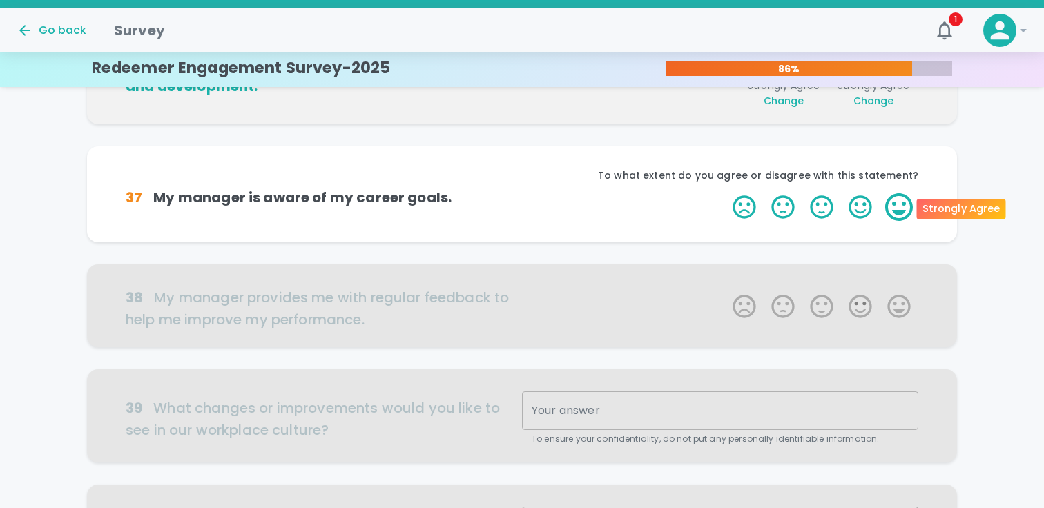
click at [899, 205] on label "5 Stars" at bounding box center [898, 207] width 39 height 28
click at [725, 193] on input "5 Stars" at bounding box center [724, 193] width 1 height 1
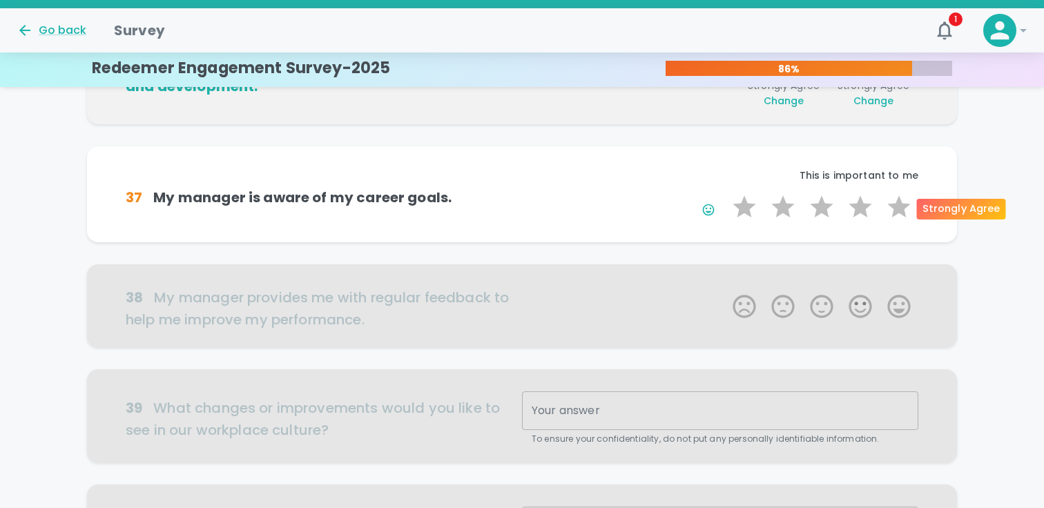
click at [899, 205] on label "5 Stars" at bounding box center [898, 207] width 39 height 28
click at [725, 193] on input "5 Stars" at bounding box center [724, 193] width 1 height 1
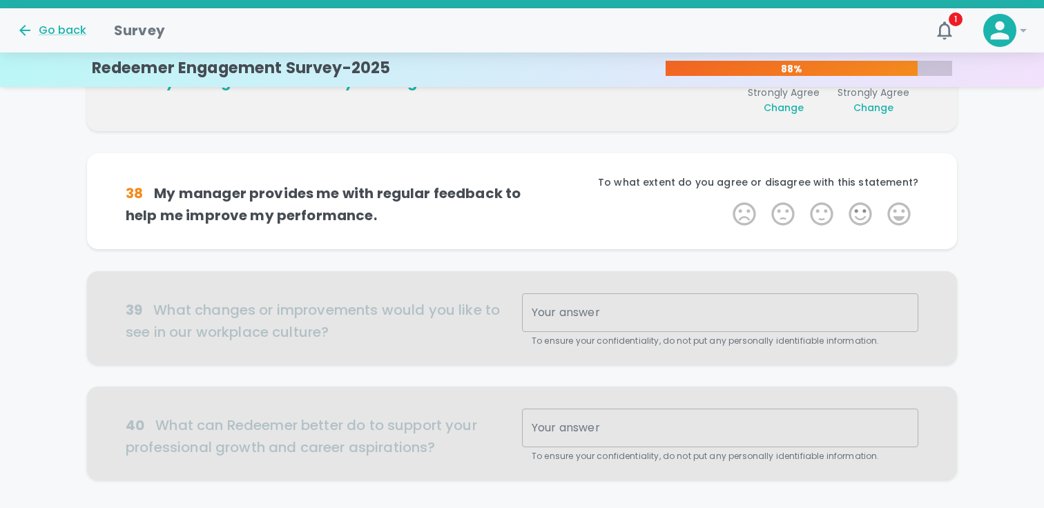
scroll to position [850, 0]
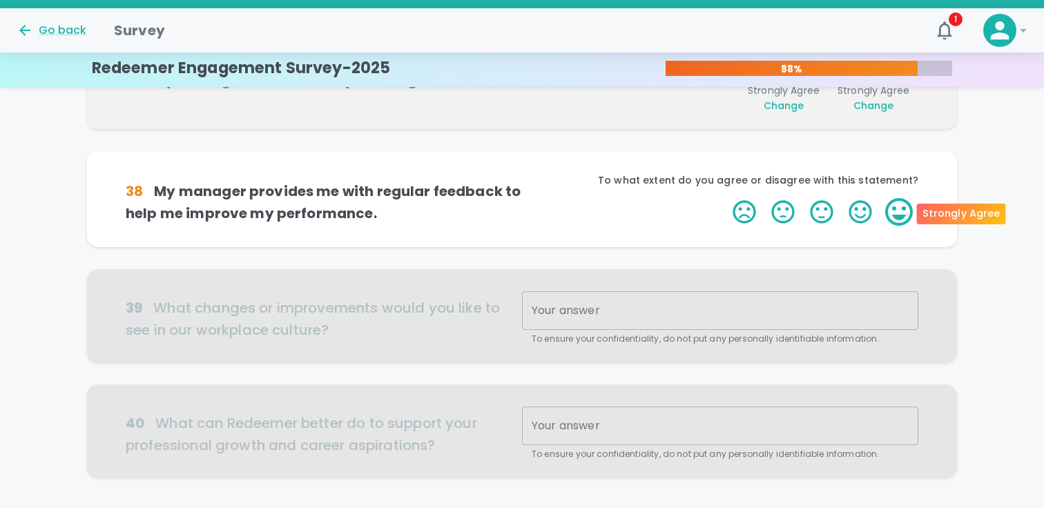
click at [899, 211] on label "5 Stars" at bounding box center [898, 212] width 39 height 28
click at [725, 198] on input "5 Stars" at bounding box center [724, 197] width 1 height 1
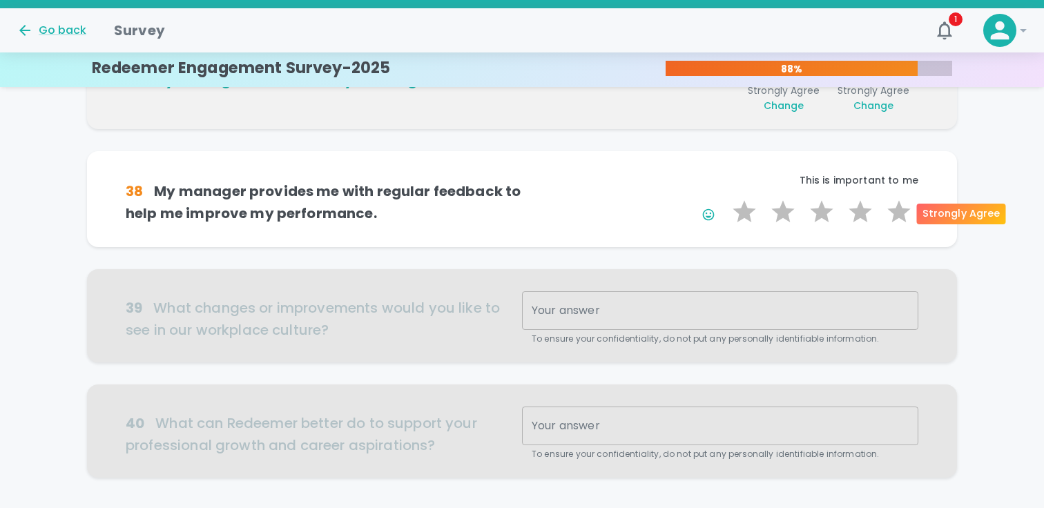
click at [899, 211] on label "5 Stars" at bounding box center [898, 212] width 39 height 28
click at [725, 198] on input "5 Stars" at bounding box center [724, 197] width 1 height 1
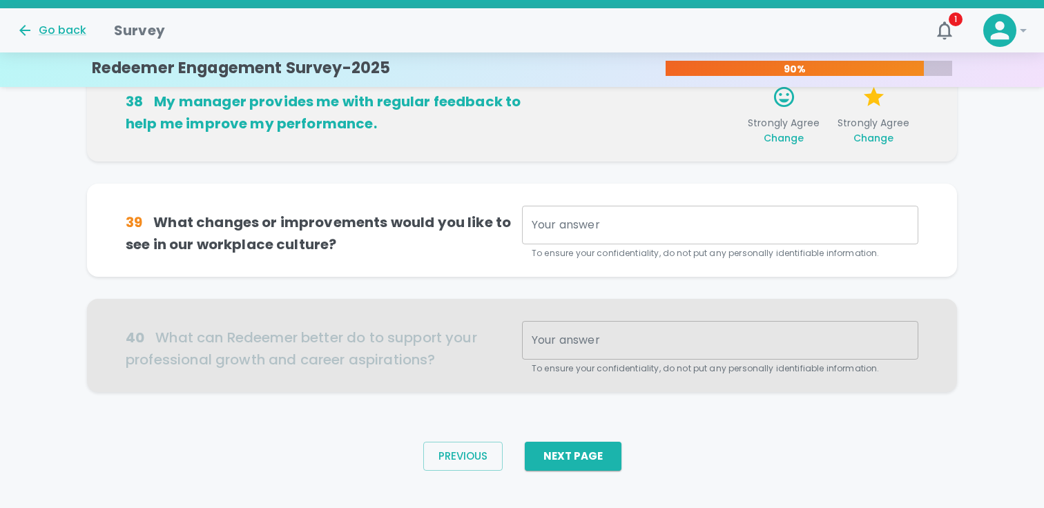
scroll to position [953, 0]
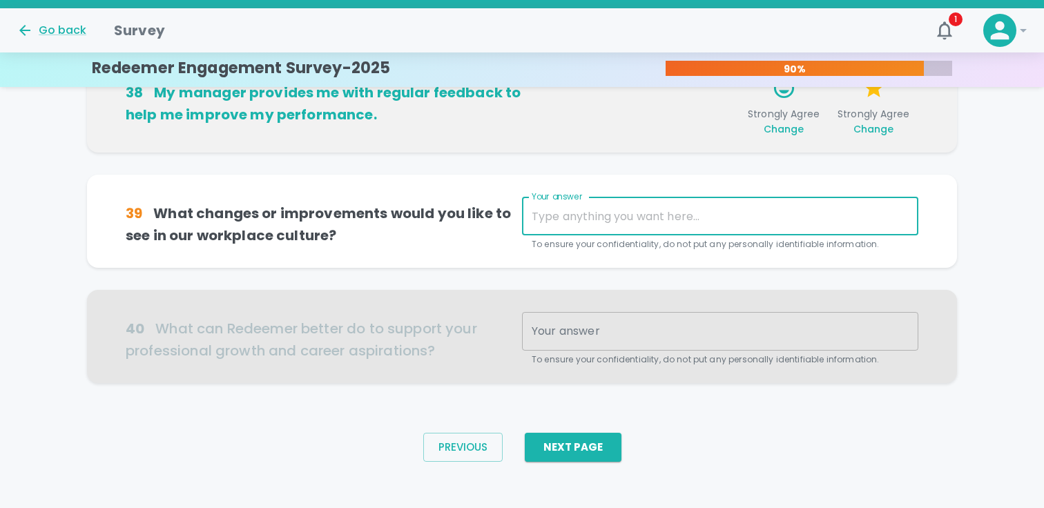
click at [729, 222] on textarea "Your answer" at bounding box center [719, 216] width 377 height 16
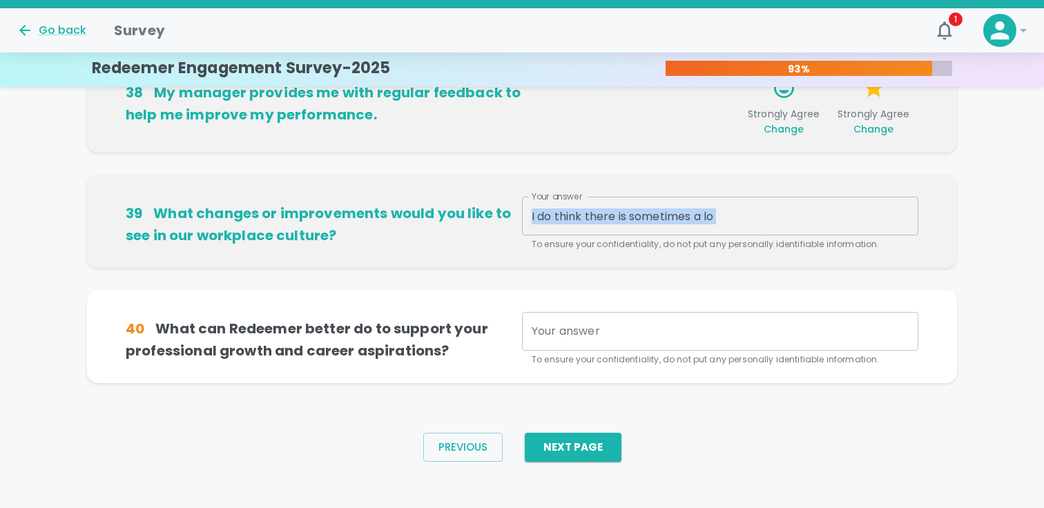
drag, startPoint x: 788, startPoint y: 225, endPoint x: 489, endPoint y: 225, distance: 298.9
click at [489, 225] on div "39 What changes or improvements would you like to see in our workplace culture?…" at bounding box center [522, 224] width 792 height 55
click at [667, 224] on div "I do think there is sometimes a lo x Your answer" at bounding box center [720, 216] width 396 height 39
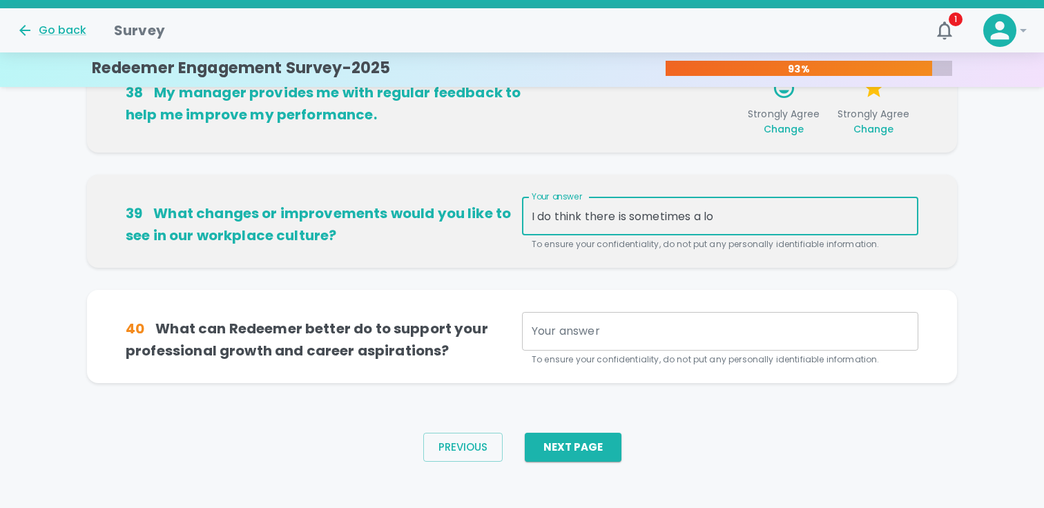
drag, startPoint x: 716, startPoint y: 215, endPoint x: 539, endPoint y: 212, distance: 177.4
click at [539, 212] on textarea "I do think there is sometimes a lo" at bounding box center [719, 216] width 377 height 16
type textarea "I"
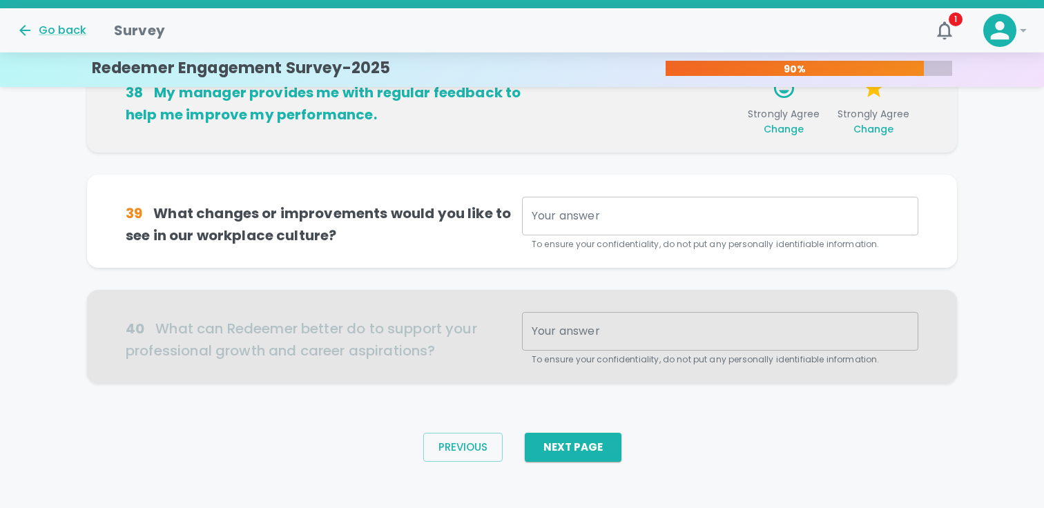
click at [666, 402] on div "40 What can Redeemer better do to support your professional growth and career a…" at bounding box center [522, 347] width 870 height 115
click at [576, 224] on div "x Your answer" at bounding box center [720, 216] width 396 height 39
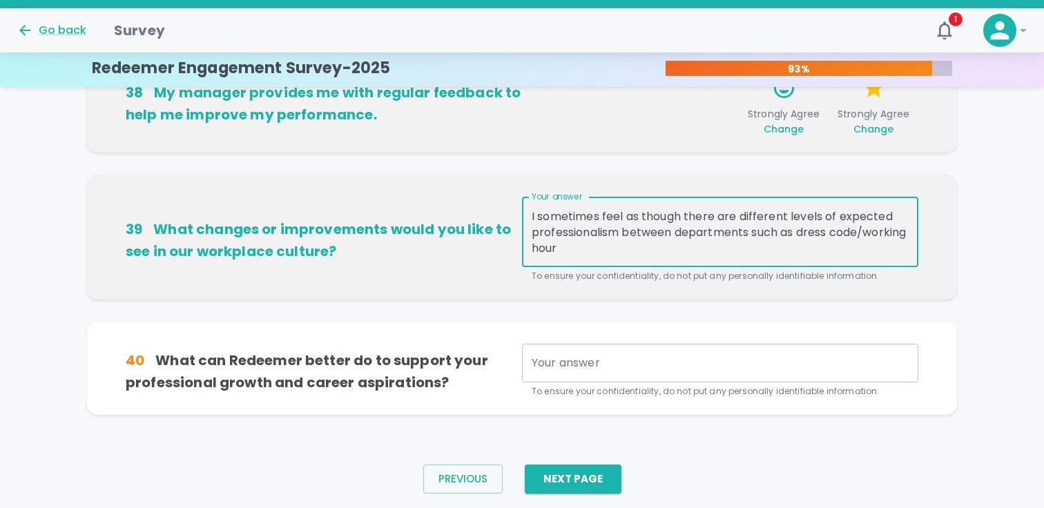
type textarea "I sometimes feel as though there are different levels of expected professionali…"
drag, startPoint x: 665, startPoint y: 241, endPoint x: 519, endPoint y: 177, distance: 159.5
click at [518, 193] on div "39 What changes or improvements would you like to see in our workplace culture?…" at bounding box center [522, 237] width 837 height 92
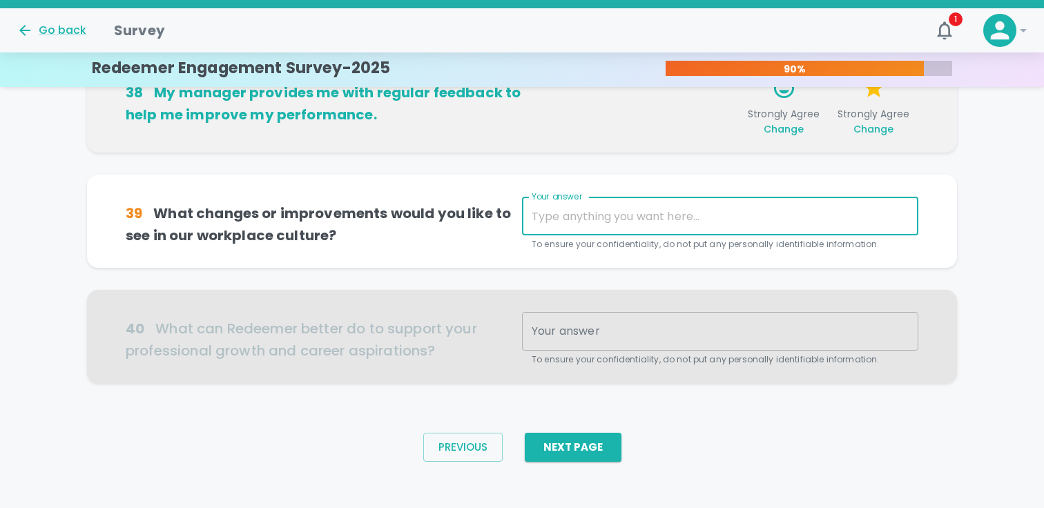
type textarea "m"
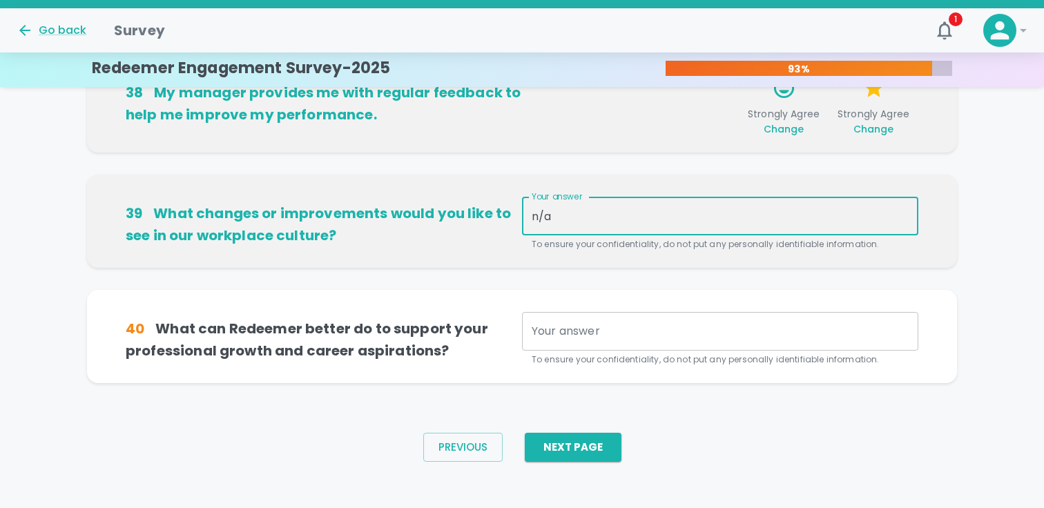
type textarea "n/a"
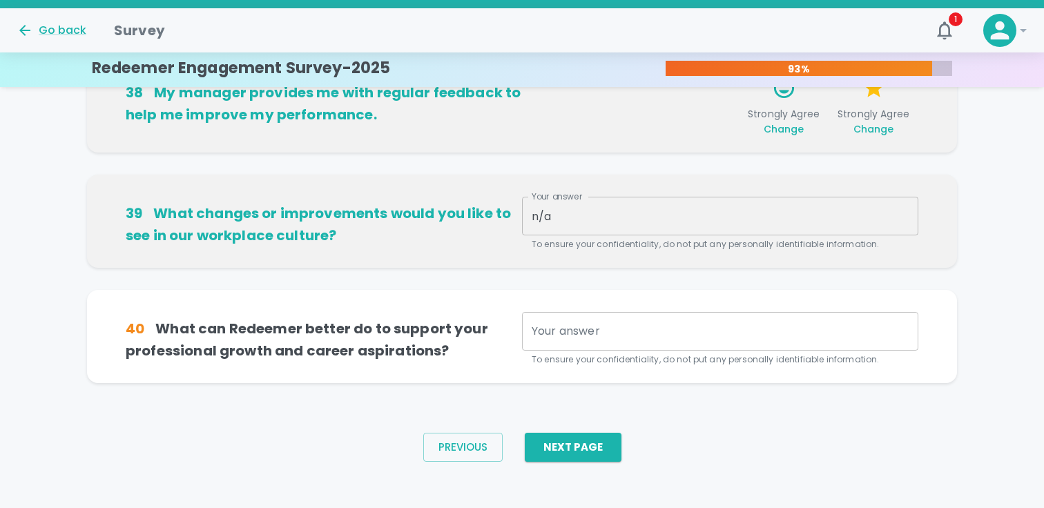
click at [570, 315] on div "x Your answer" at bounding box center [720, 331] width 396 height 39
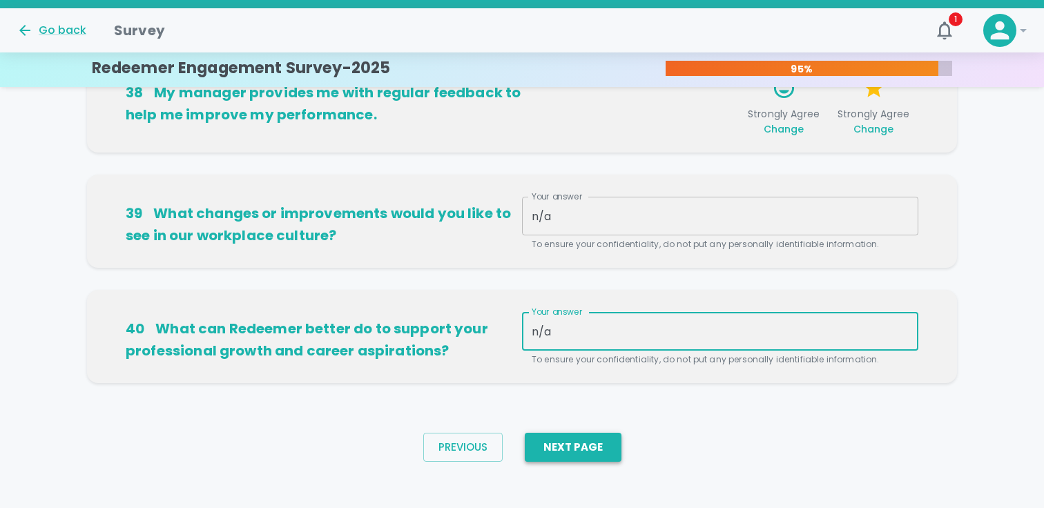
type textarea "n/a"
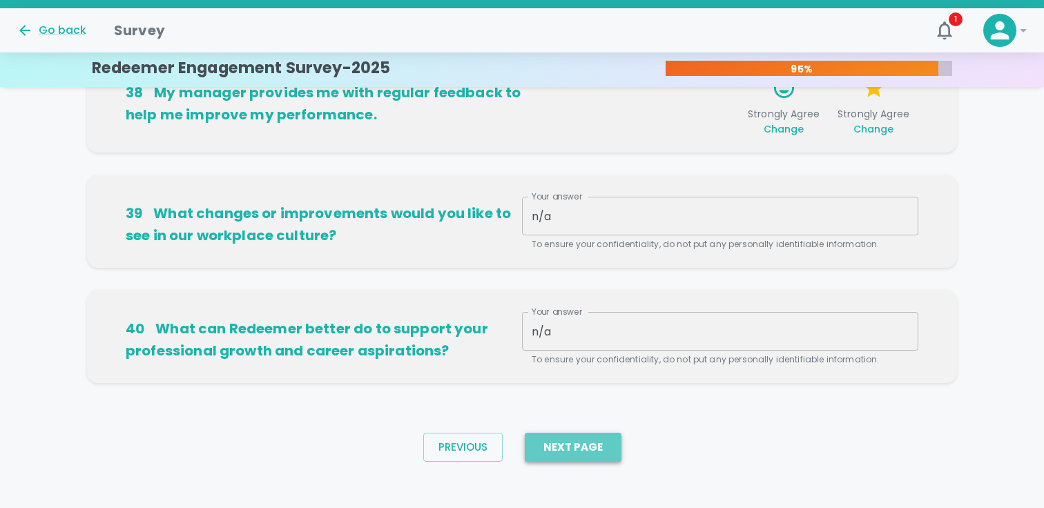
click at [563, 433] on button "Next Page" at bounding box center [573, 447] width 97 height 29
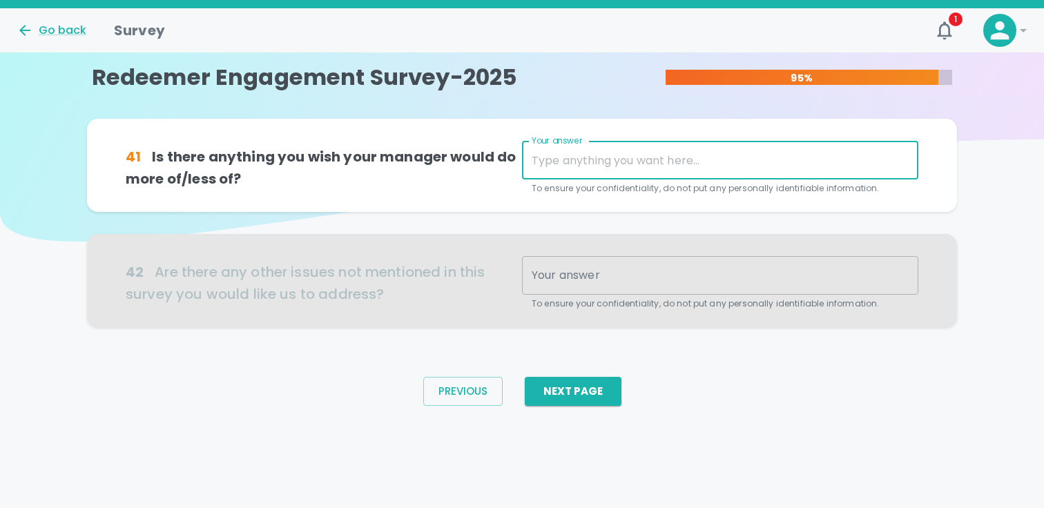
click at [578, 157] on textarea "Your answer" at bounding box center [719, 161] width 377 height 16
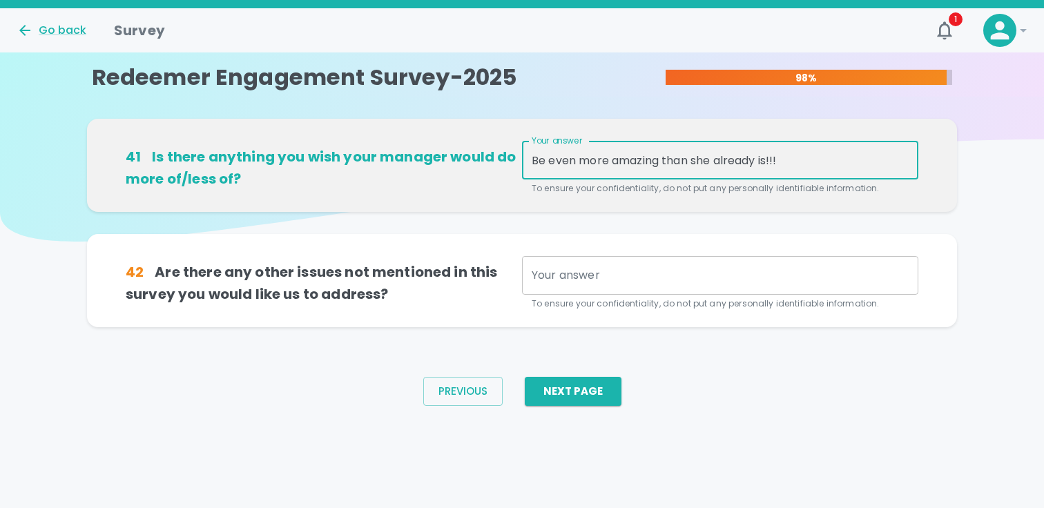
type textarea "Be even more amazing than she already is!!!"
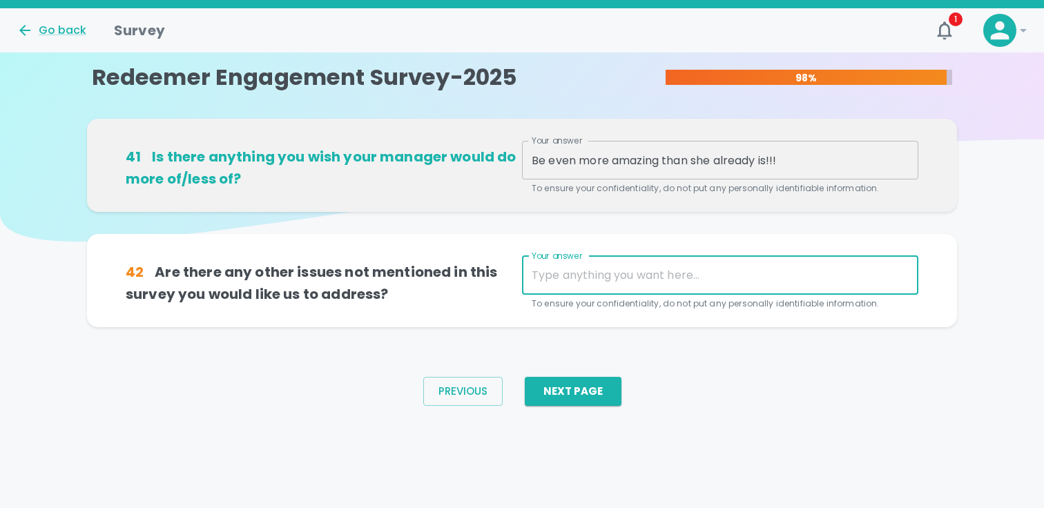
click at [574, 280] on textarea "Your answer" at bounding box center [719, 275] width 377 height 16
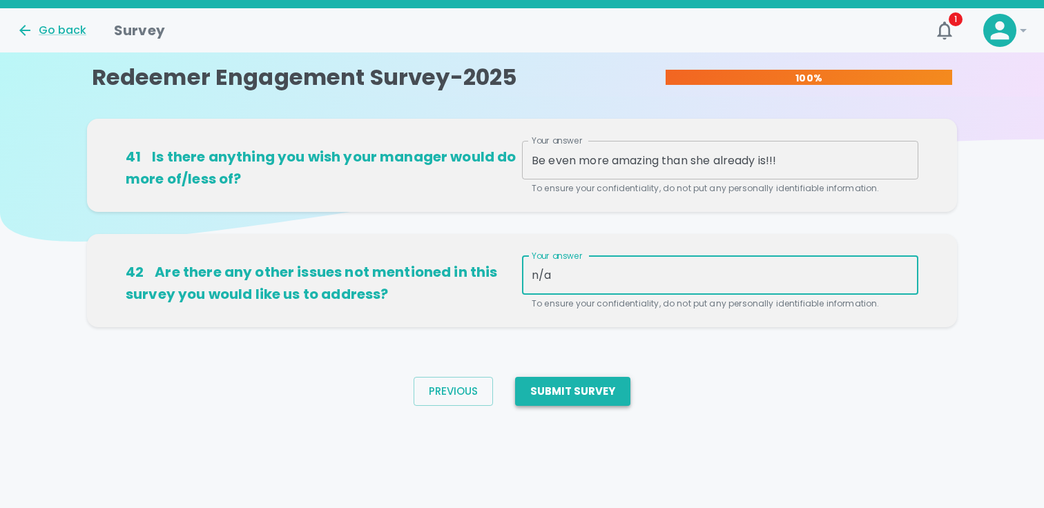
type textarea "n/a"
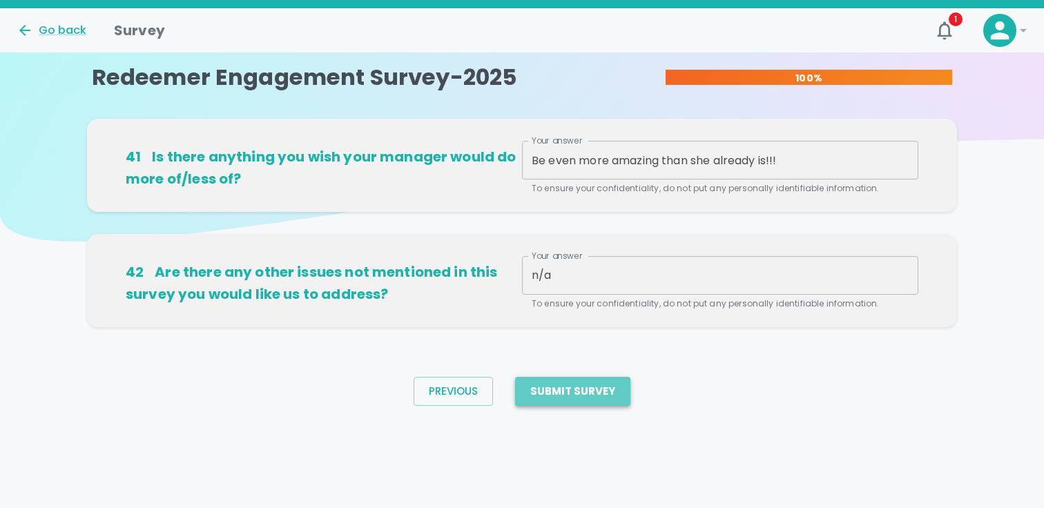
click at [593, 391] on button "Submit Survey" at bounding box center [572, 391] width 115 height 29
